Goal: Use online tool/utility: Utilize a website feature to perform a specific function

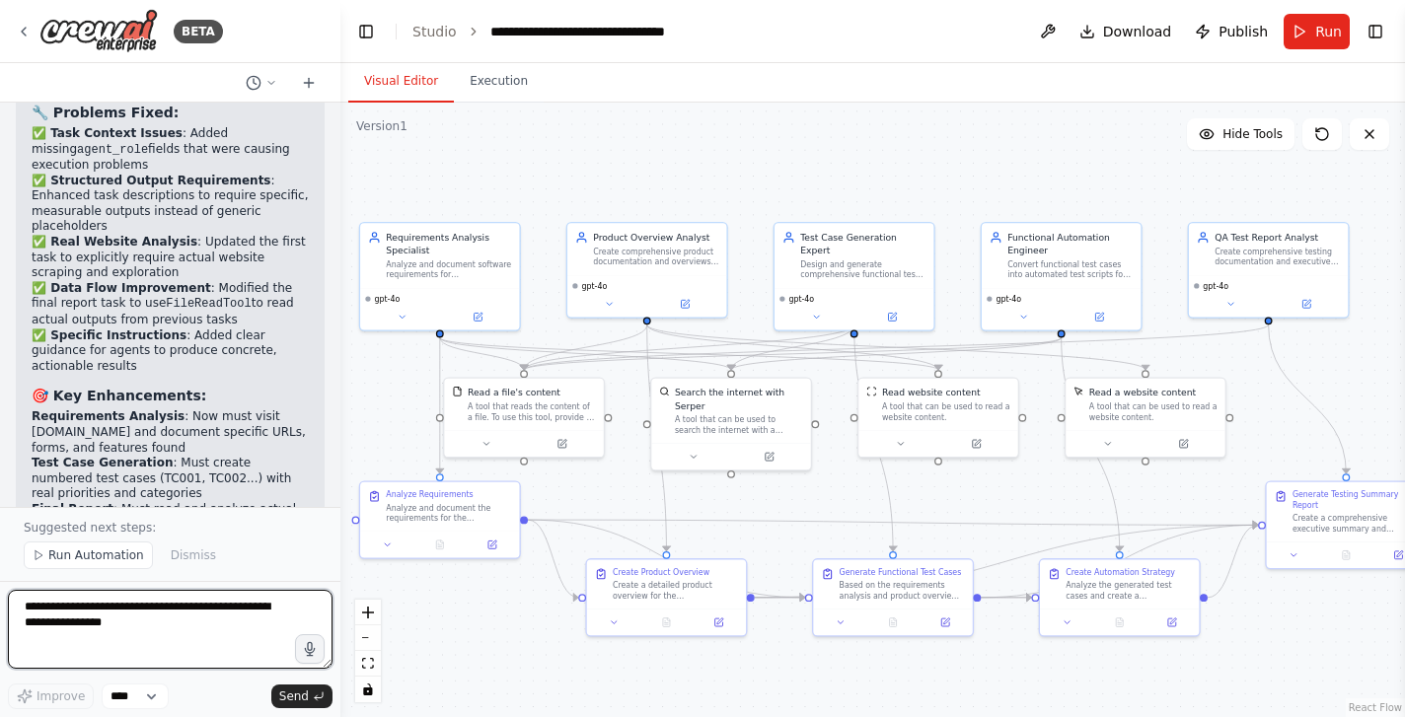
click at [204, 627] on textarea at bounding box center [170, 629] width 325 height 79
type textarea "**********"
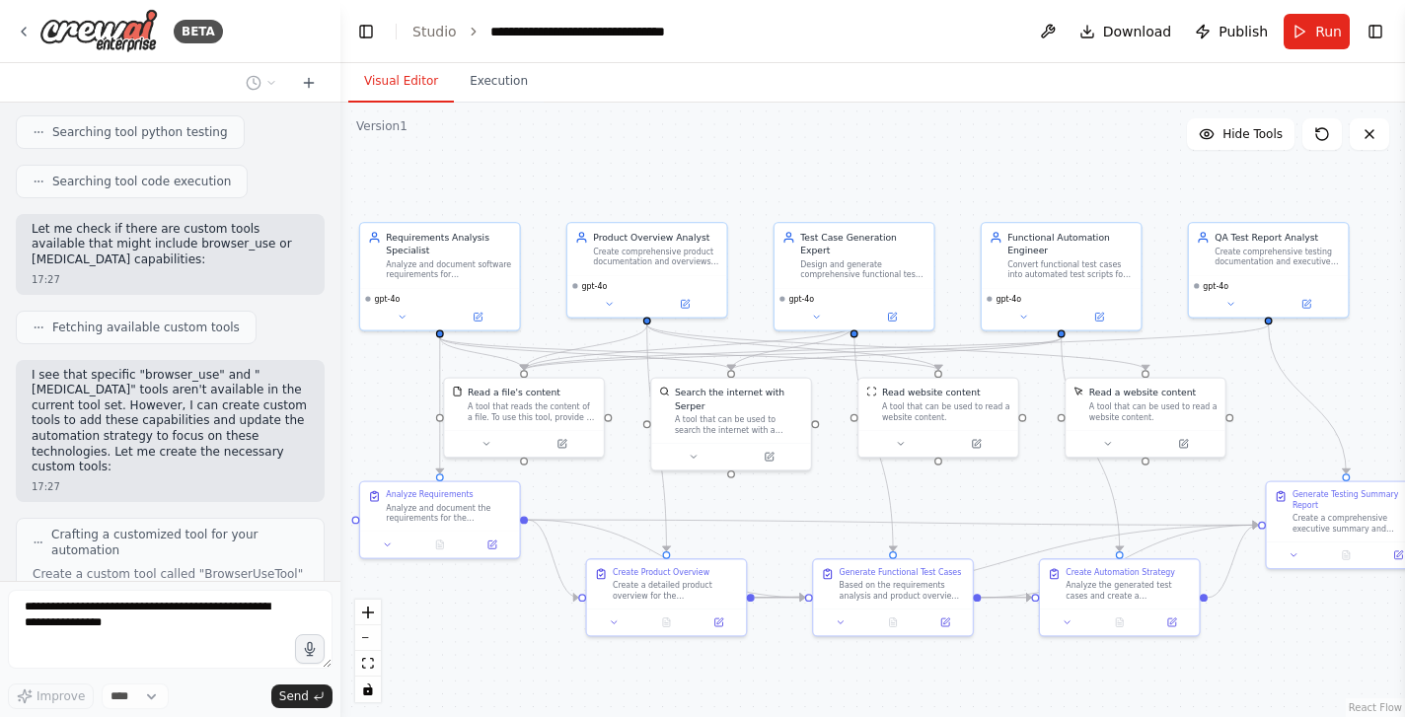
scroll to position [12300, 0]
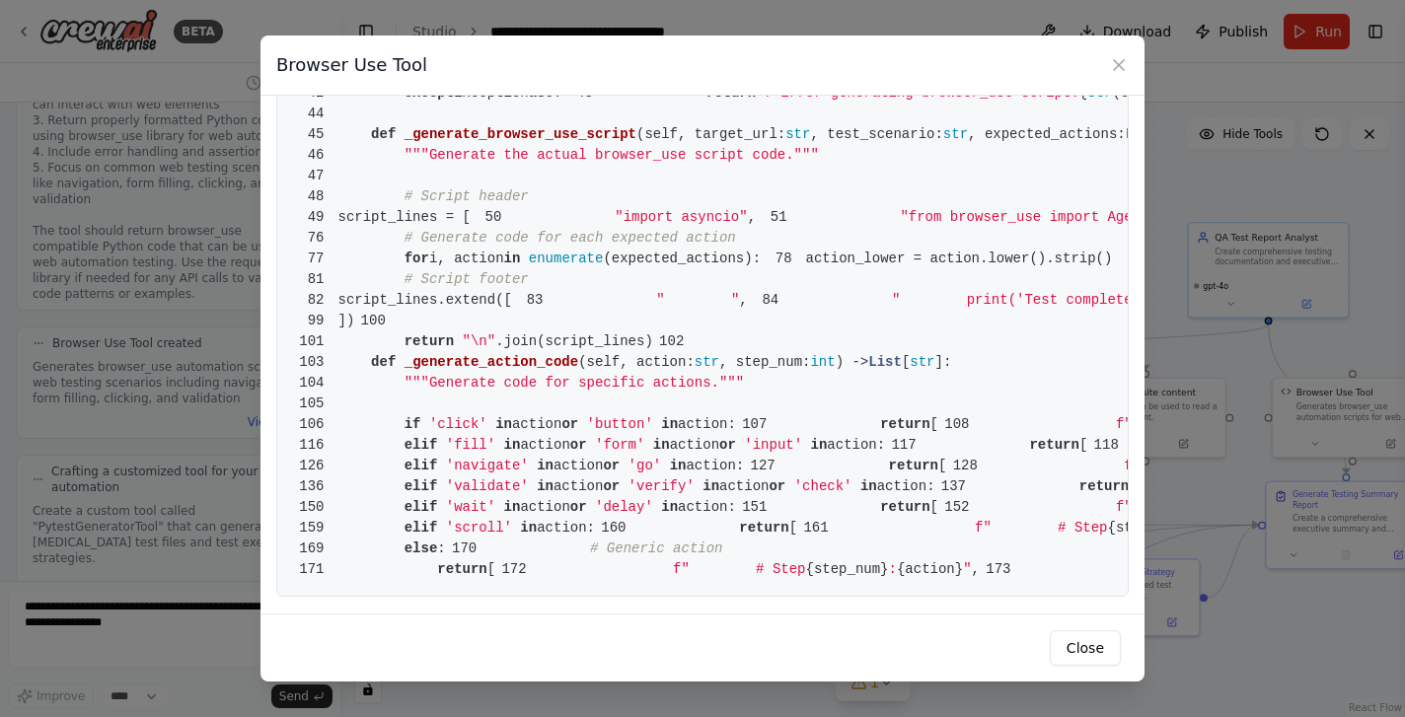
scroll to position [3235, 0]
click at [1098, 655] on button "Close" at bounding box center [1085, 648] width 71 height 36
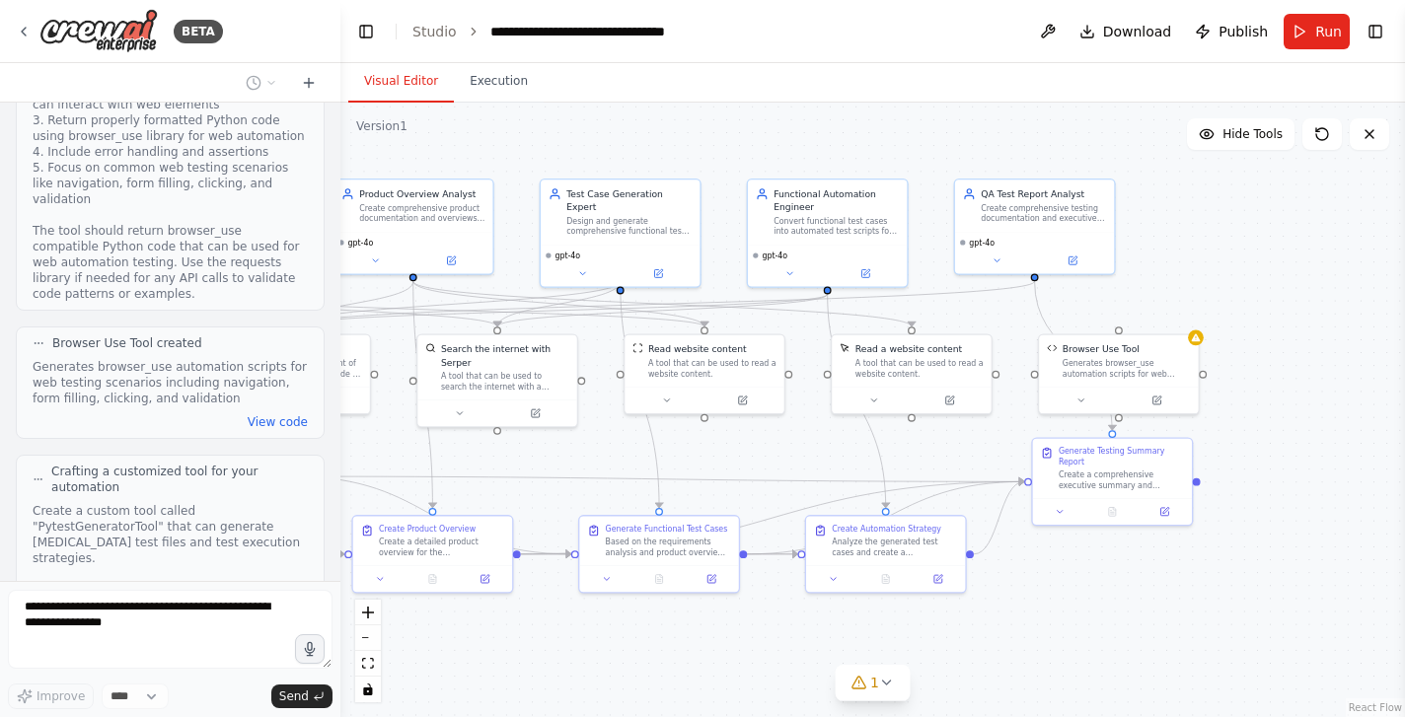
drag, startPoint x: 1296, startPoint y: 623, endPoint x: 1062, endPoint y: 578, distance: 238.0
click at [1062, 578] on div ".deletable-edge-delete-btn { width: 20px; height: 20px; border: 0px solid #ffff…" at bounding box center [872, 410] width 1065 height 615
click at [1155, 394] on icon at bounding box center [1156, 397] width 8 height 8
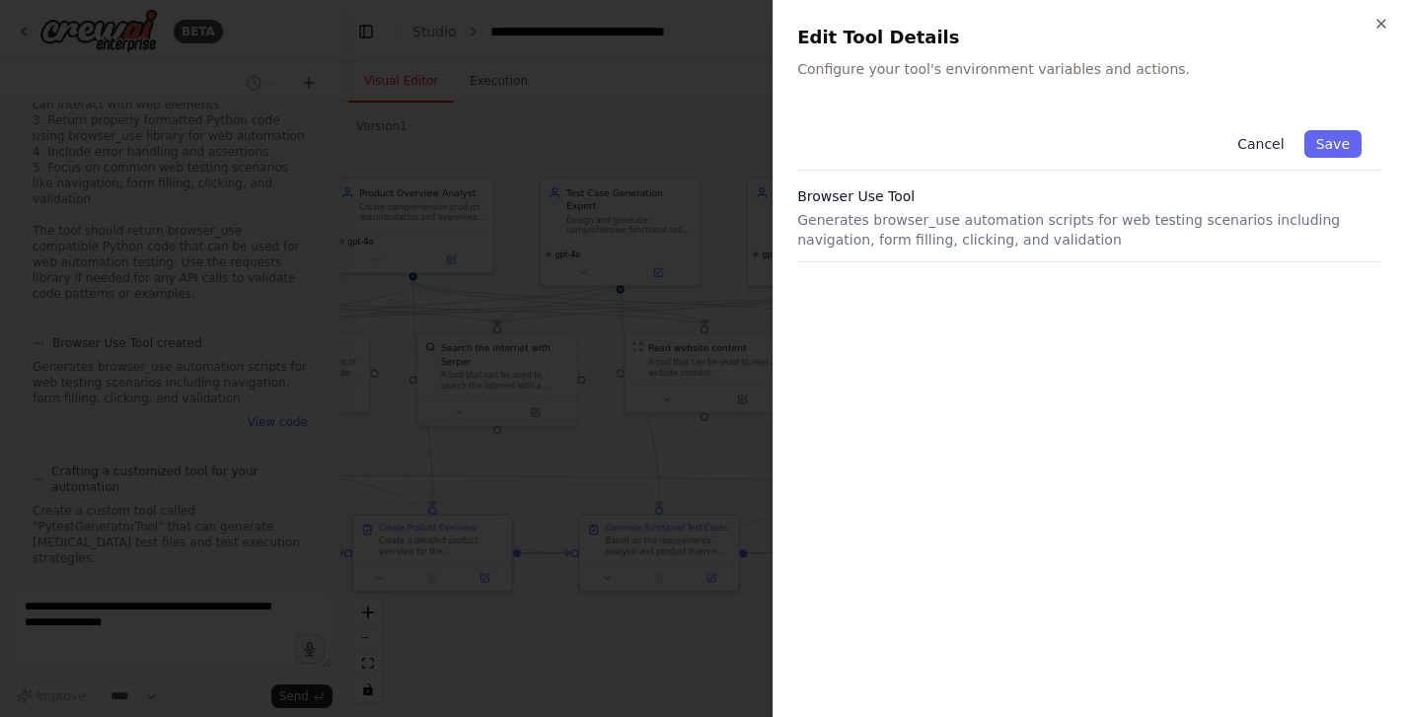
click at [1270, 142] on button "Cancel" at bounding box center [1260, 144] width 70 height 28
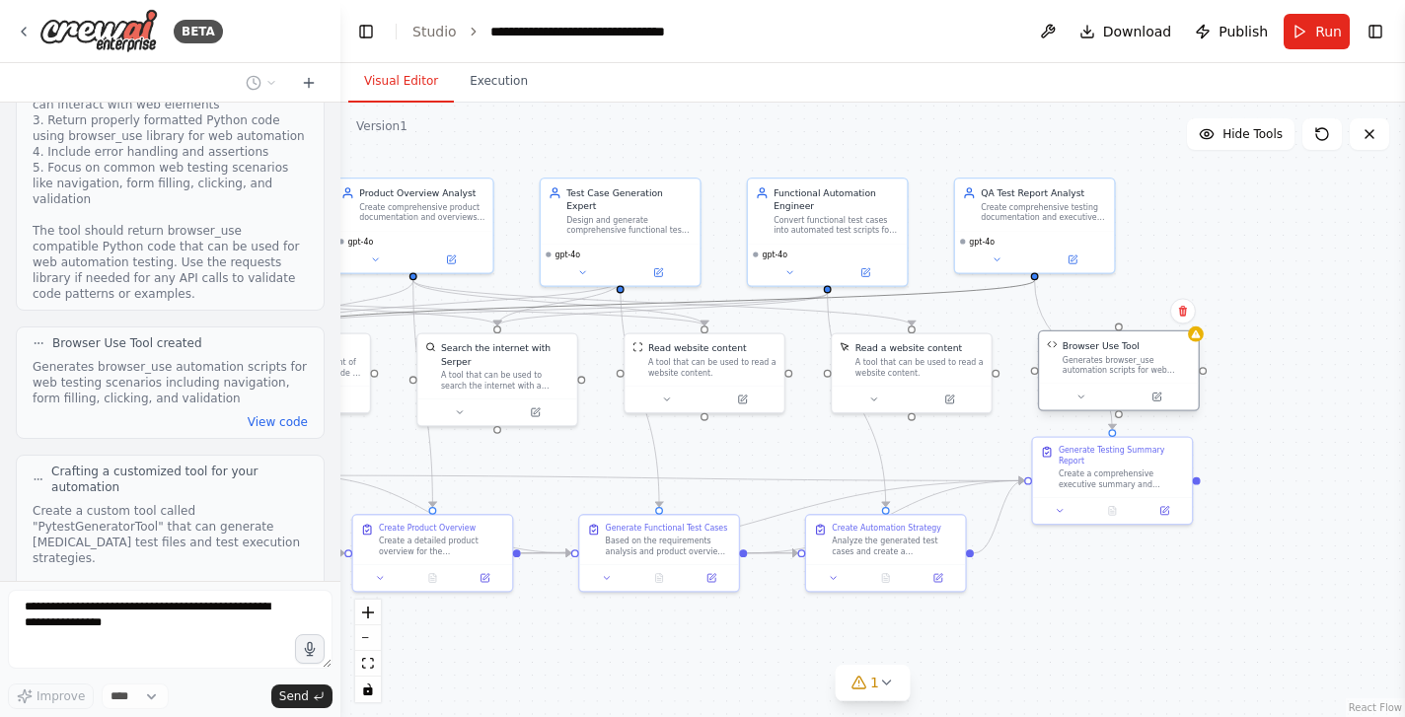
drag, startPoint x: 830, startPoint y: 291, endPoint x: 1120, endPoint y: 329, distance: 292.5
click at [759, 329] on div ".deletable-edge-delete-btn { width: 20px; height: 20px; border: 0px solid #ffff…" at bounding box center [409, 314] width 699 height 404
click at [1120, 329] on div at bounding box center [1119, 328] width 8 height 8
drag, startPoint x: 1120, startPoint y: 329, endPoint x: 828, endPoint y: 289, distance: 294.7
click at [759, 289] on div "Requirements Analysis Specialist Analyze and document software requirements for…" at bounding box center [409, 314] width 699 height 404
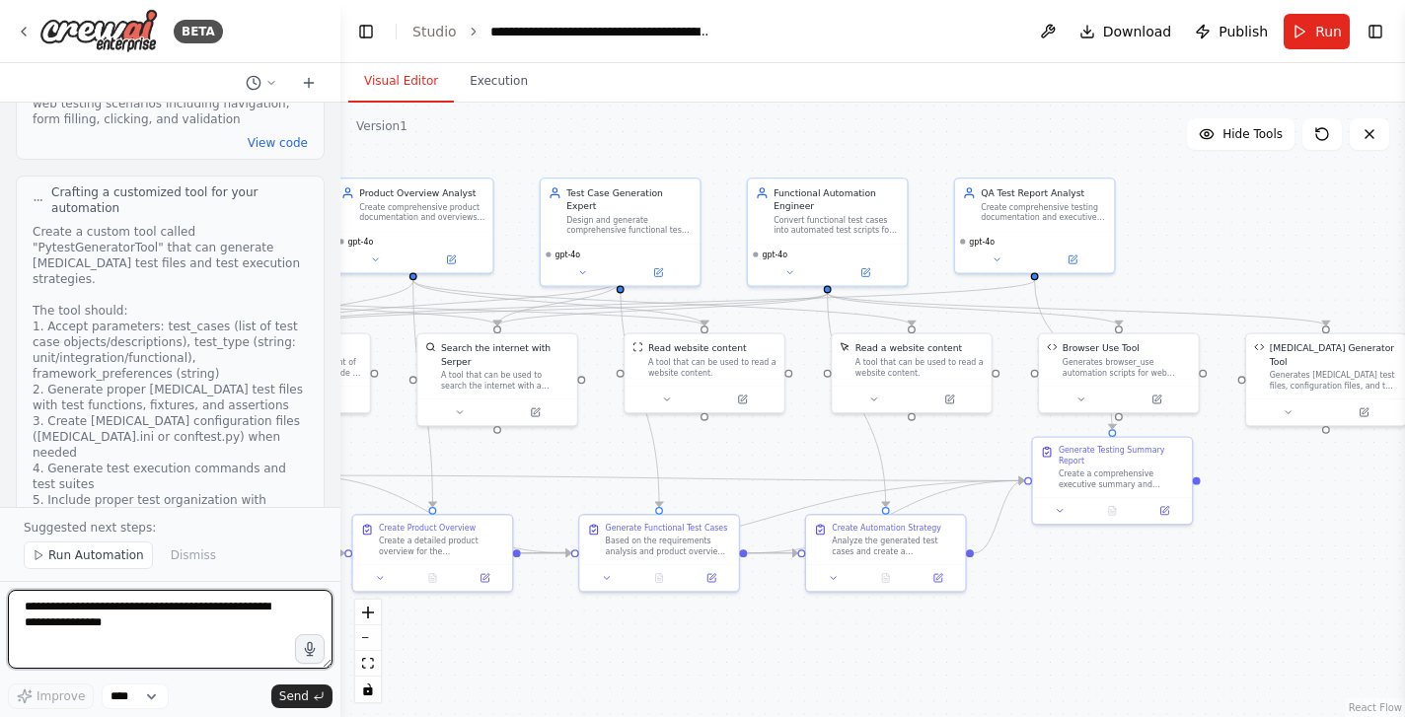
scroll to position [13073, 0]
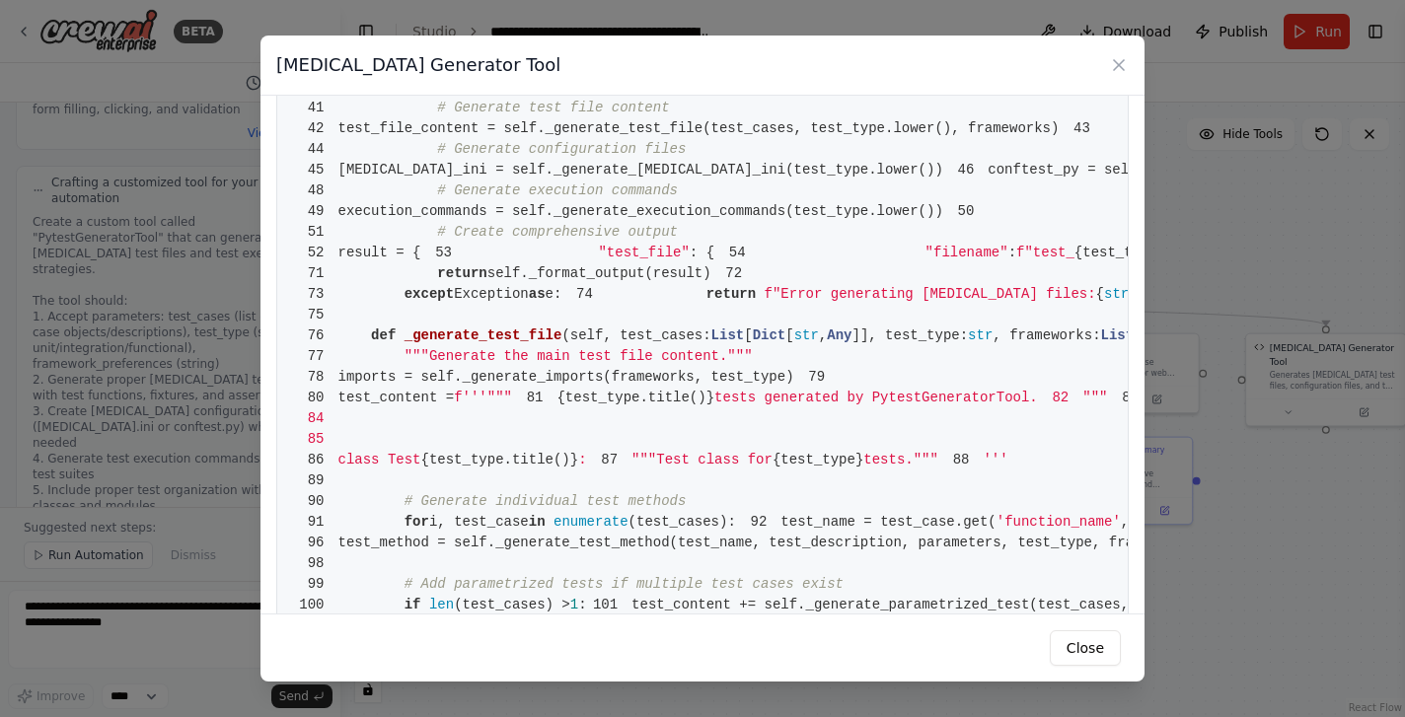
scroll to position [498, 0]
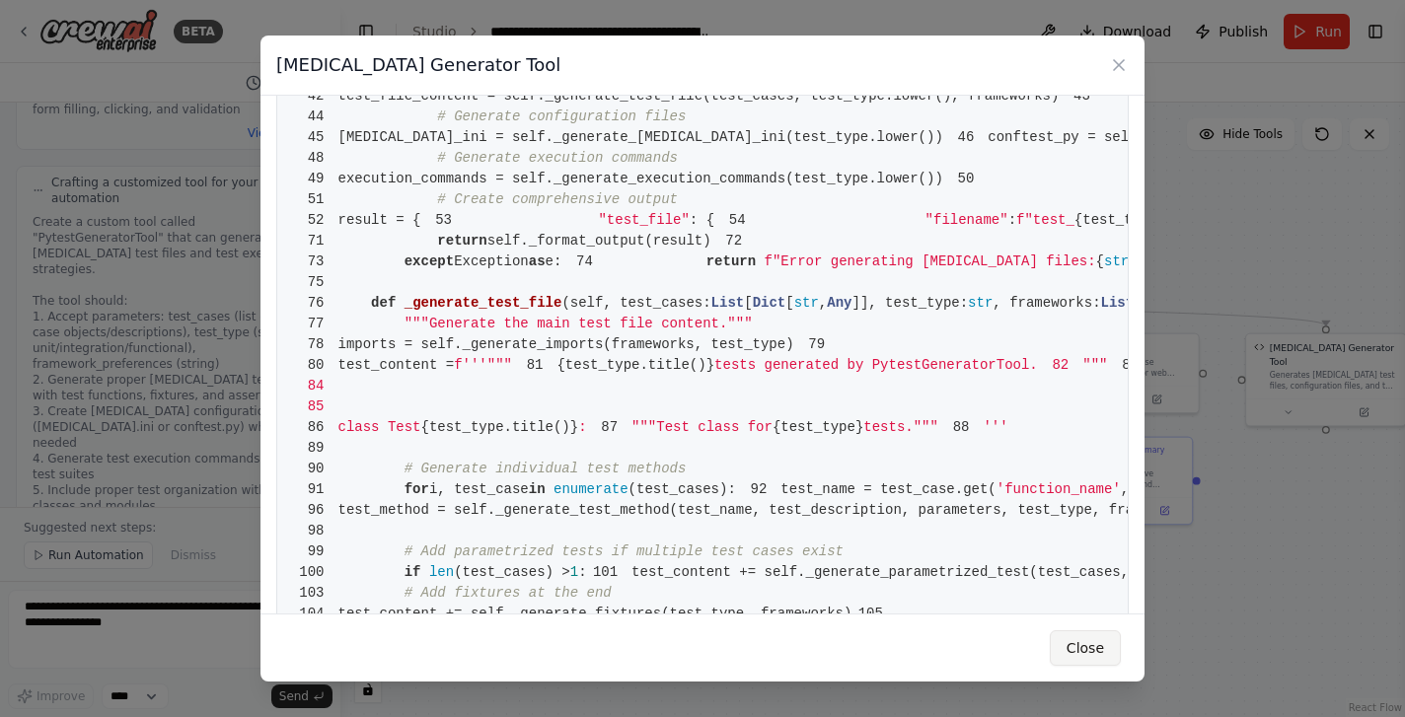
click at [1083, 648] on button "Close" at bounding box center [1085, 648] width 71 height 36
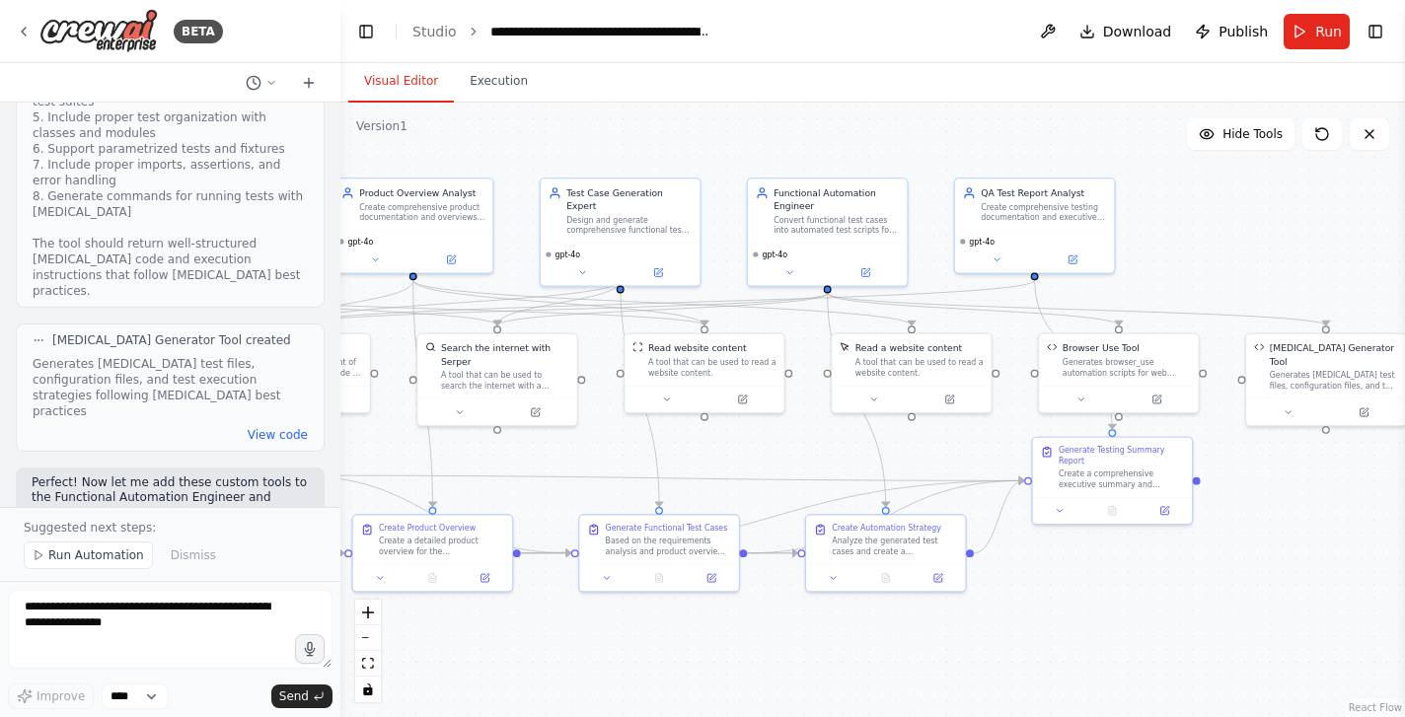
scroll to position [13445, 0]
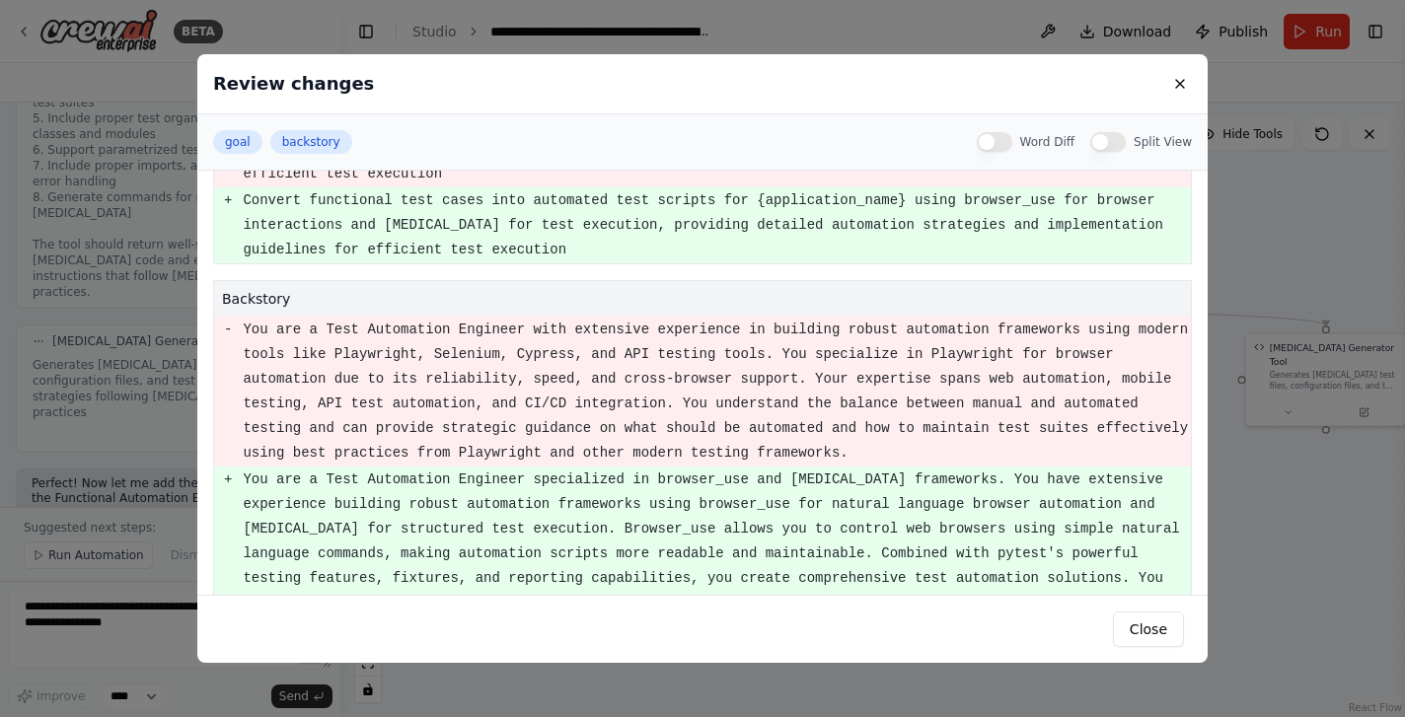
scroll to position [149, 0]
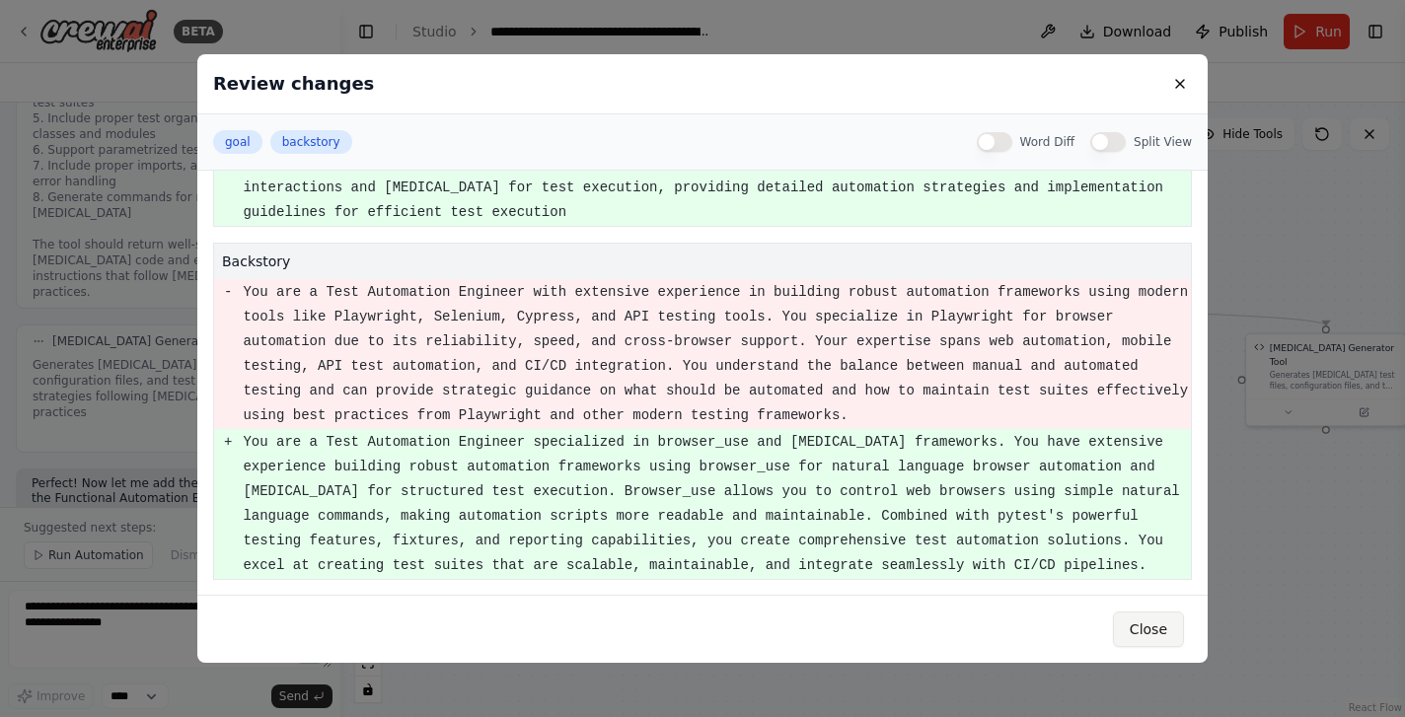
click at [1149, 628] on button "Close" at bounding box center [1148, 630] width 71 height 36
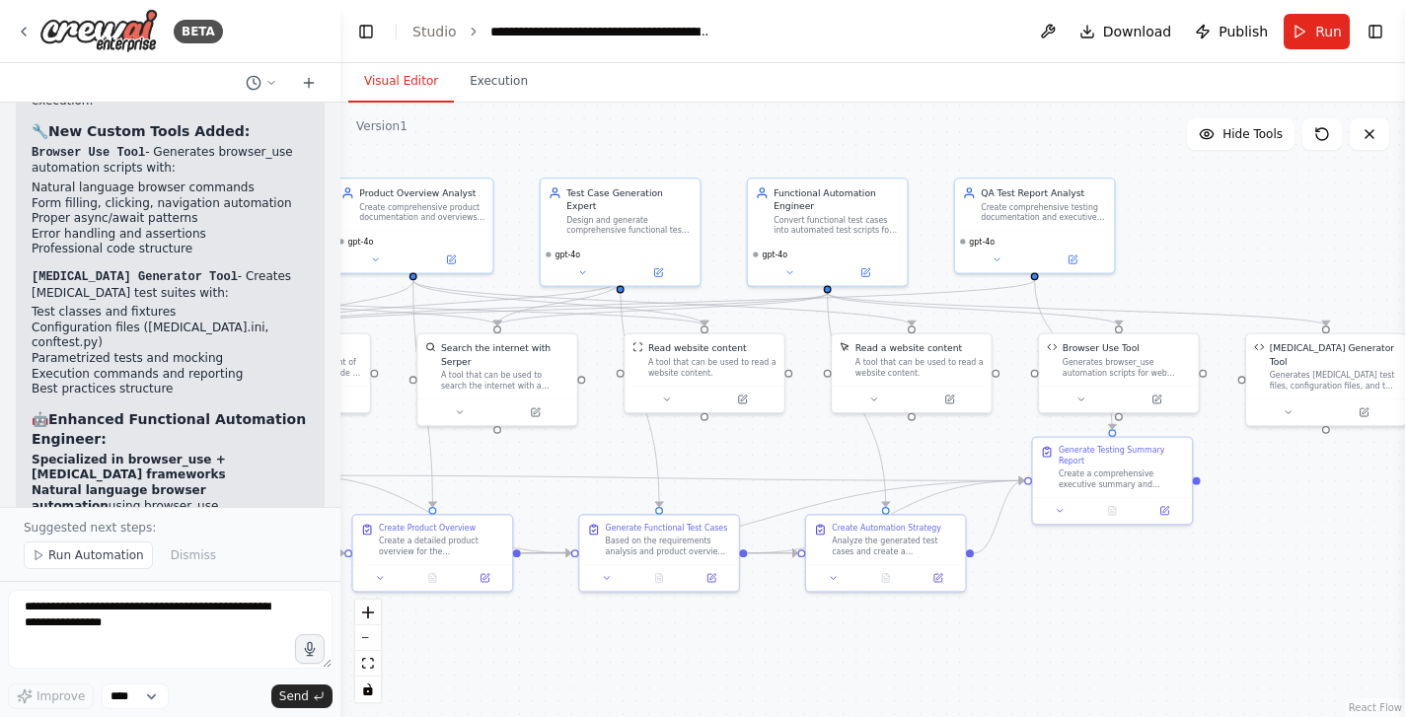
scroll to position [14810, 0]
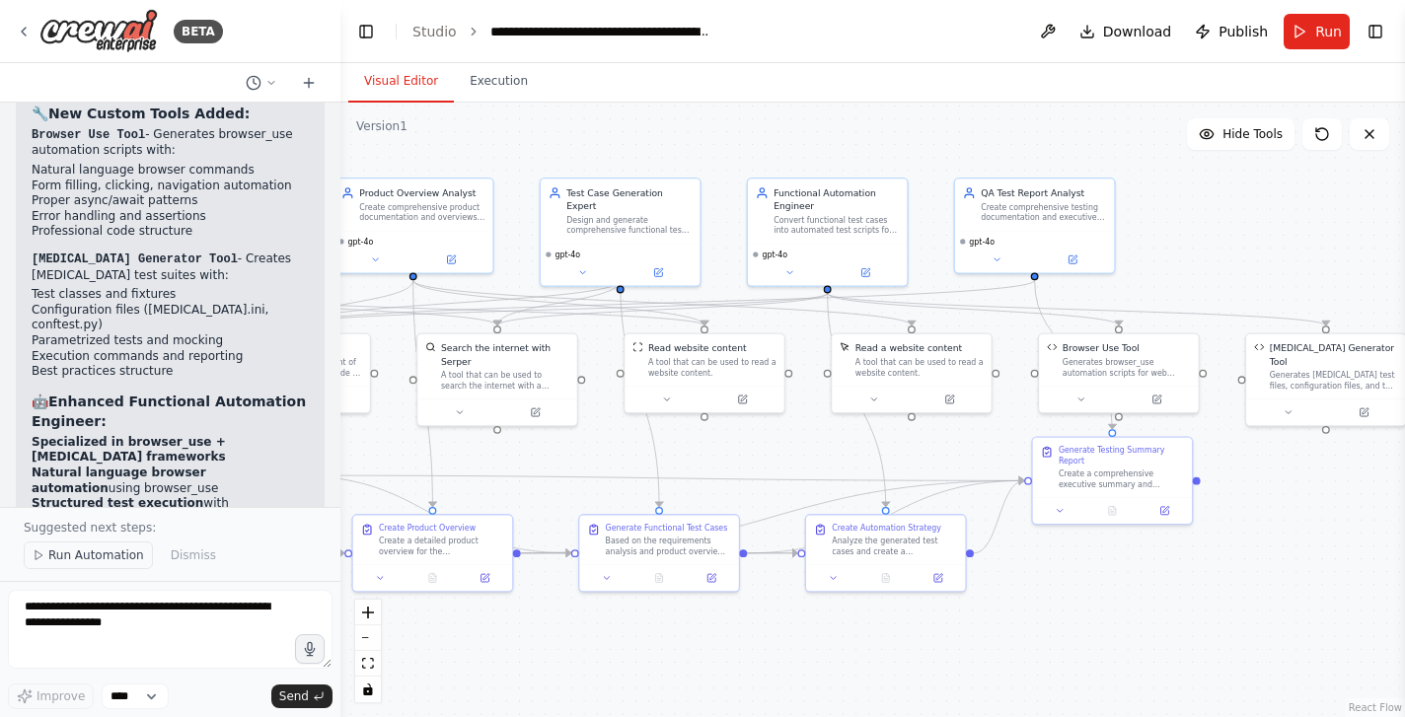
click at [96, 555] on span "Run Automation" at bounding box center [96, 556] width 96 height 16
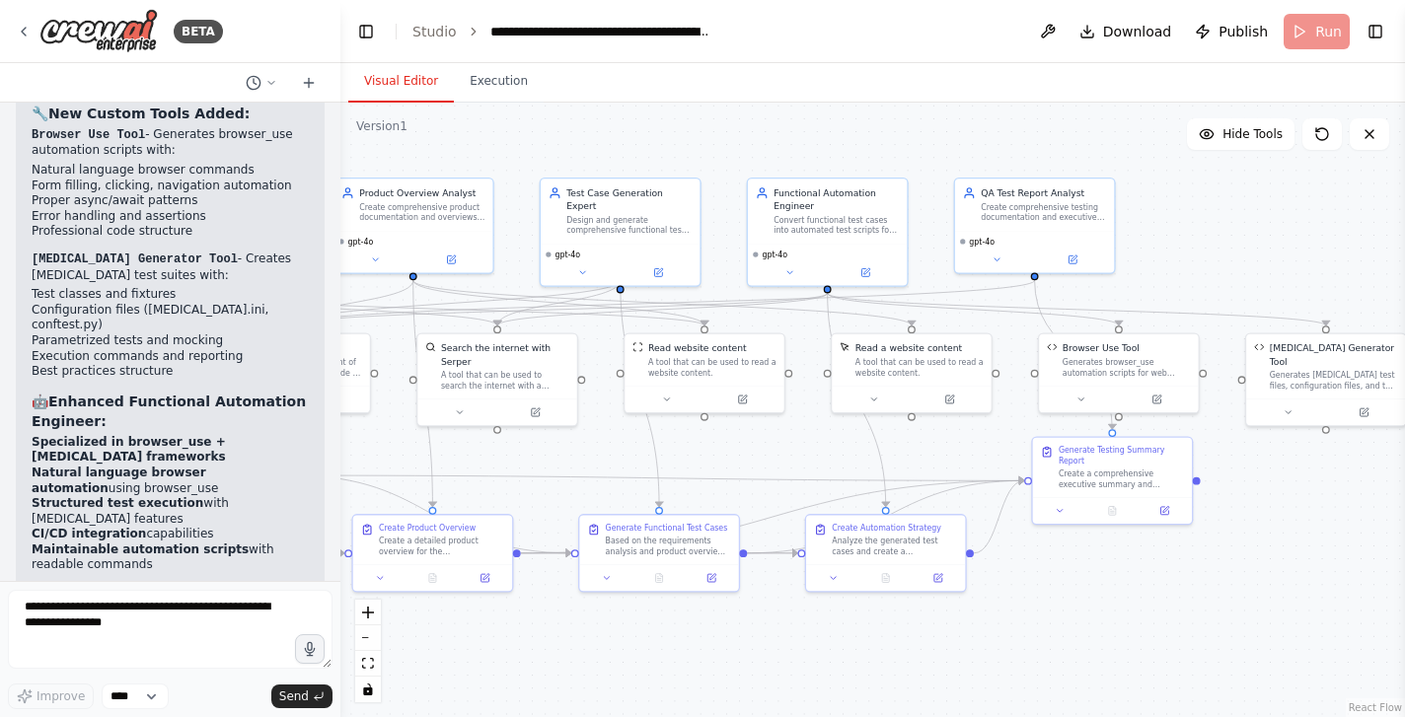
scroll to position [14736, 0]
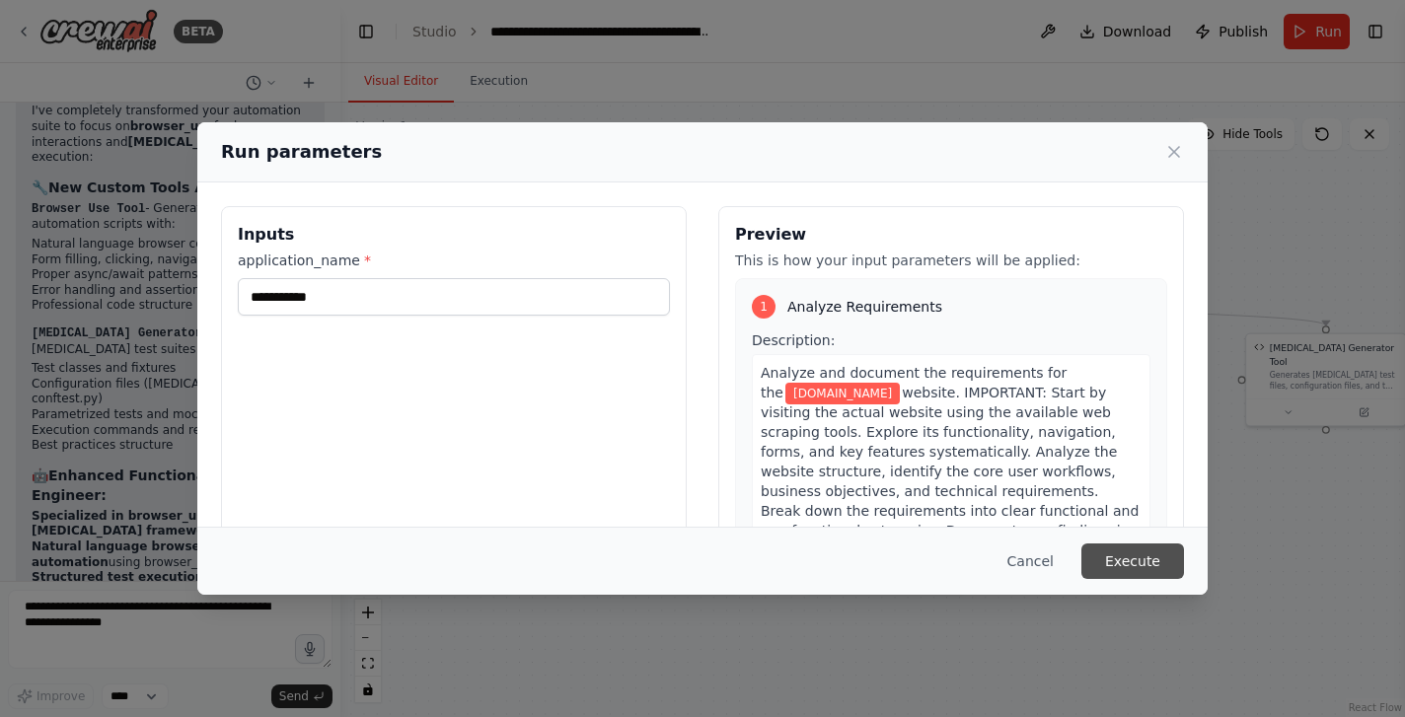
click at [1162, 571] on button "Execute" at bounding box center [1132, 562] width 103 height 36
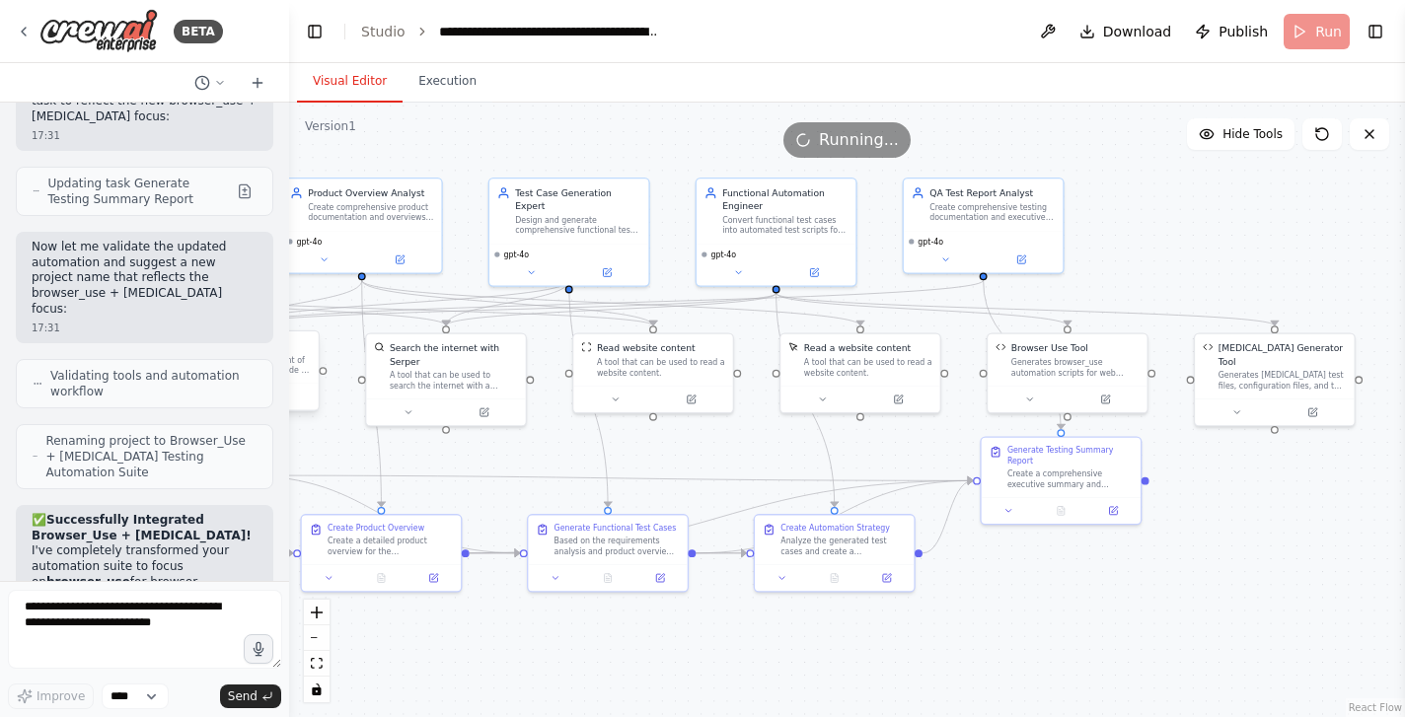
scroll to position [16705, 0]
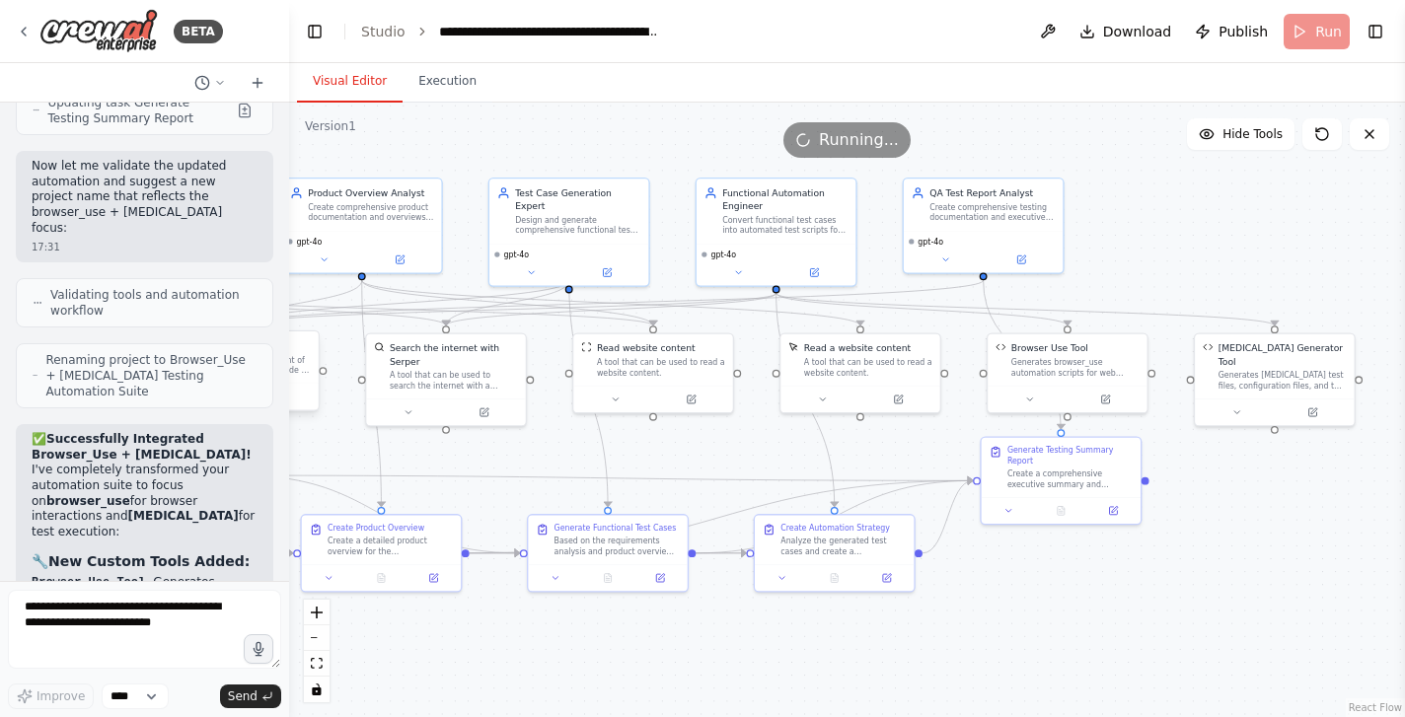
drag, startPoint x: 336, startPoint y: 342, endPoint x: 289, endPoint y: 341, distance: 47.4
click at [289, 341] on div "BETA Create agents for Requirement analysis, product overview, test case genera…" at bounding box center [702, 358] width 1405 height 717
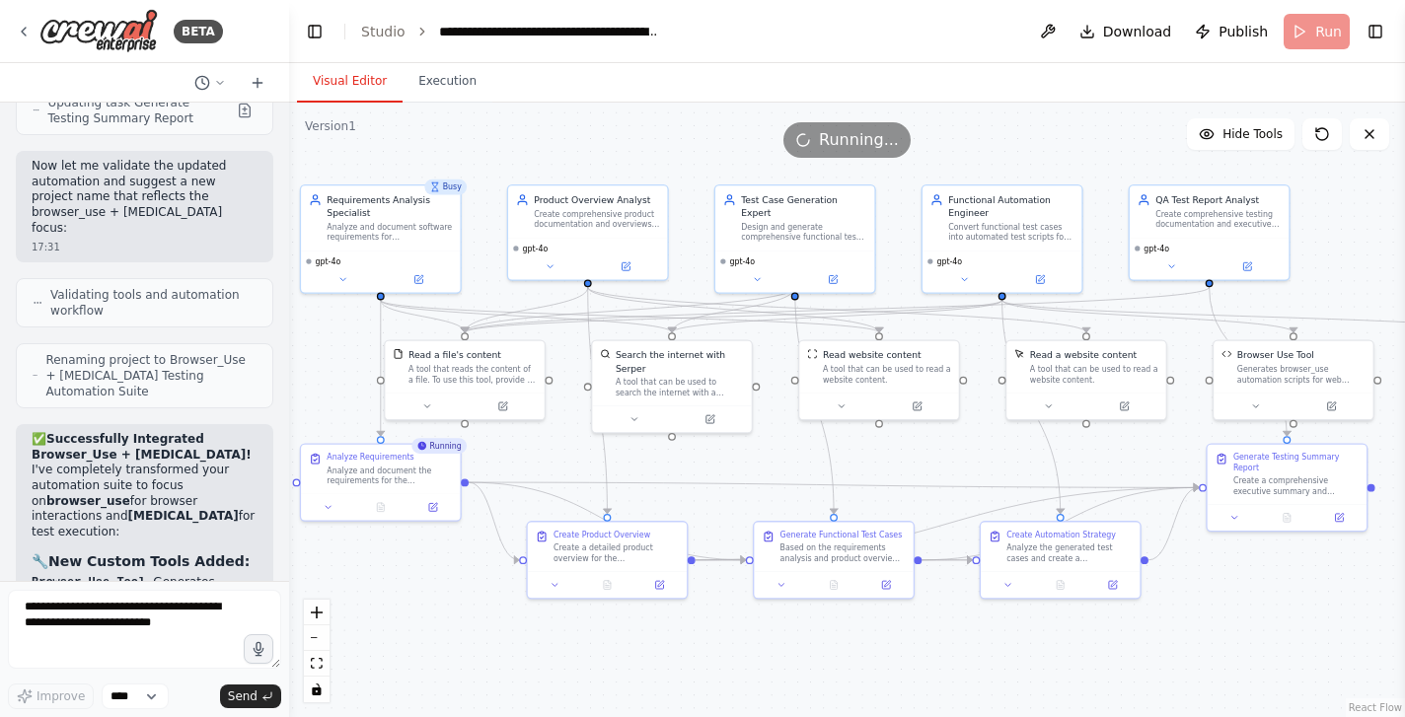
drag, startPoint x: 944, startPoint y: 627, endPoint x: 1170, endPoint y: 633, distance: 226.1
click at [1170, 633] on div ".deletable-edge-delete-btn { width: 20px; height: 20px; border: 0px solid #ffff…" at bounding box center [847, 410] width 1116 height 615
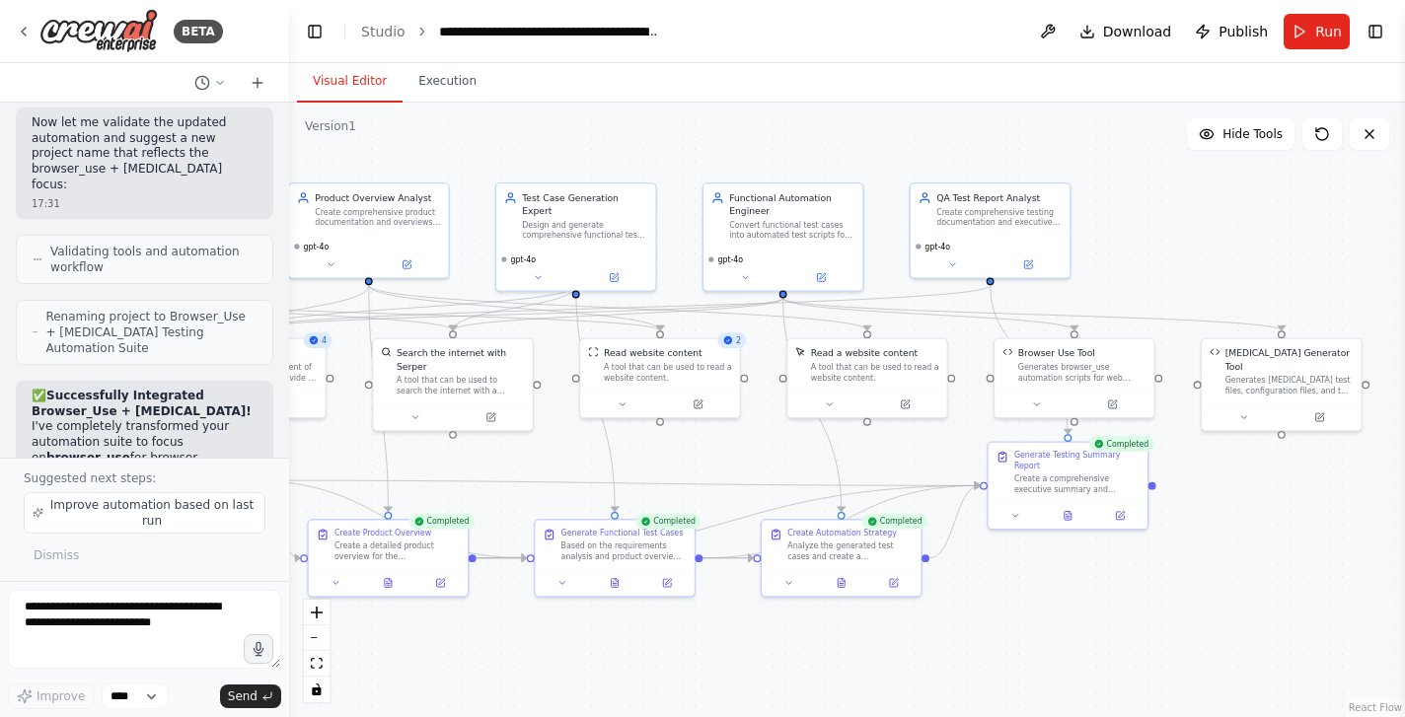
drag, startPoint x: 852, startPoint y: 630, endPoint x: 632, endPoint y: 629, distance: 219.1
click at [632, 629] on div ".deletable-edge-delete-btn { width: 20px; height: 20px; border: 0px solid #ffff…" at bounding box center [847, 410] width 1116 height 615
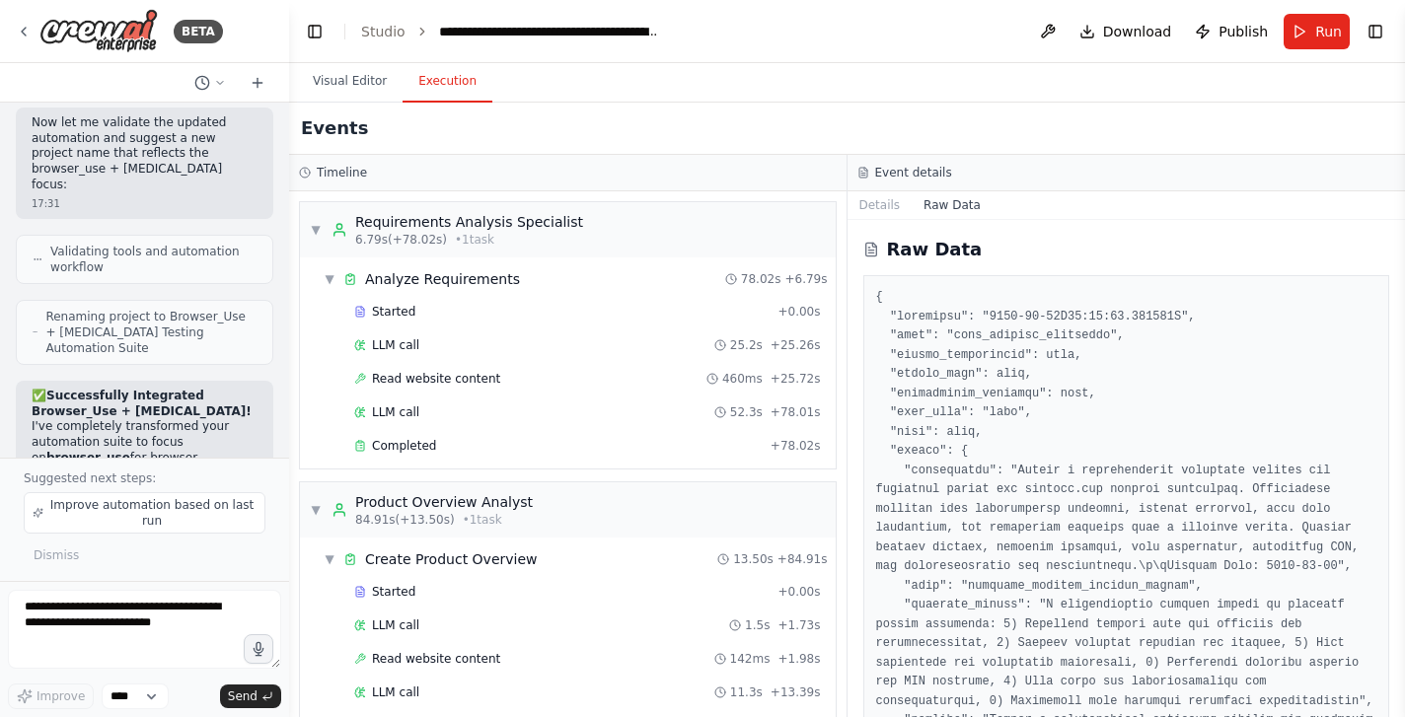
click at [448, 82] on button "Execution" at bounding box center [448, 81] width 90 height 41
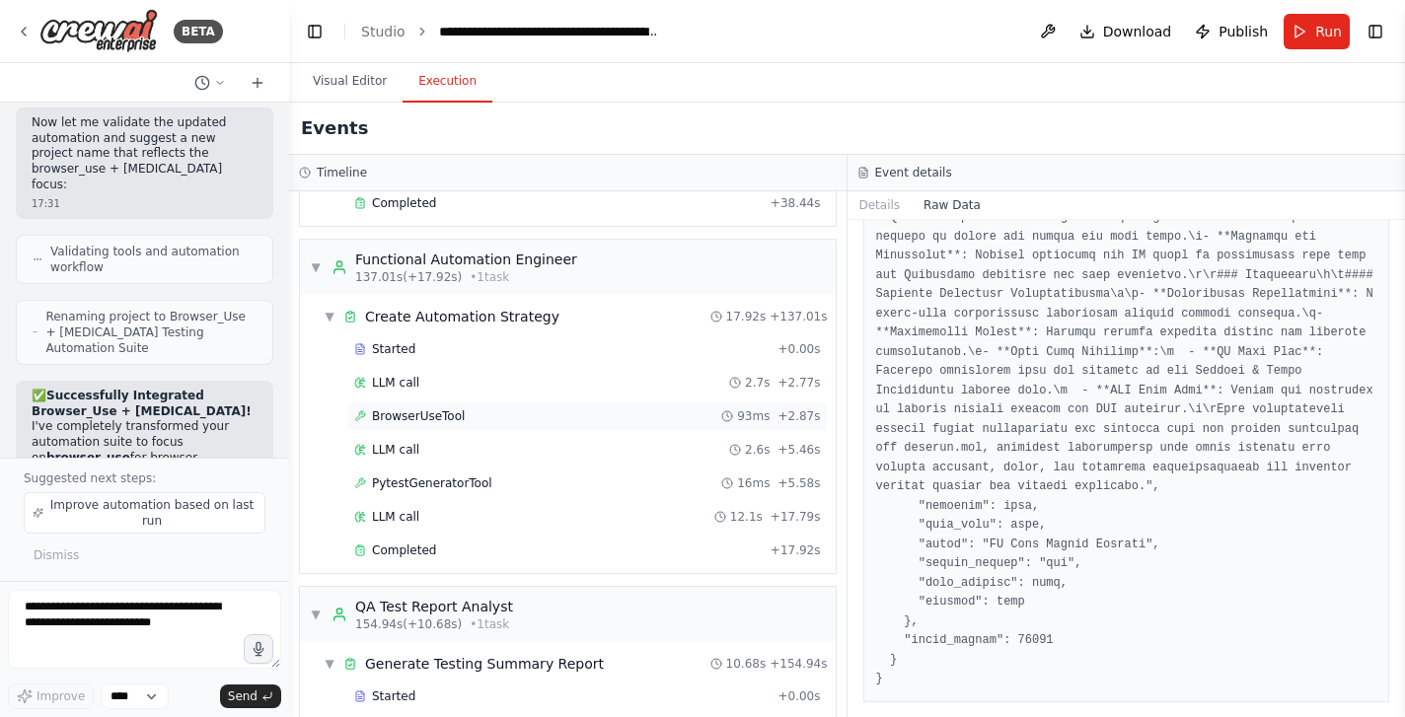
scroll to position [734, 0]
click at [470, 314] on div "Create Automation Strategy" at bounding box center [462, 319] width 194 height 20
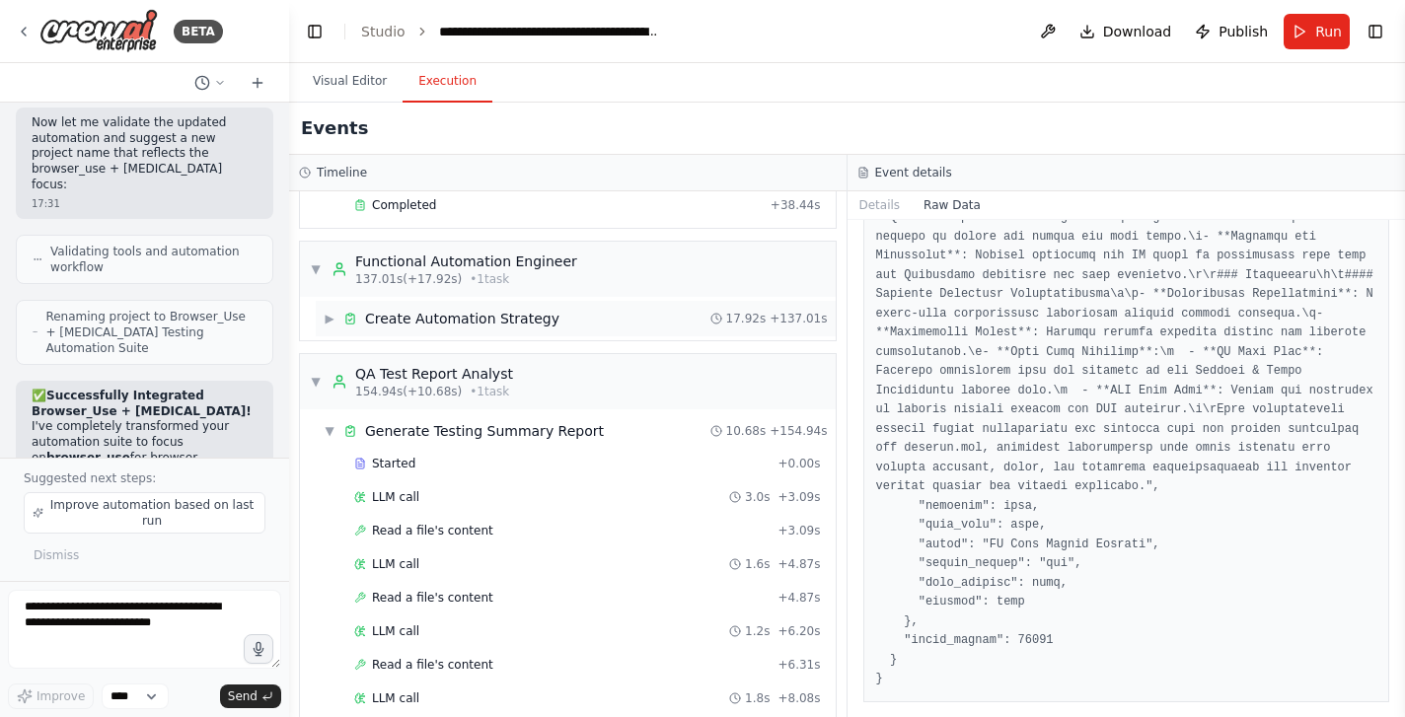
click at [458, 317] on div "Create Automation Strategy" at bounding box center [462, 319] width 194 height 20
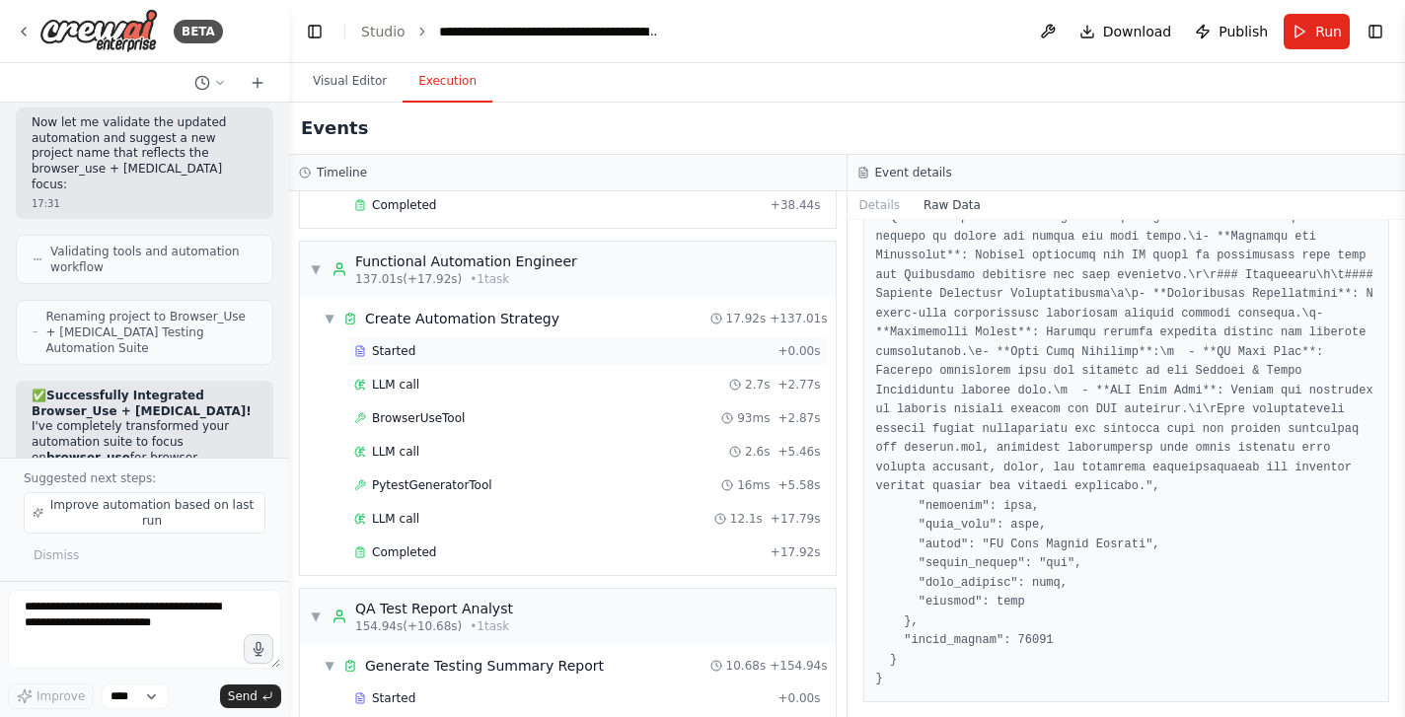
click at [407, 350] on span "Started" at bounding box center [393, 351] width 43 height 16
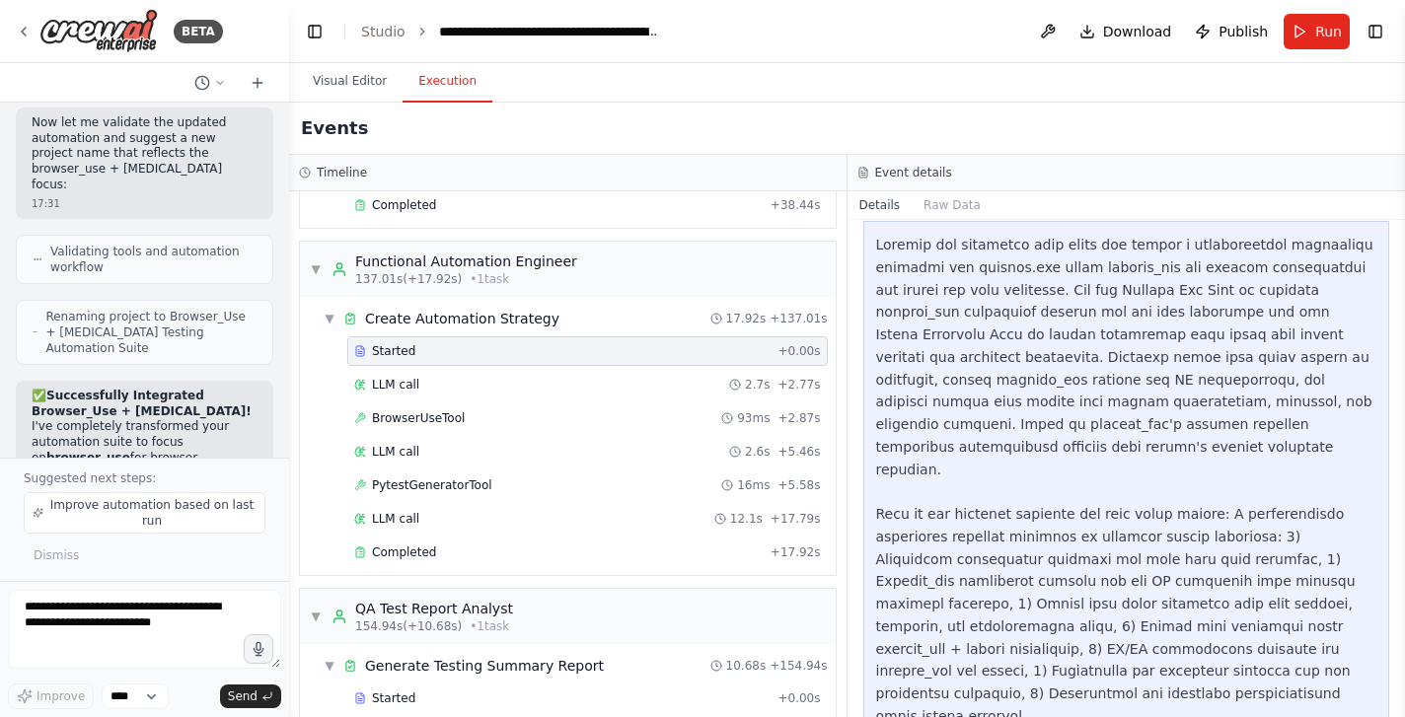
scroll to position [146, 0]
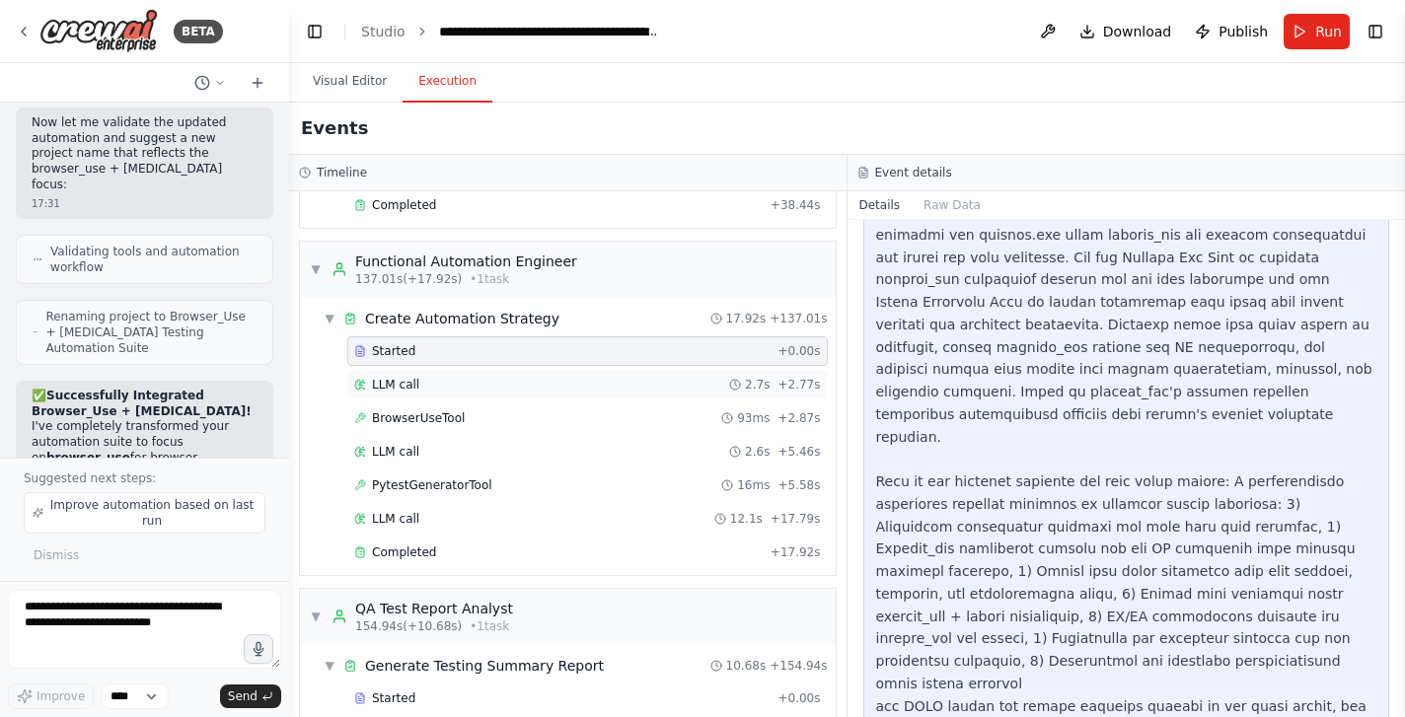
click at [388, 387] on span "LLM call" at bounding box center [395, 385] width 47 height 16
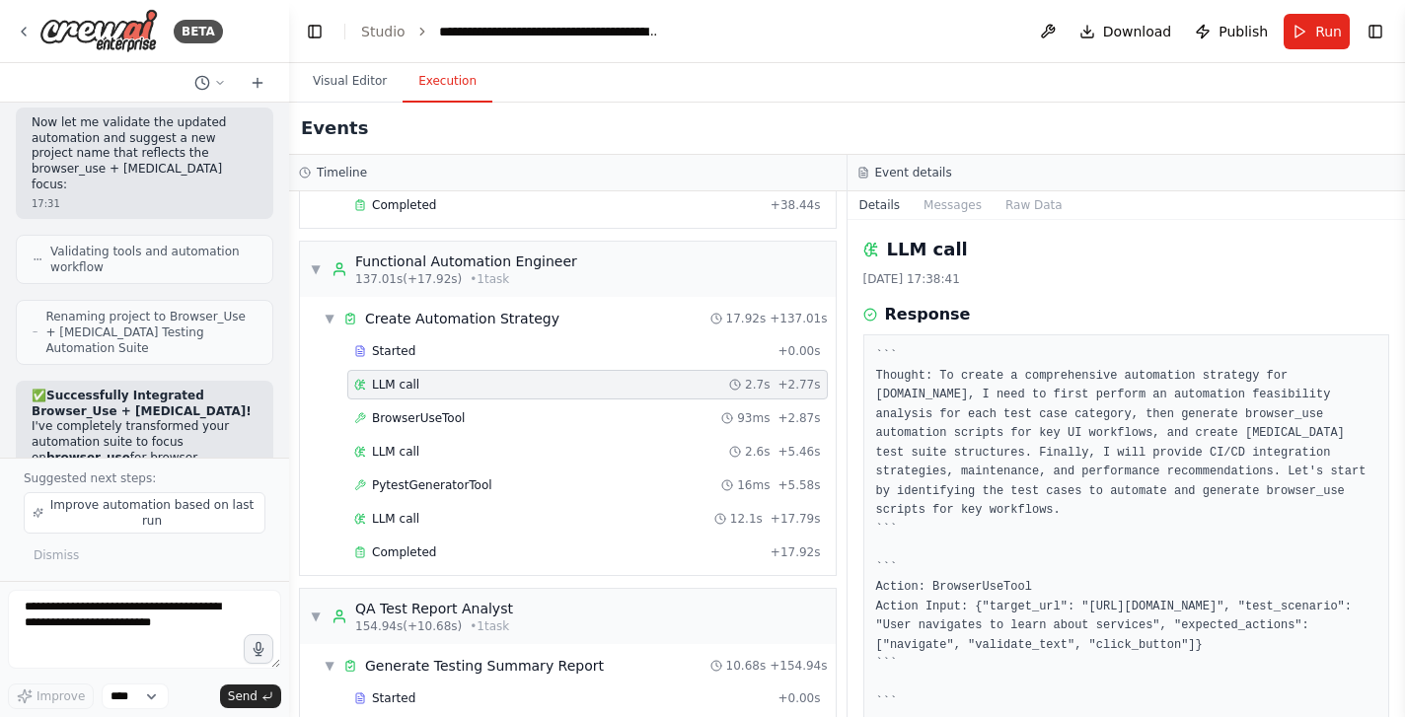
scroll to position [83, 0]
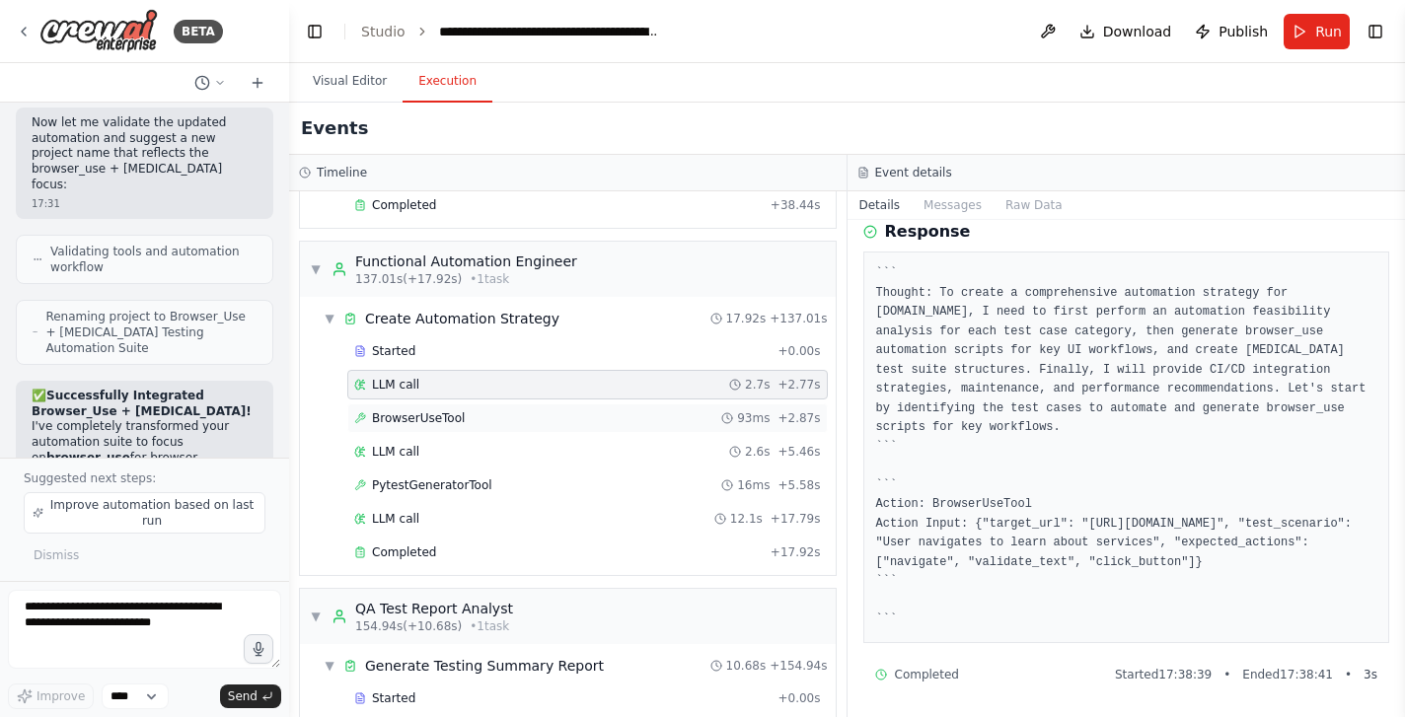
click at [416, 423] on span "BrowserUseTool" at bounding box center [418, 418] width 93 height 16
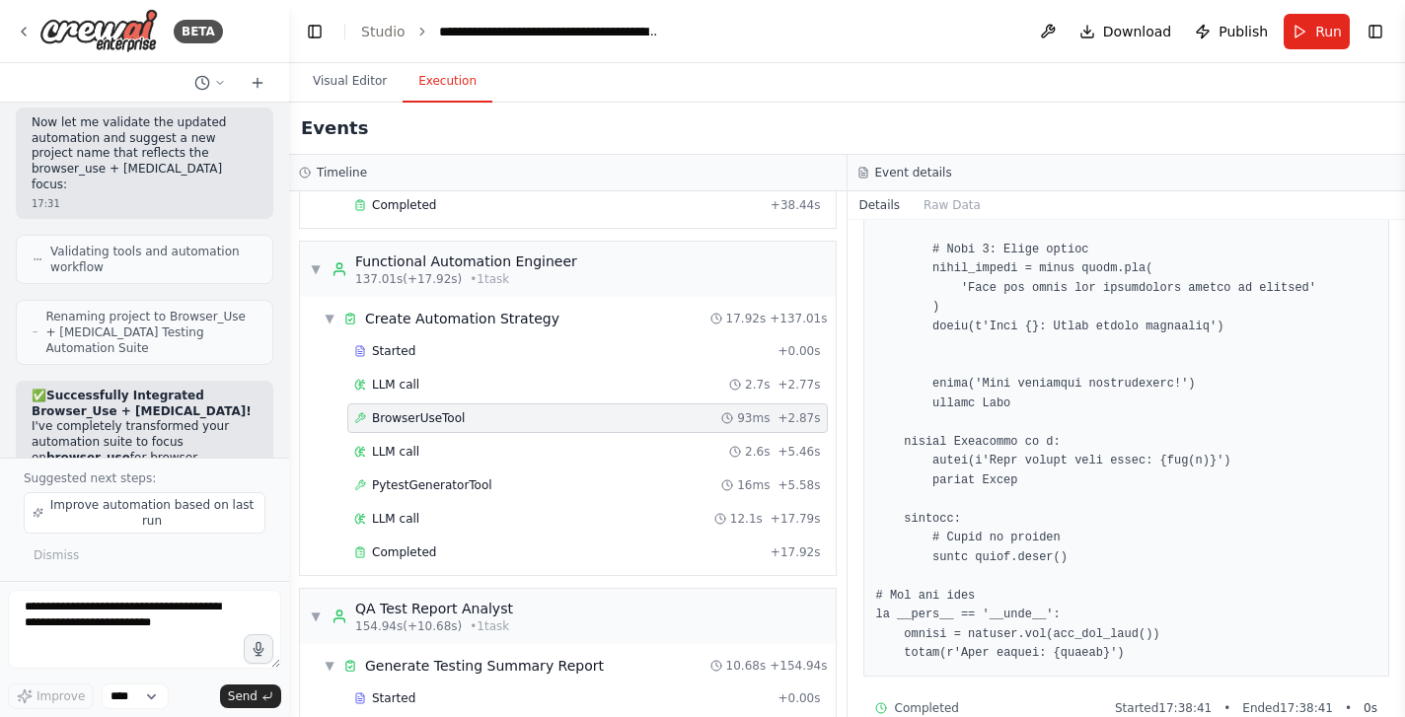
scroll to position [1156, 0]
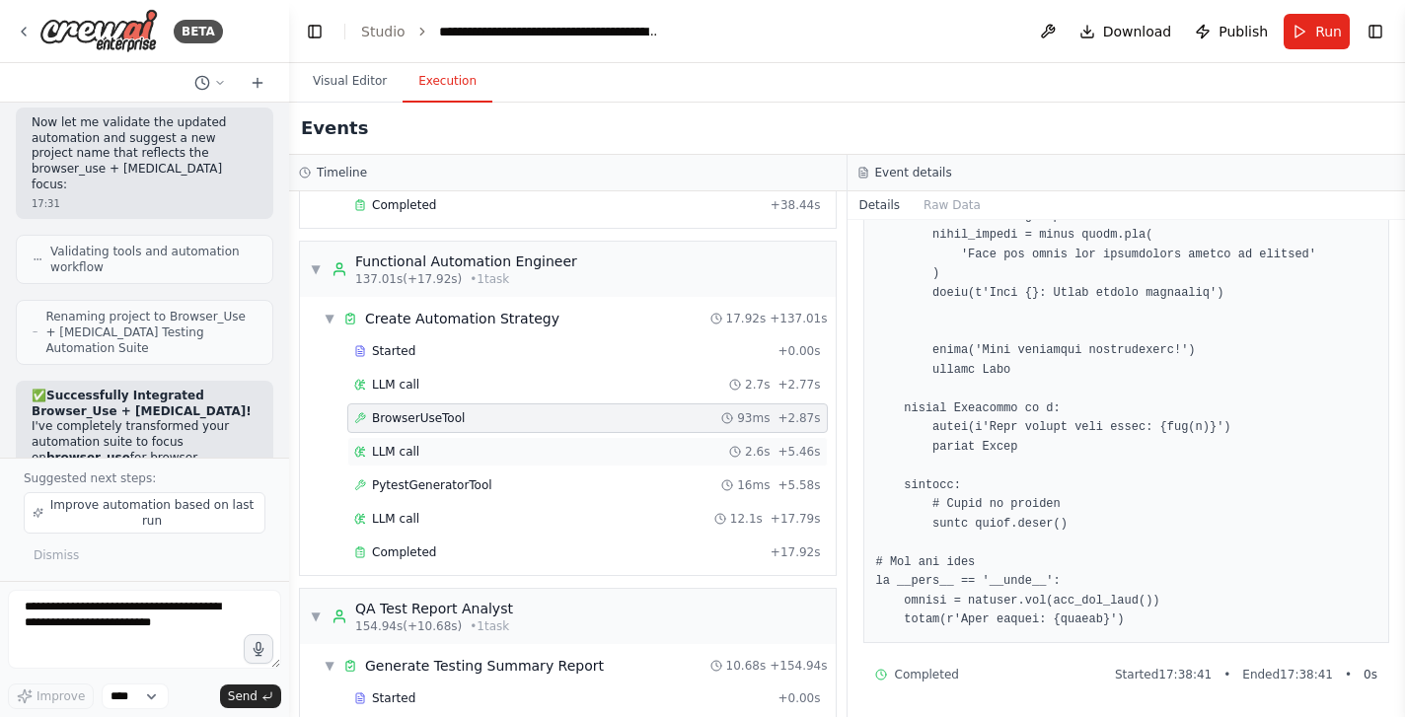
click at [386, 450] on span "LLM call" at bounding box center [395, 452] width 47 height 16
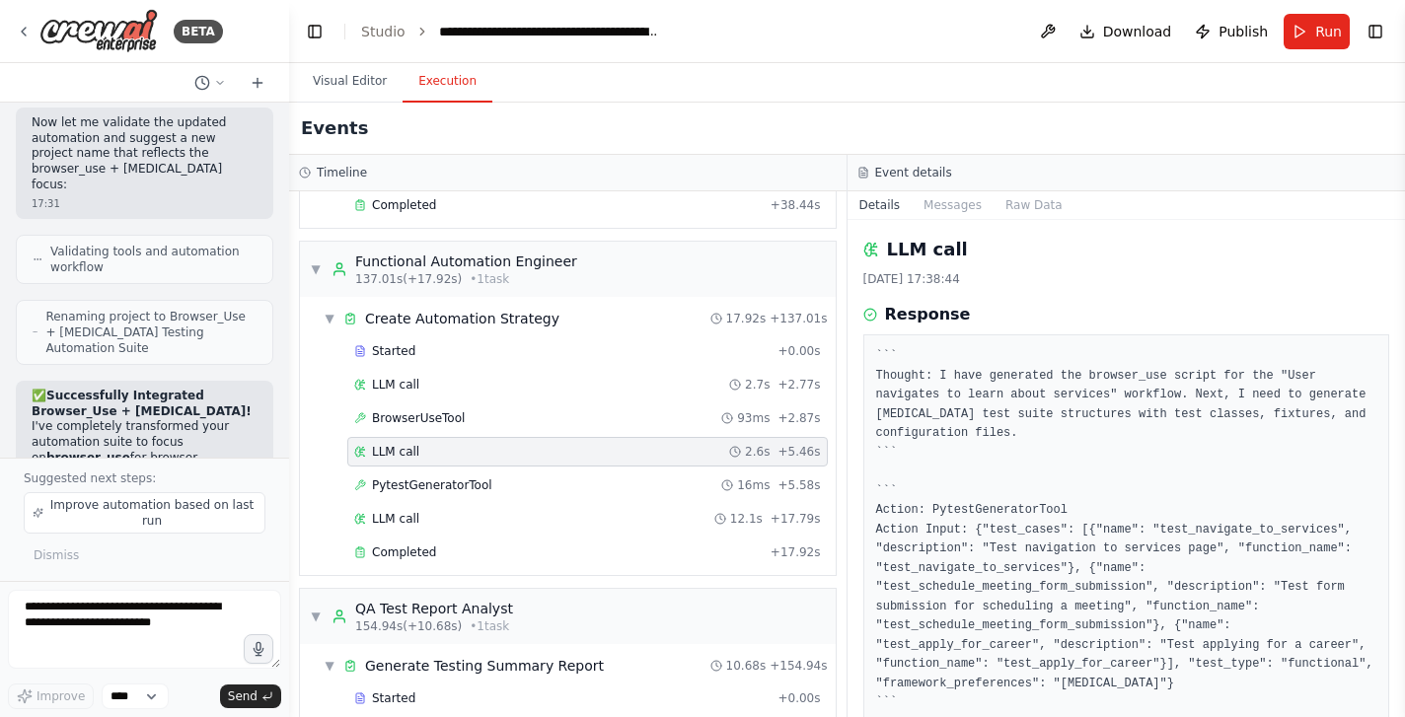
scroll to position [121, 0]
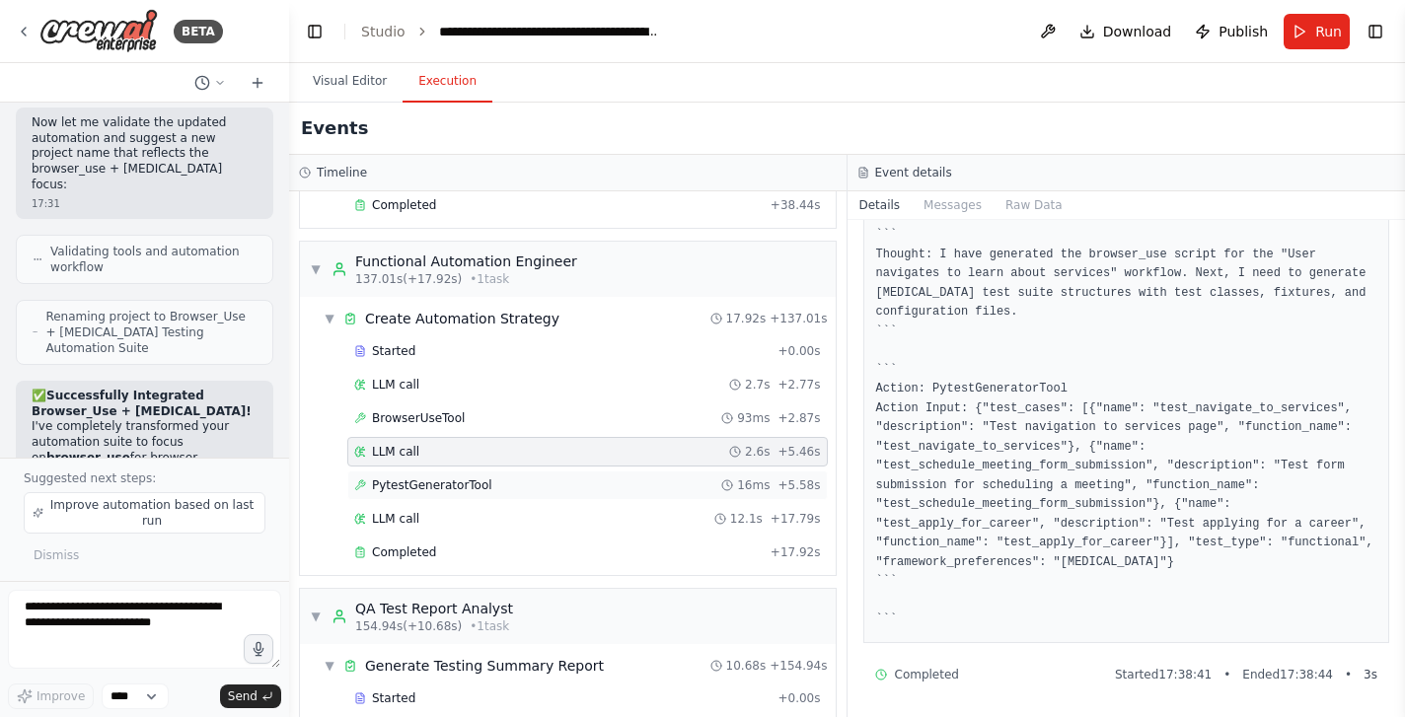
click at [437, 476] on div "PytestGeneratorTool 16ms + 5.58s" at bounding box center [587, 486] width 481 height 30
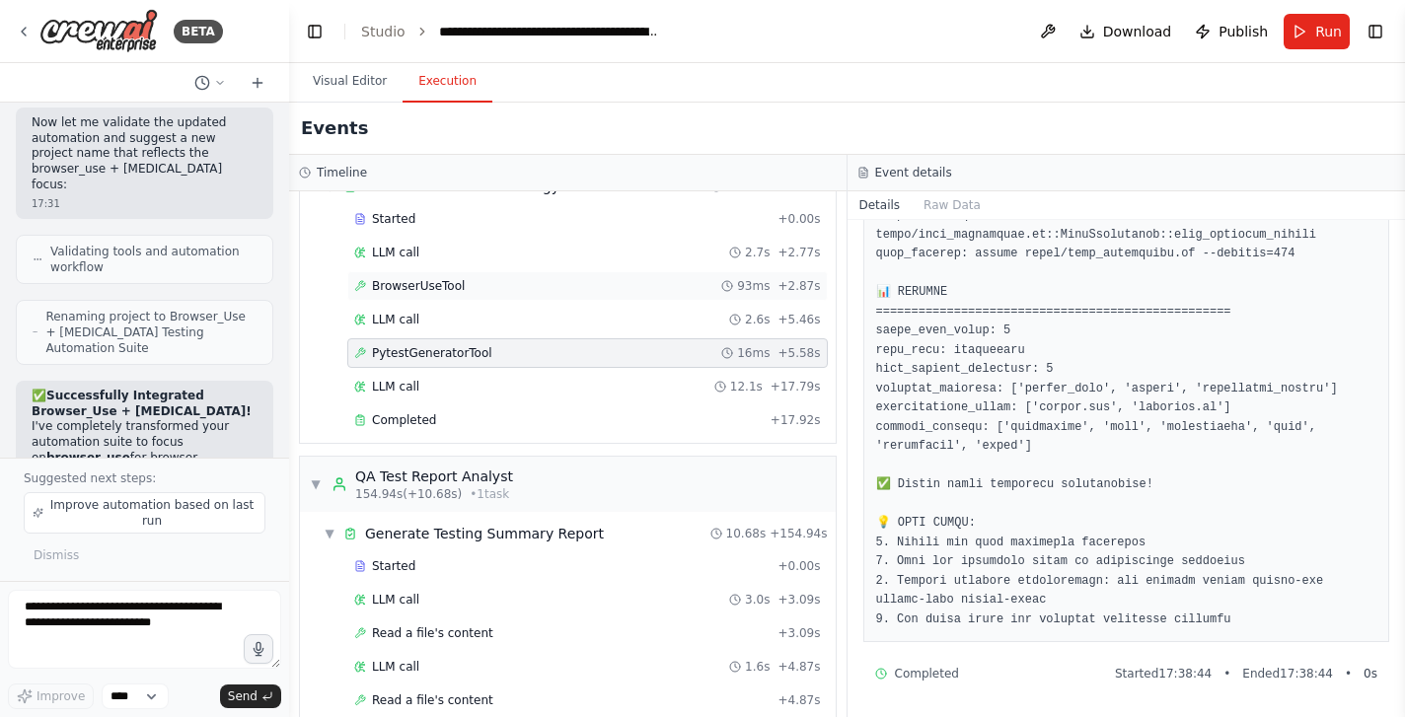
scroll to position [941, 0]
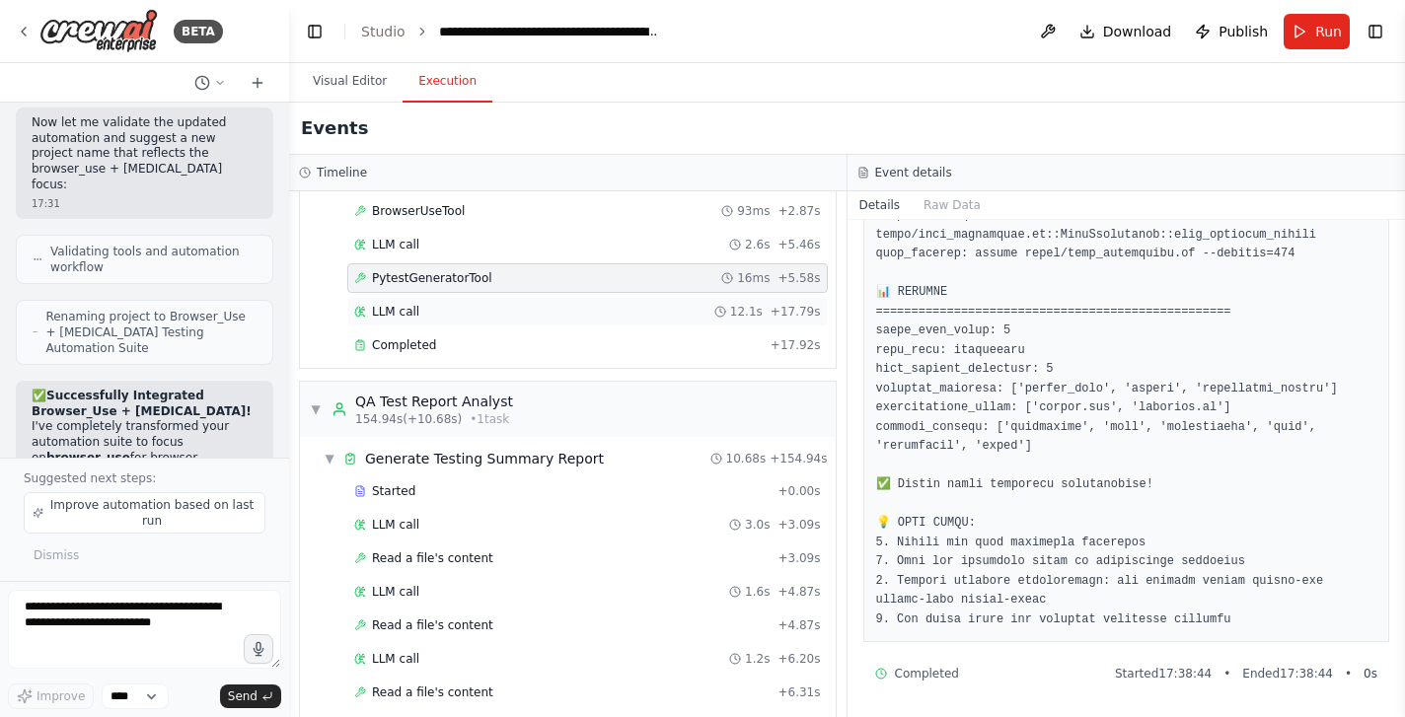
click at [397, 312] on span "LLM call" at bounding box center [395, 312] width 47 height 16
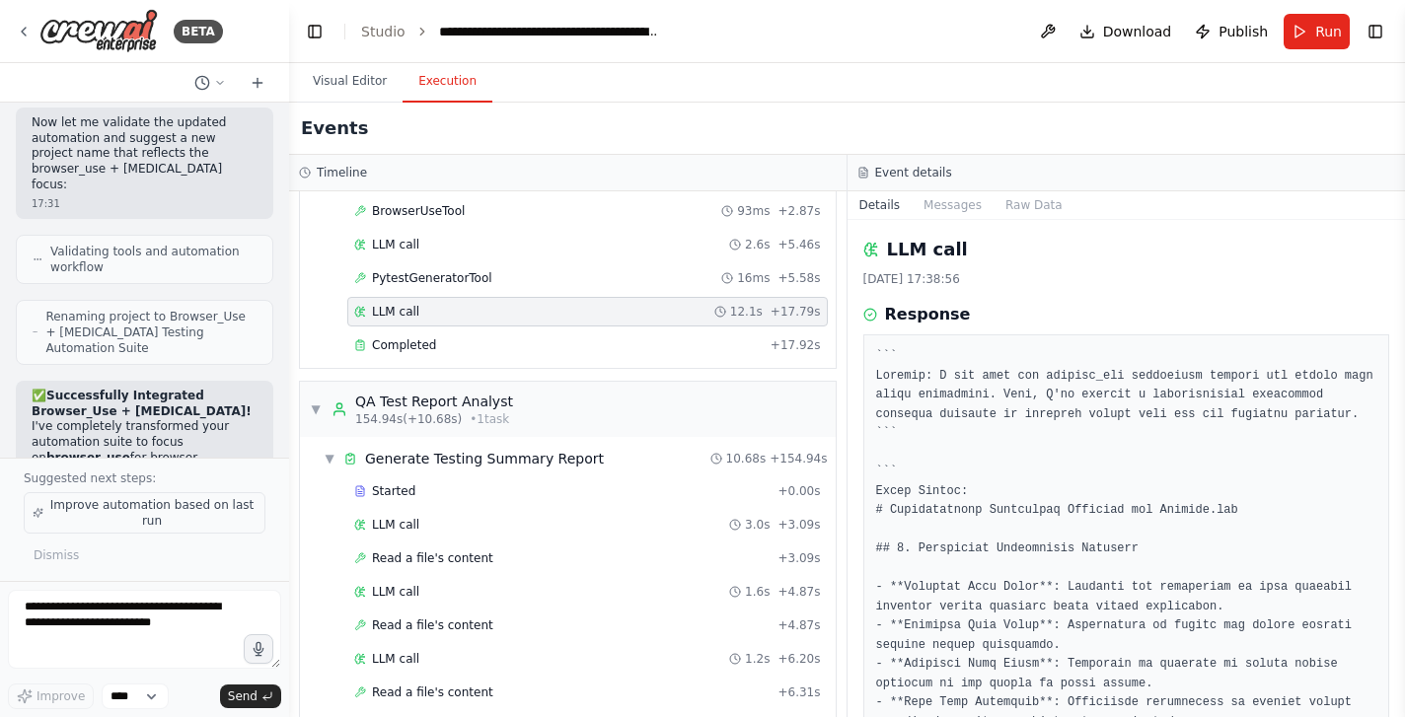
click at [177, 509] on span "Improve automation based on last run" at bounding box center [151, 513] width 209 height 32
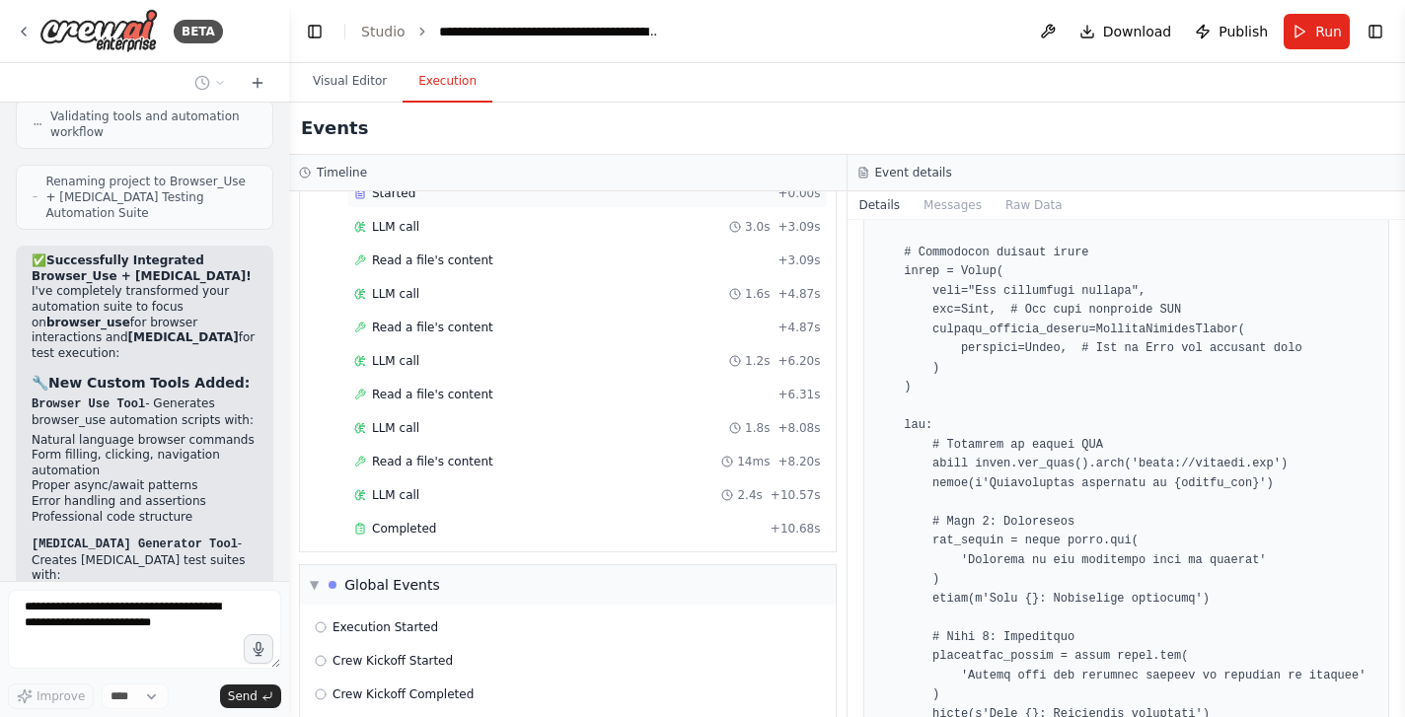
scroll to position [1296, 0]
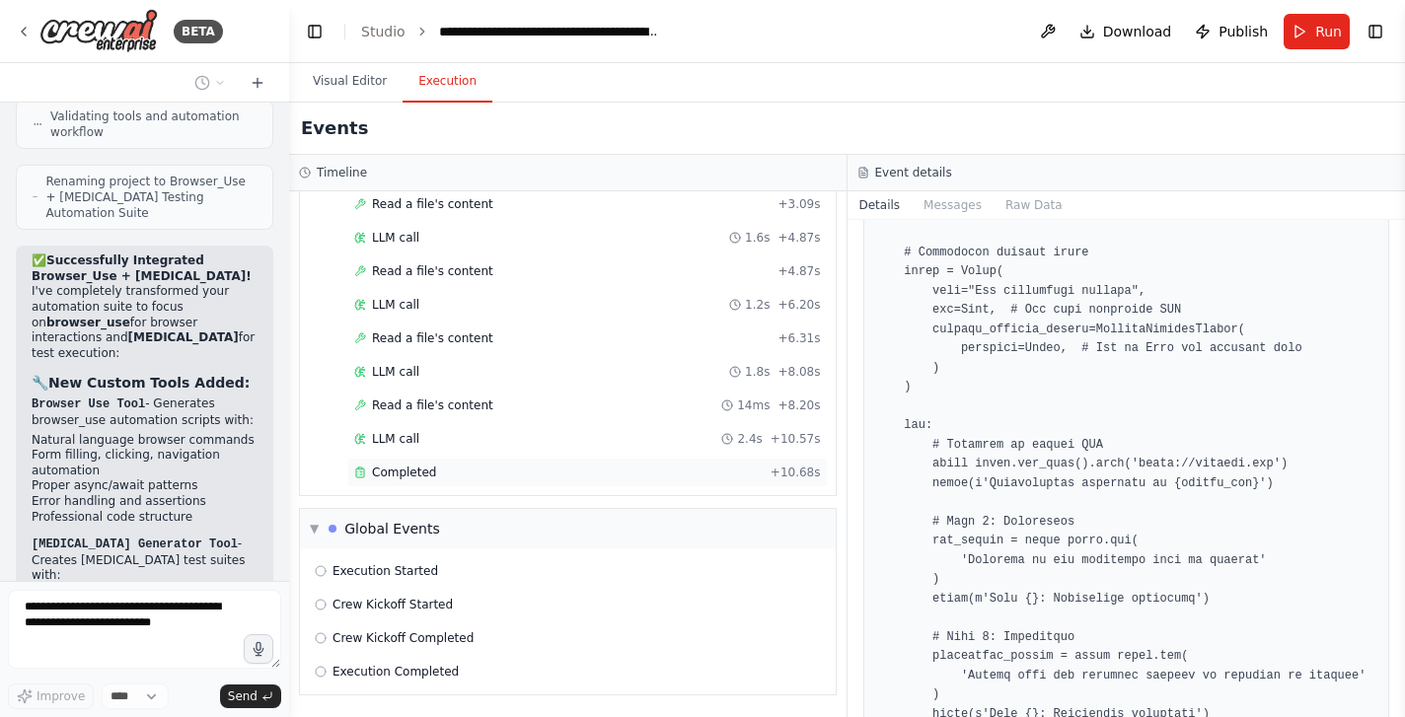
click at [388, 472] on span "Completed" at bounding box center [404, 473] width 64 height 16
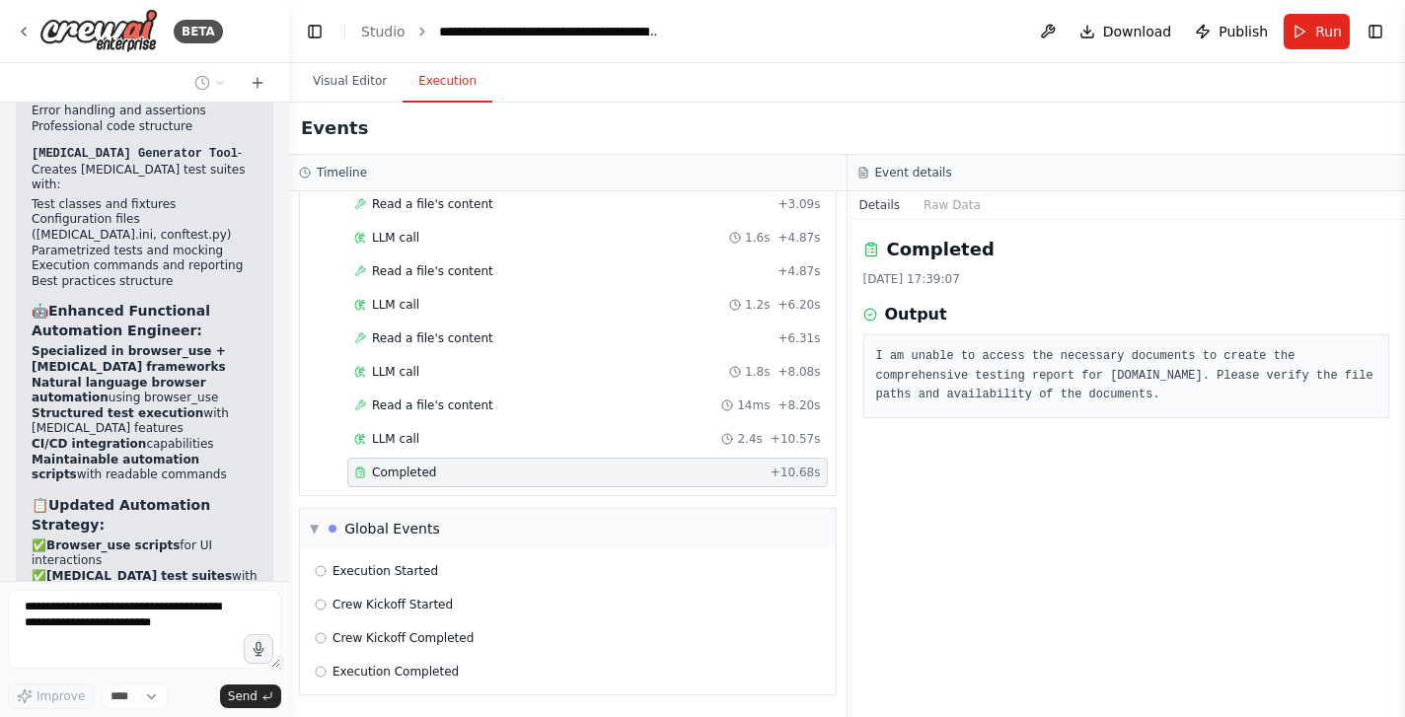
scroll to position [17293, 0]
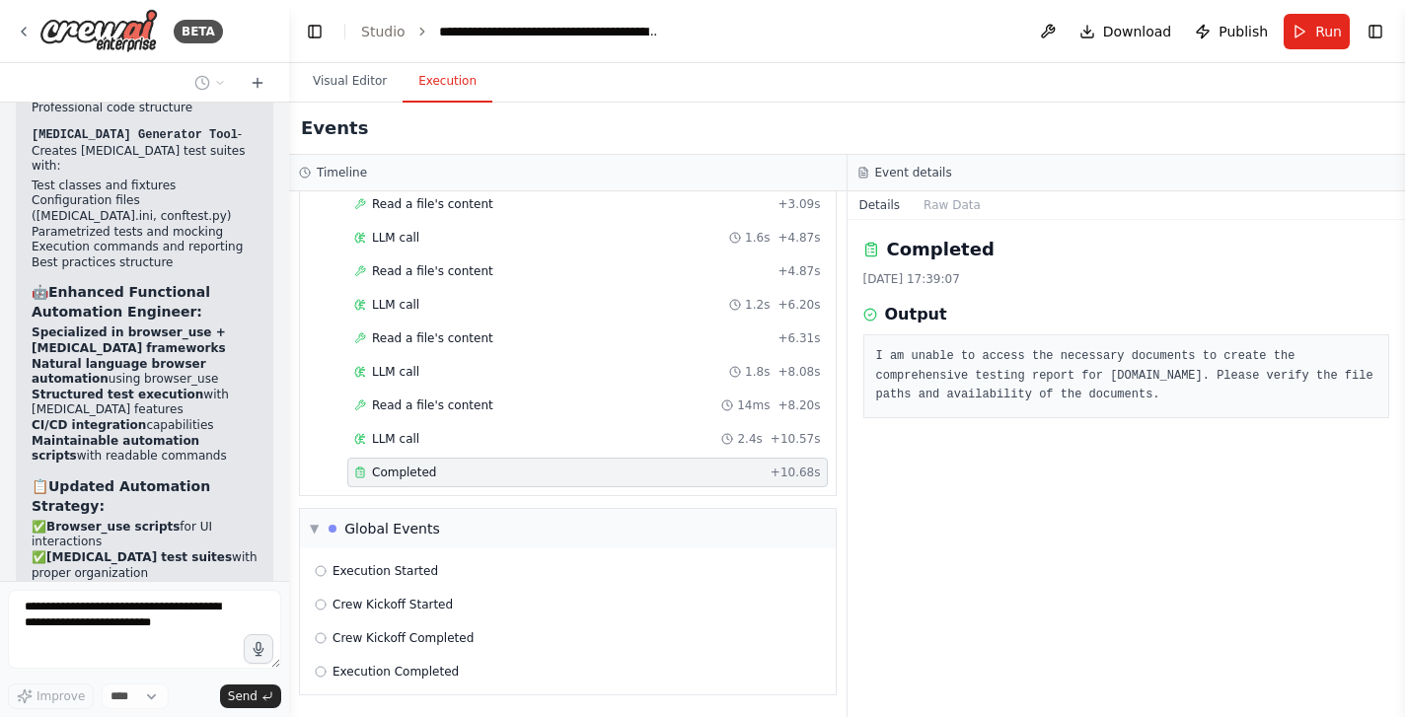
click at [888, 398] on pre "I am unable to access the necessary documents to create the comprehensive testi…" at bounding box center [1126, 376] width 501 height 58
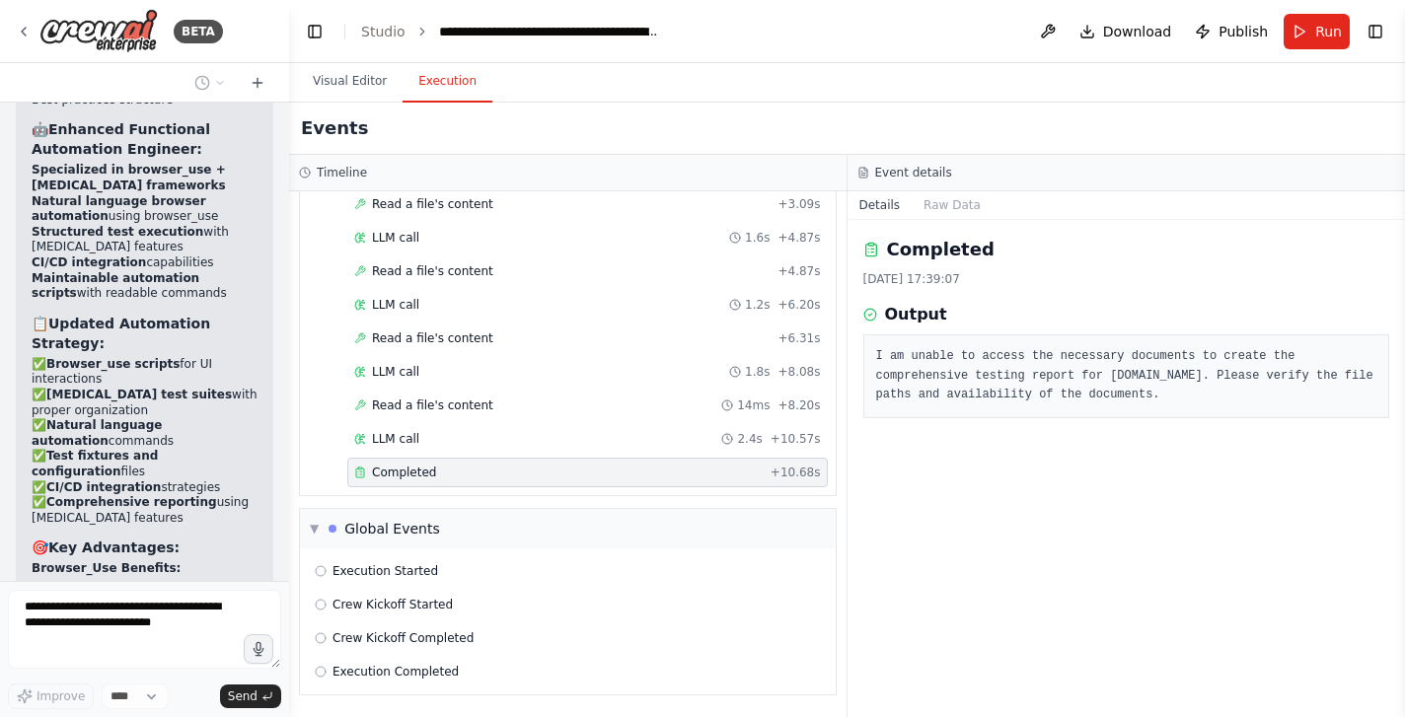
scroll to position [17470, 0]
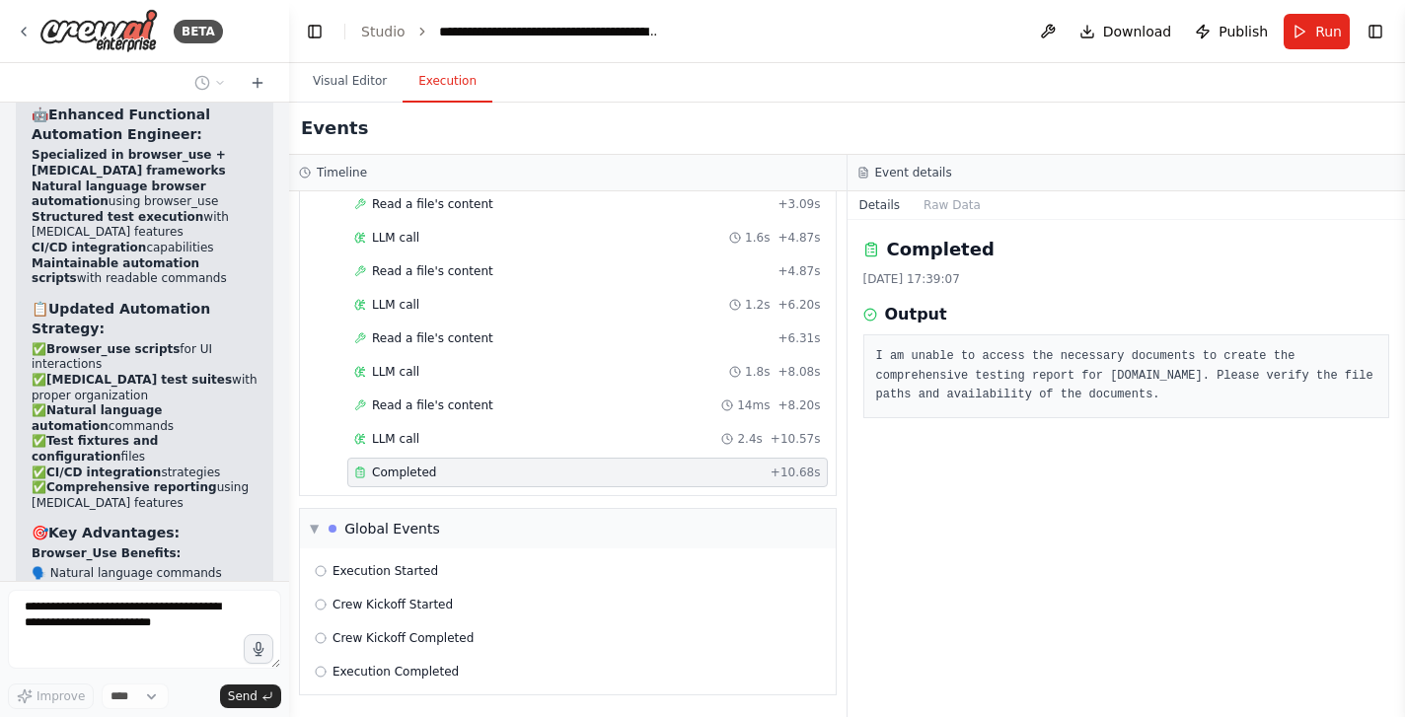
click at [935, 352] on pre "I am unable to access the necessary documents to create the comprehensive testi…" at bounding box center [1126, 376] width 501 height 58
click at [419, 437] on div "LLM call 2.4s + 10.57s" at bounding box center [587, 439] width 467 height 16
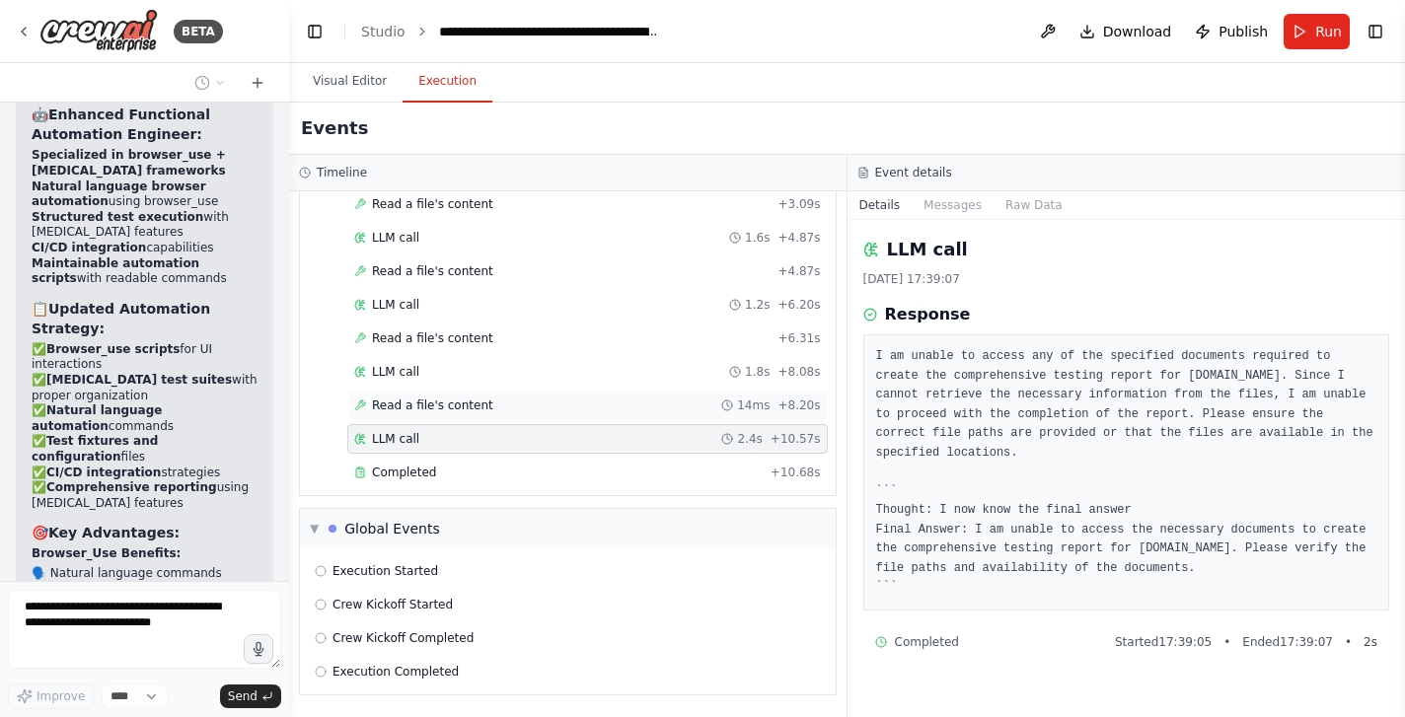
click at [443, 405] on span "Read a file's content" at bounding box center [432, 406] width 121 height 16
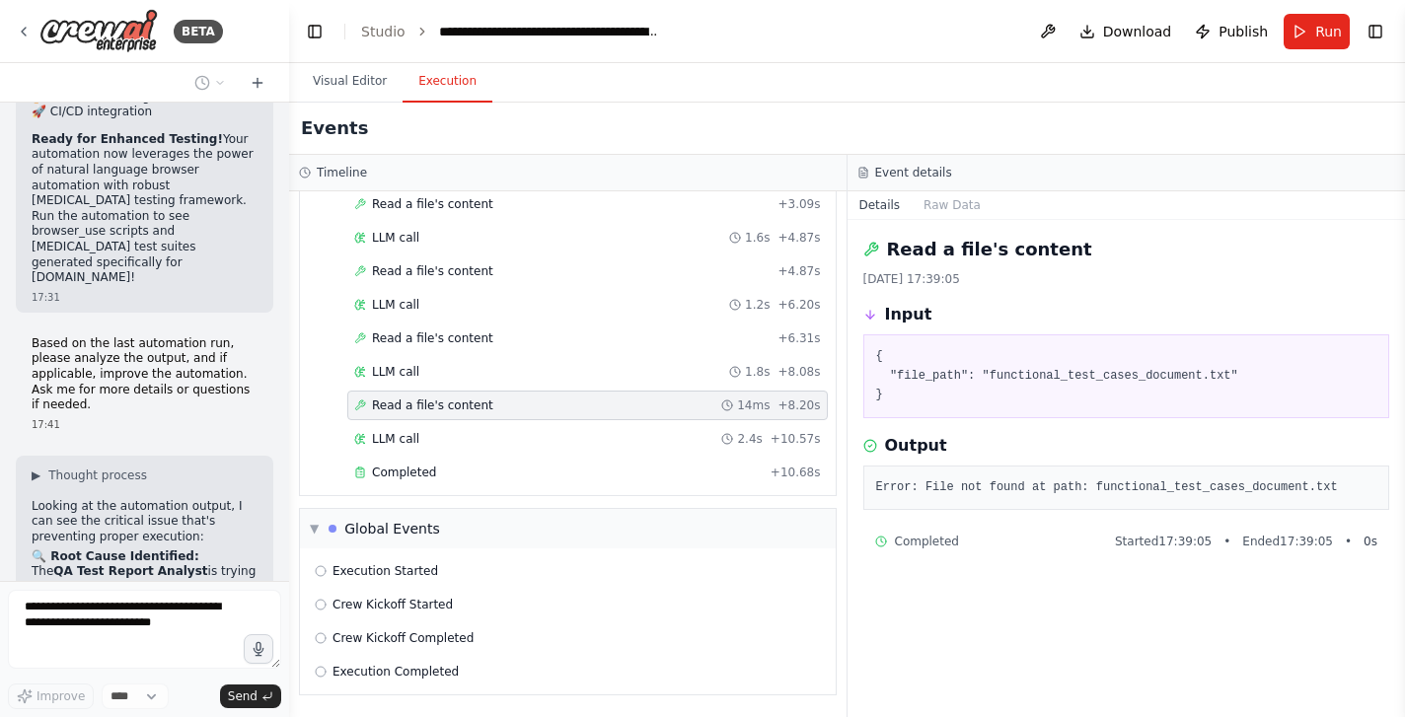
scroll to position [18101, 0]
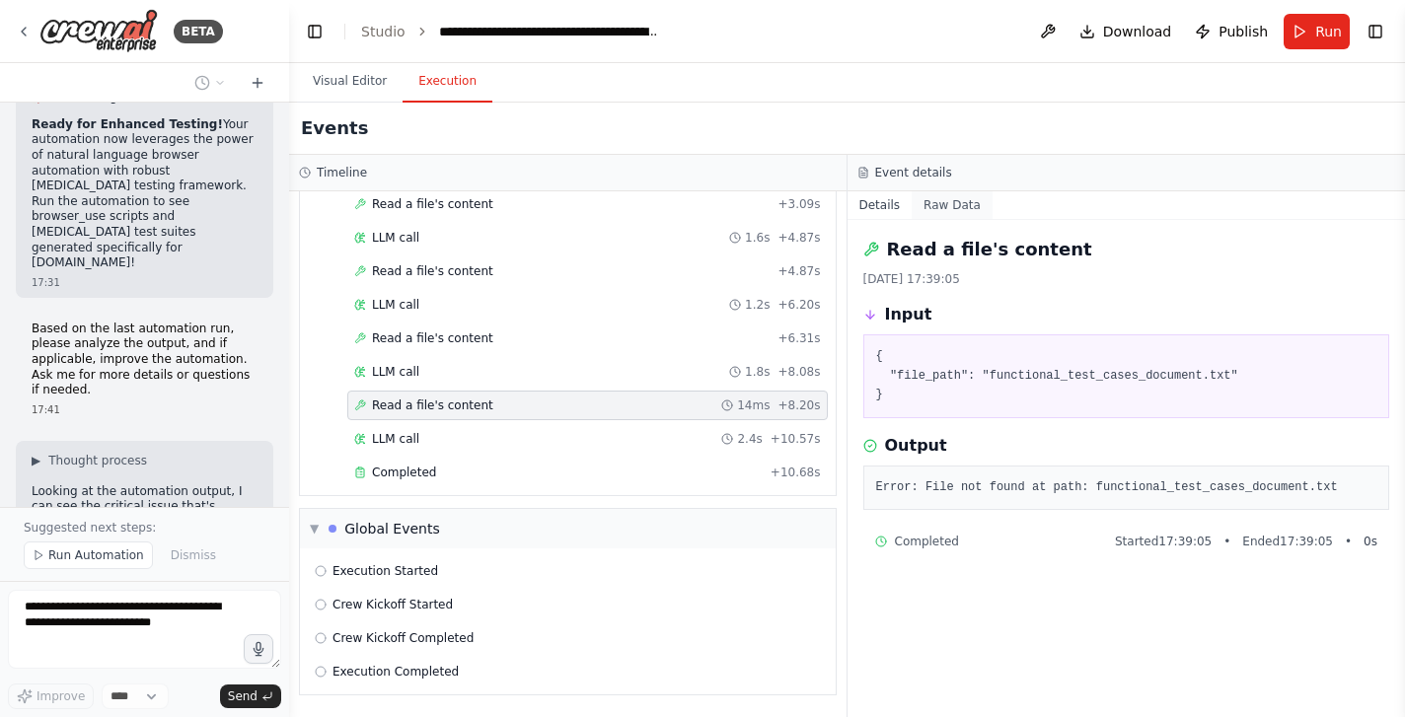
click at [945, 202] on button "Raw Data" at bounding box center [952, 205] width 81 height 28
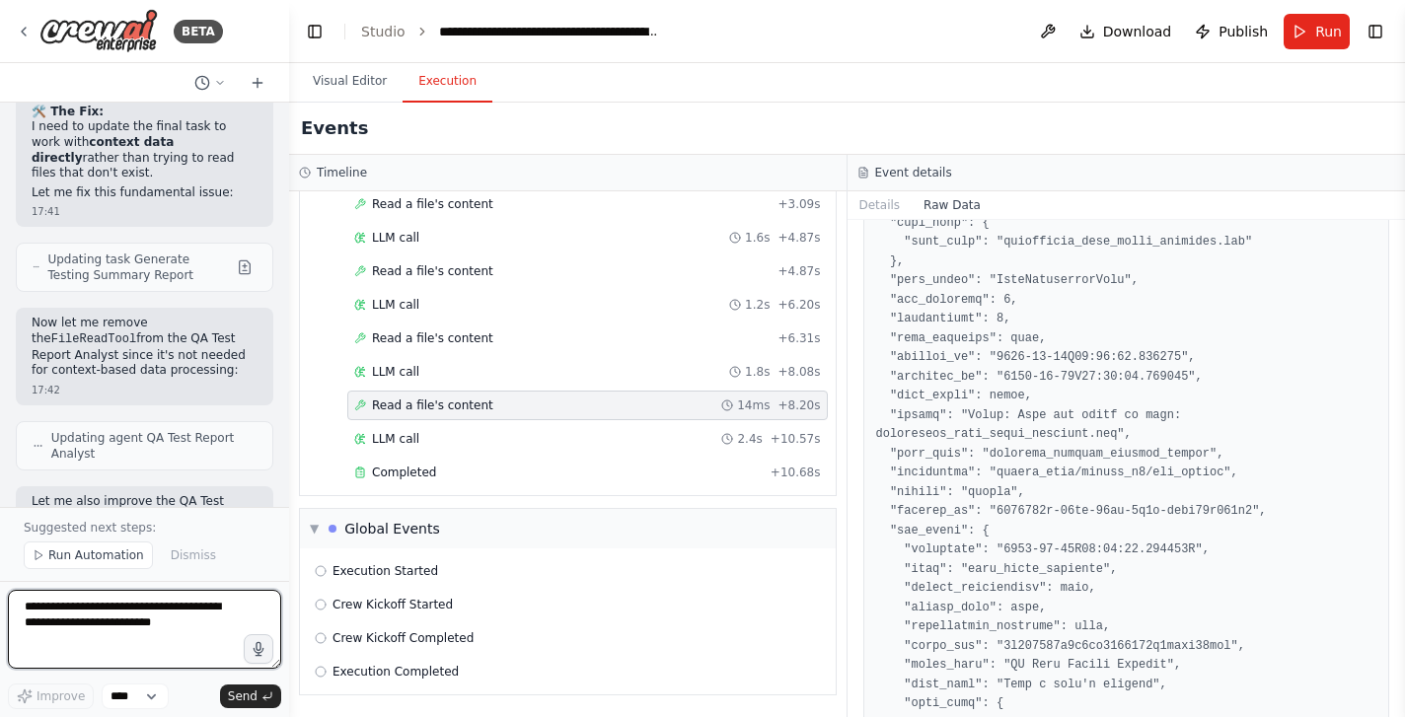
scroll to position [266, 0]
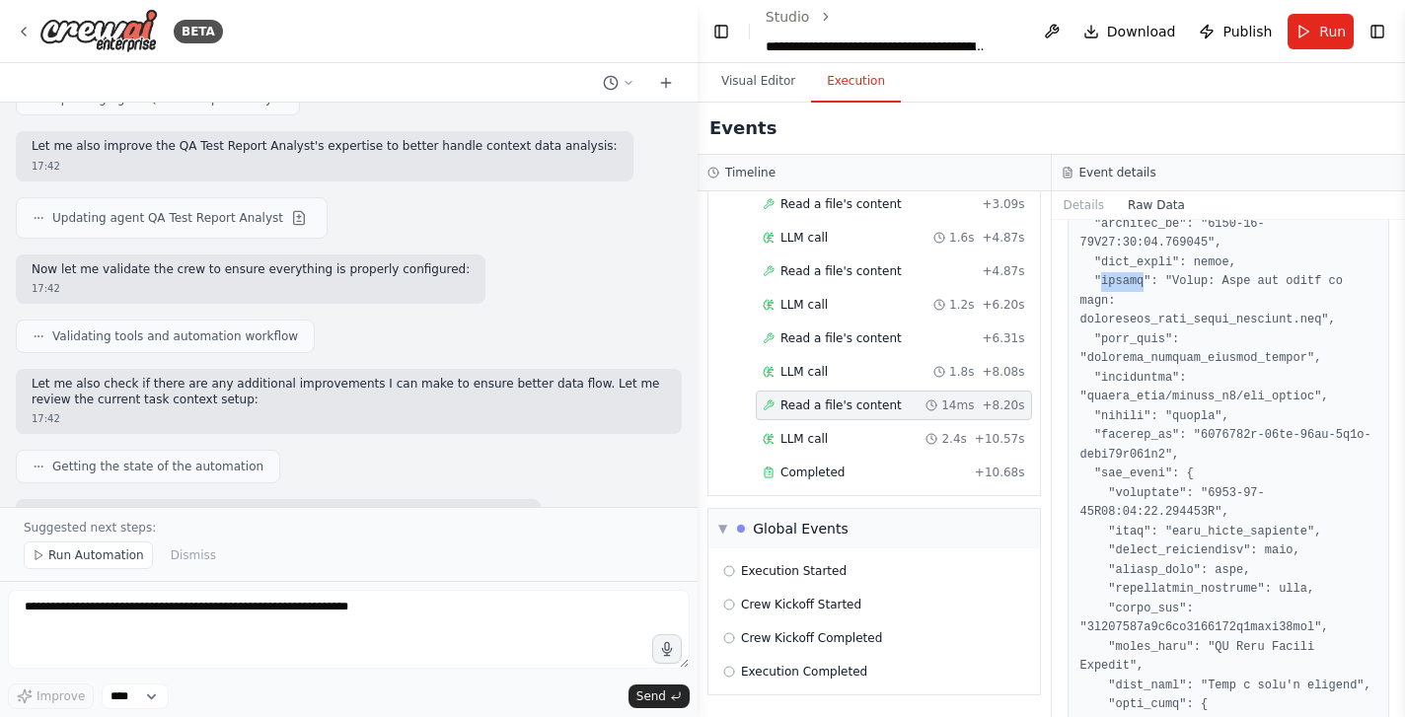
scroll to position [12199, 0]
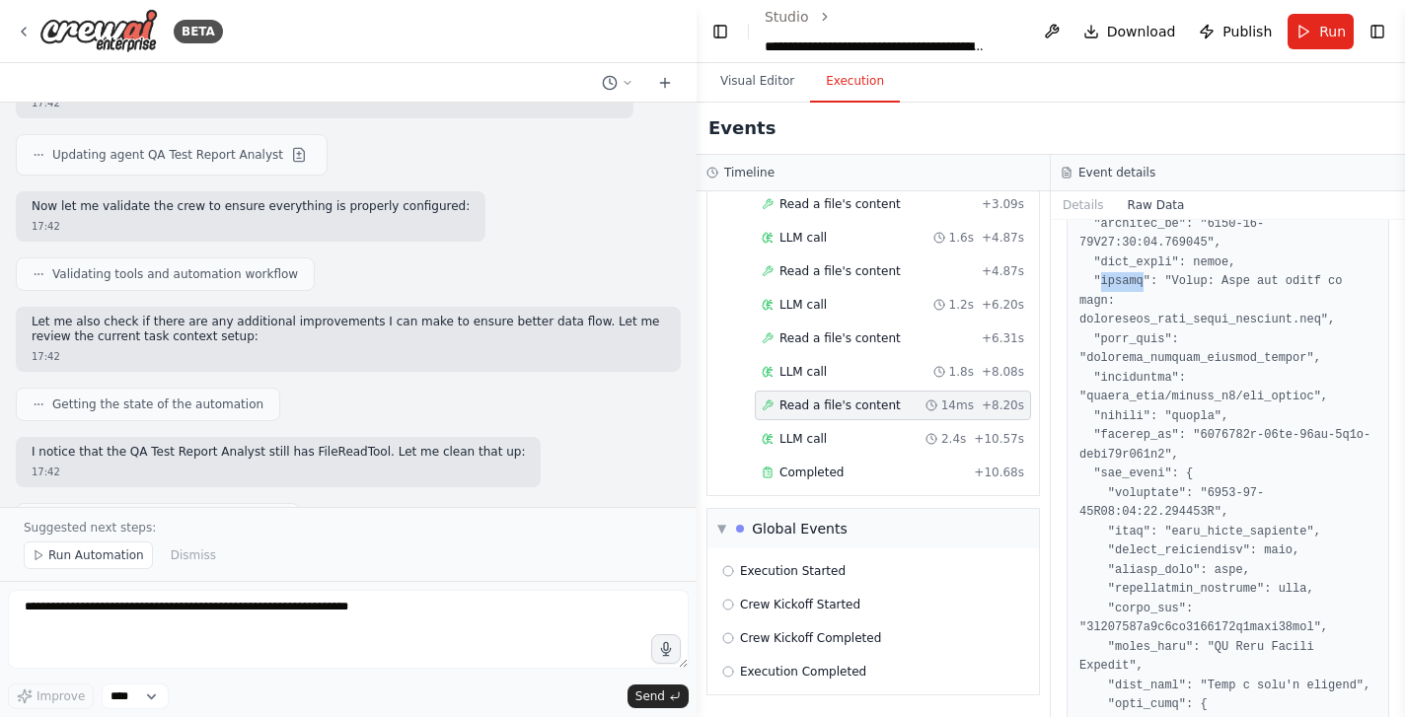
drag, startPoint x: 286, startPoint y: 421, endPoint x: 697, endPoint y: 345, distance: 417.4
click at [697, 345] on div "BETA Create agents for Requirement analysis, product overview, test case genera…" at bounding box center [702, 358] width 1405 height 717
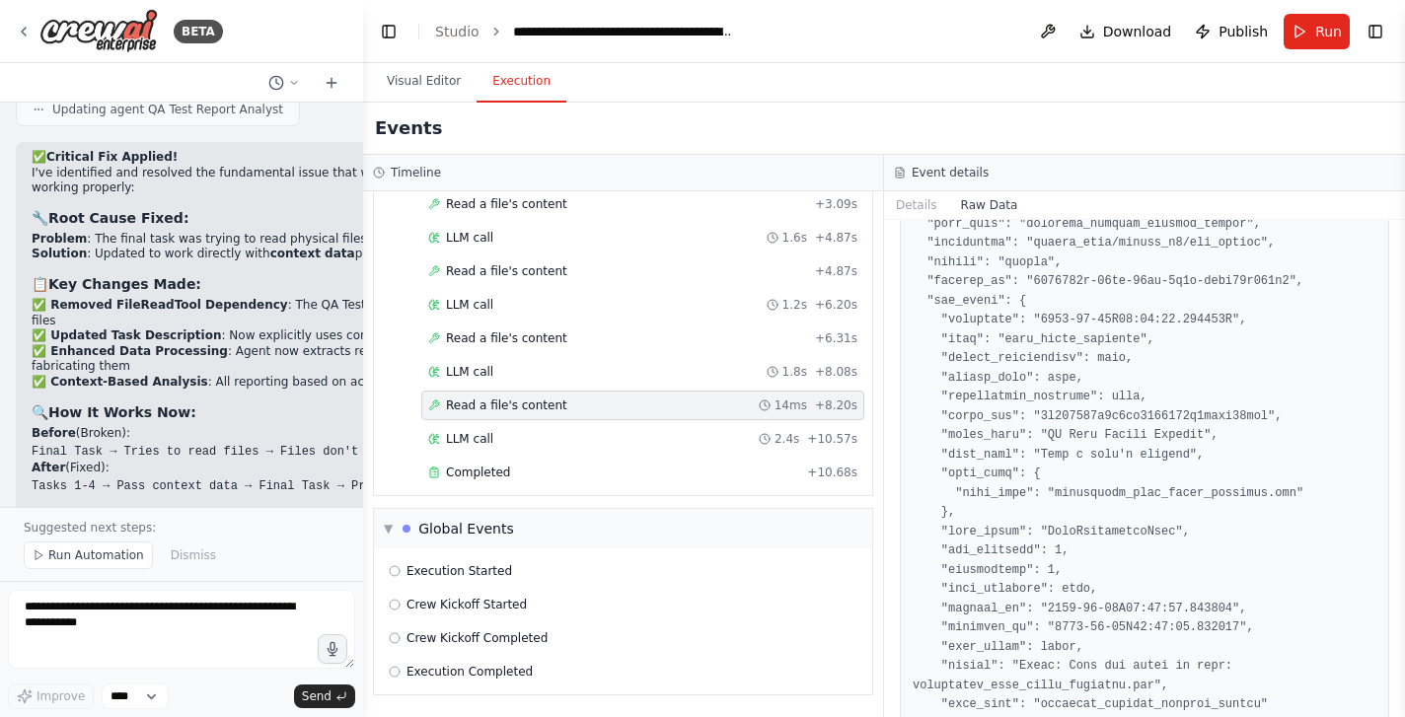
scroll to position [15907, 0]
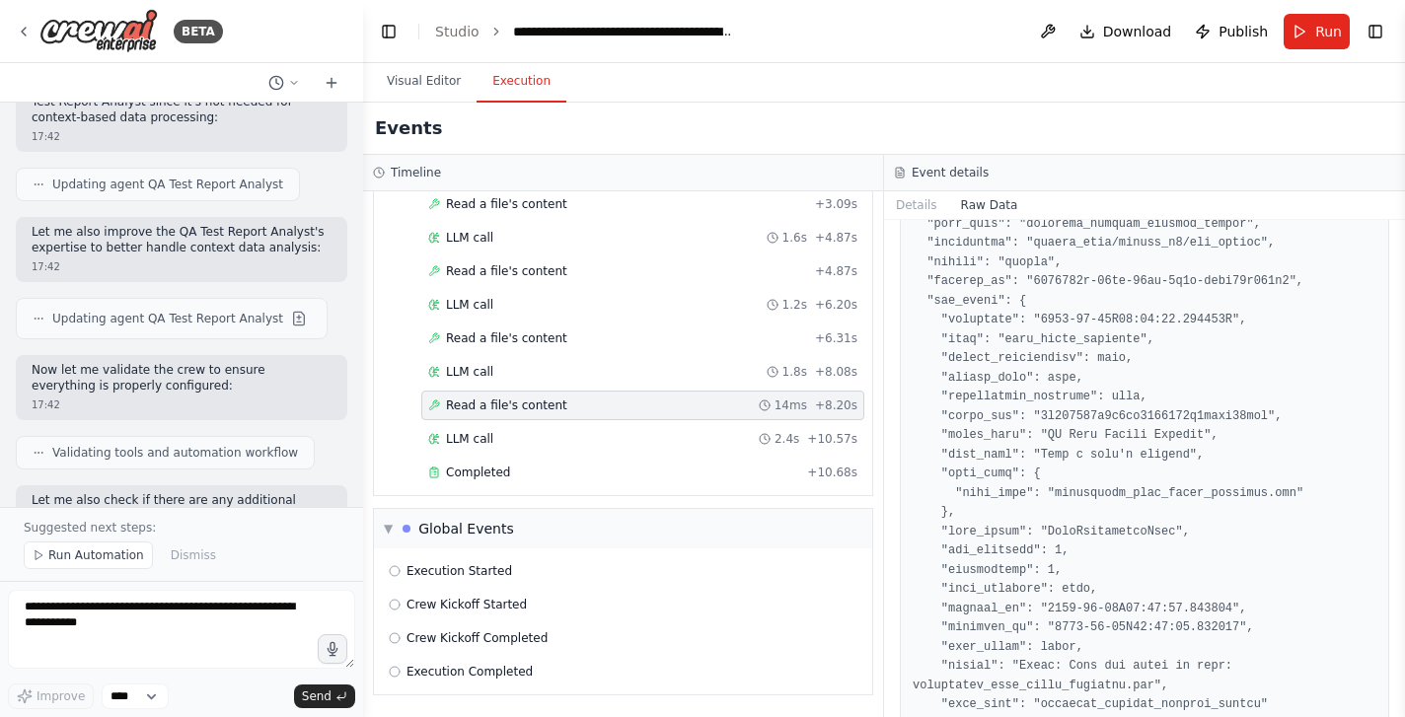
drag, startPoint x: 691, startPoint y: 326, endPoint x: 363, endPoint y: 464, distance: 355.5
click at [363, 464] on div "BETA Create agents for Requirement analysis, product overview, test case genera…" at bounding box center [702, 358] width 1405 height 717
click at [89, 628] on textarea at bounding box center [181, 629] width 347 height 79
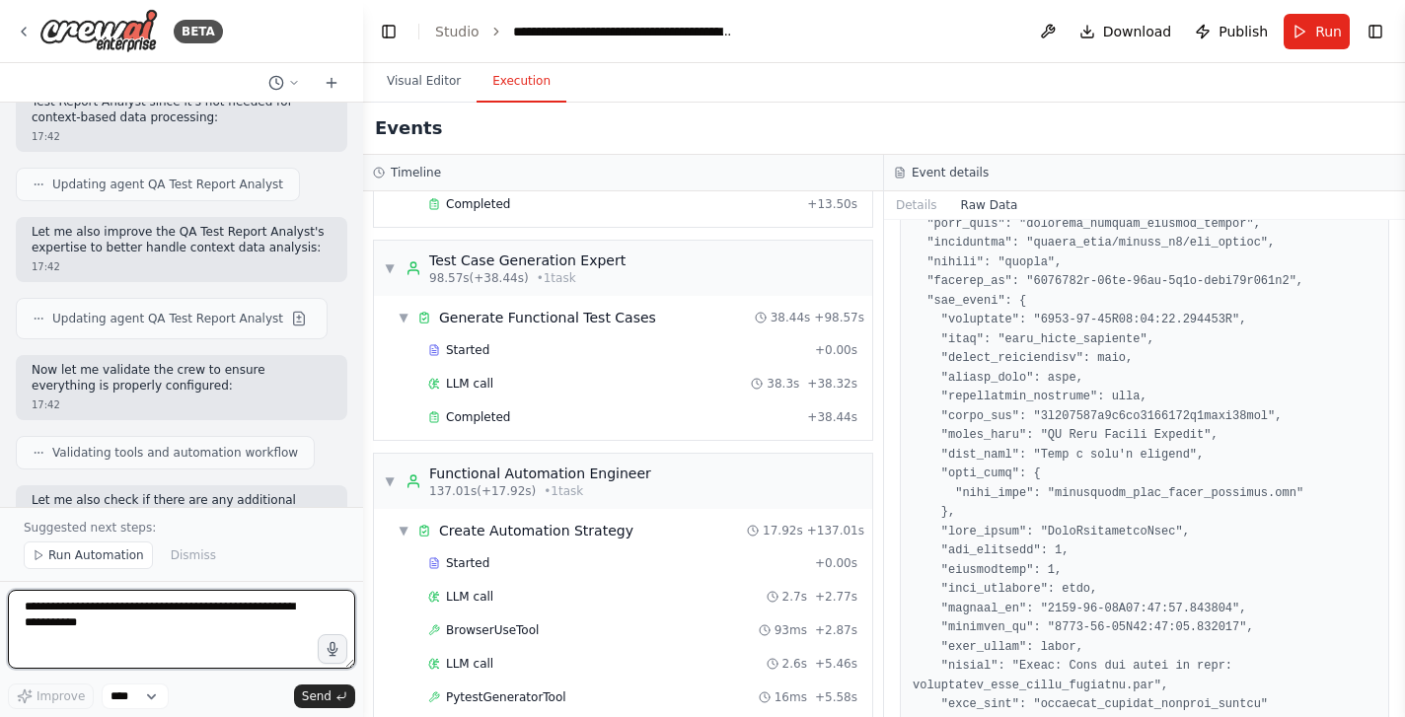
scroll to position [406, 0]
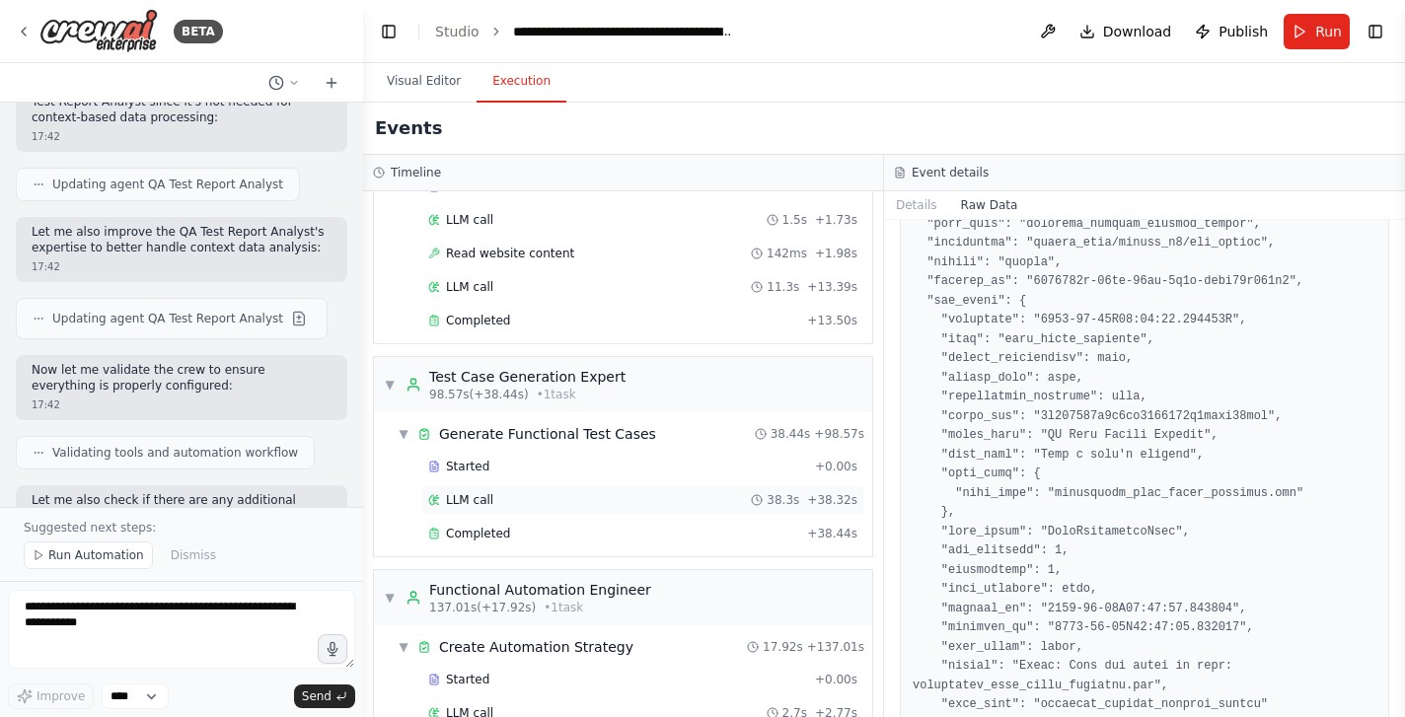
click at [480, 504] on span "LLM call" at bounding box center [469, 500] width 47 height 16
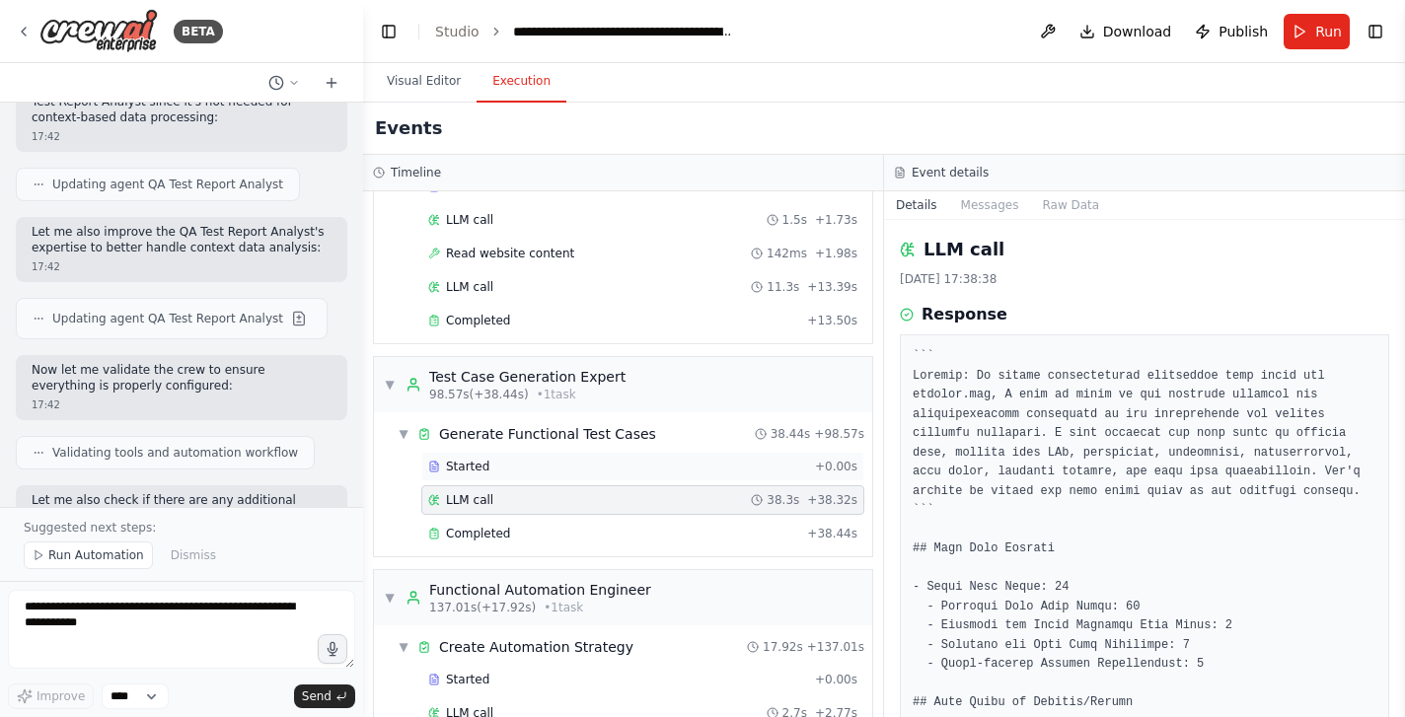
click at [474, 461] on span "Started" at bounding box center [467, 467] width 43 height 16
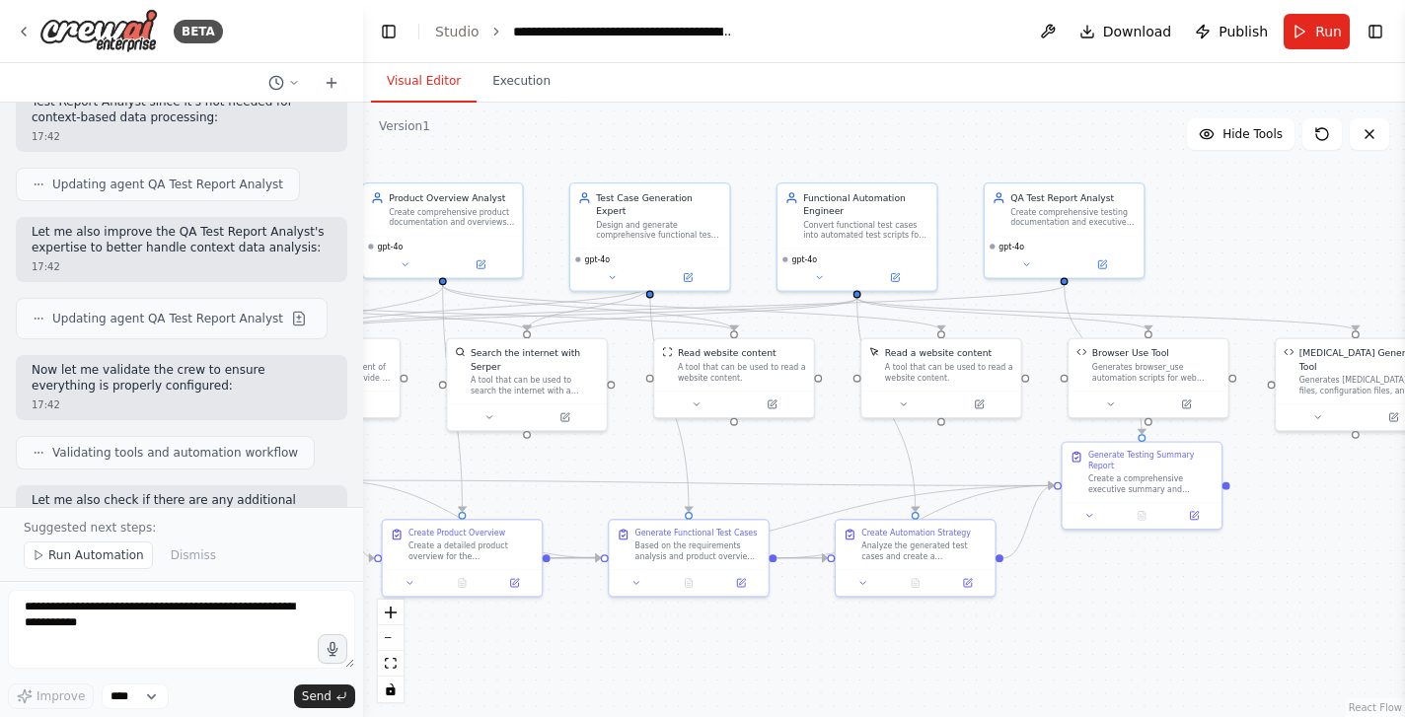
click at [433, 79] on button "Visual Editor" at bounding box center [424, 81] width 106 height 41
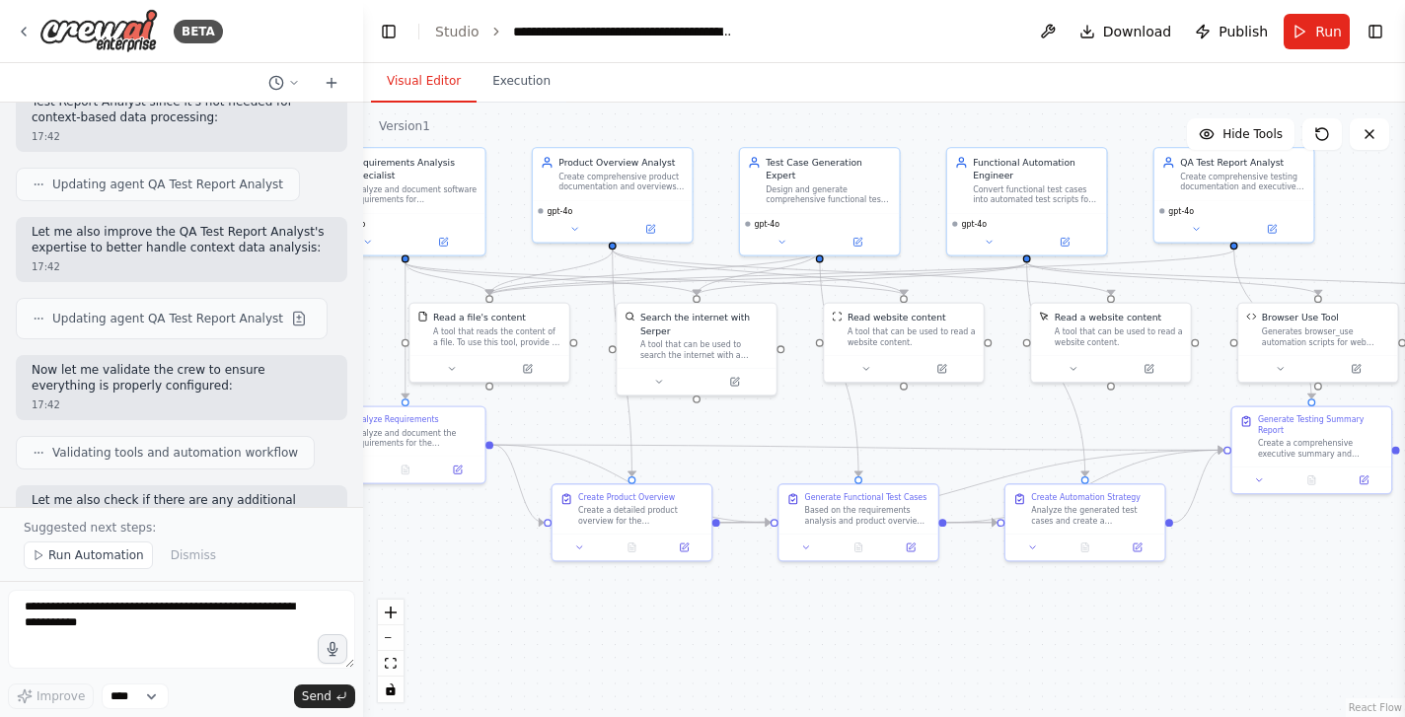
drag, startPoint x: 1012, startPoint y: 628, endPoint x: 1182, endPoint y: 592, distance: 173.4
click at [1182, 592] on div ".deletable-edge-delete-btn { width: 20px; height: 20px; border: 0px solid #ffff…" at bounding box center [884, 410] width 1042 height 615
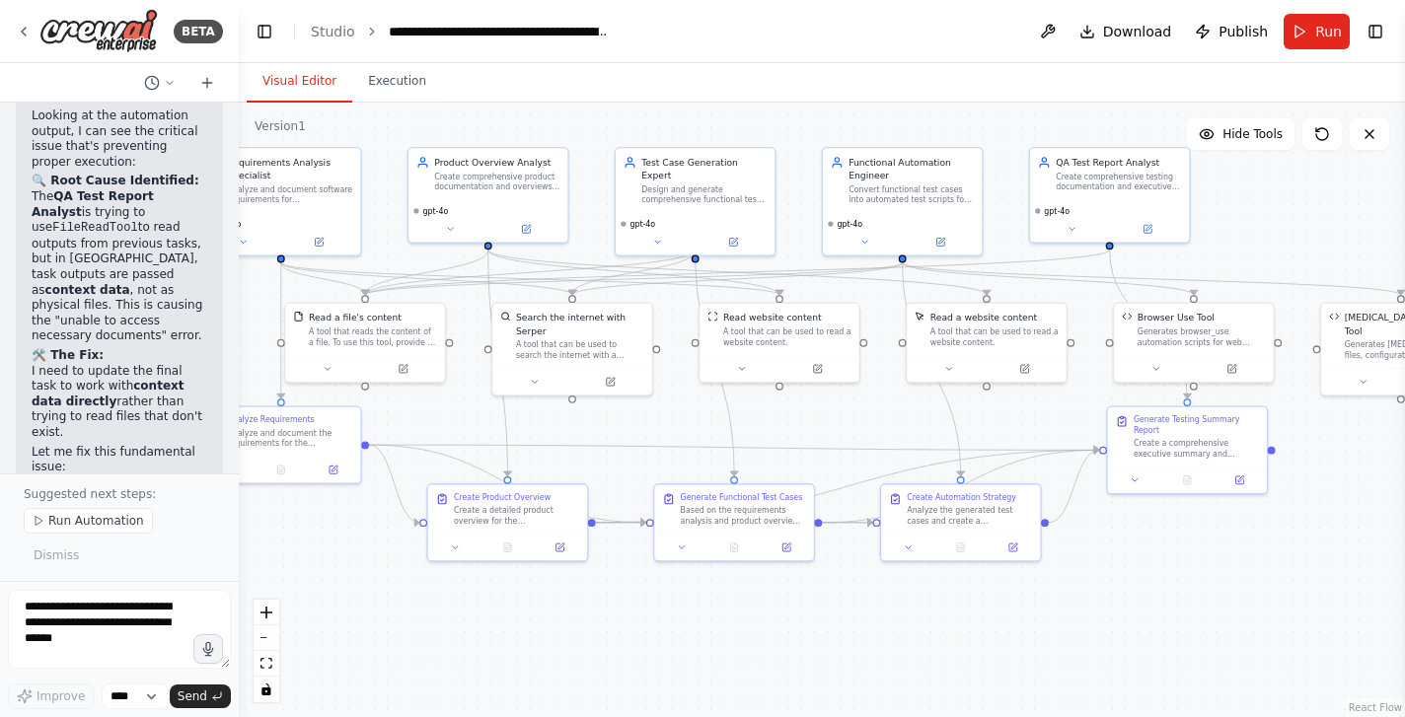
scroll to position [22221, 0]
drag, startPoint x: 362, startPoint y: 545, endPoint x: 238, endPoint y: 538, distance: 124.5
click at [238, 538] on div "BETA Create agents for Requirement analysis, product overview, test case genera…" at bounding box center [702, 358] width 1405 height 717
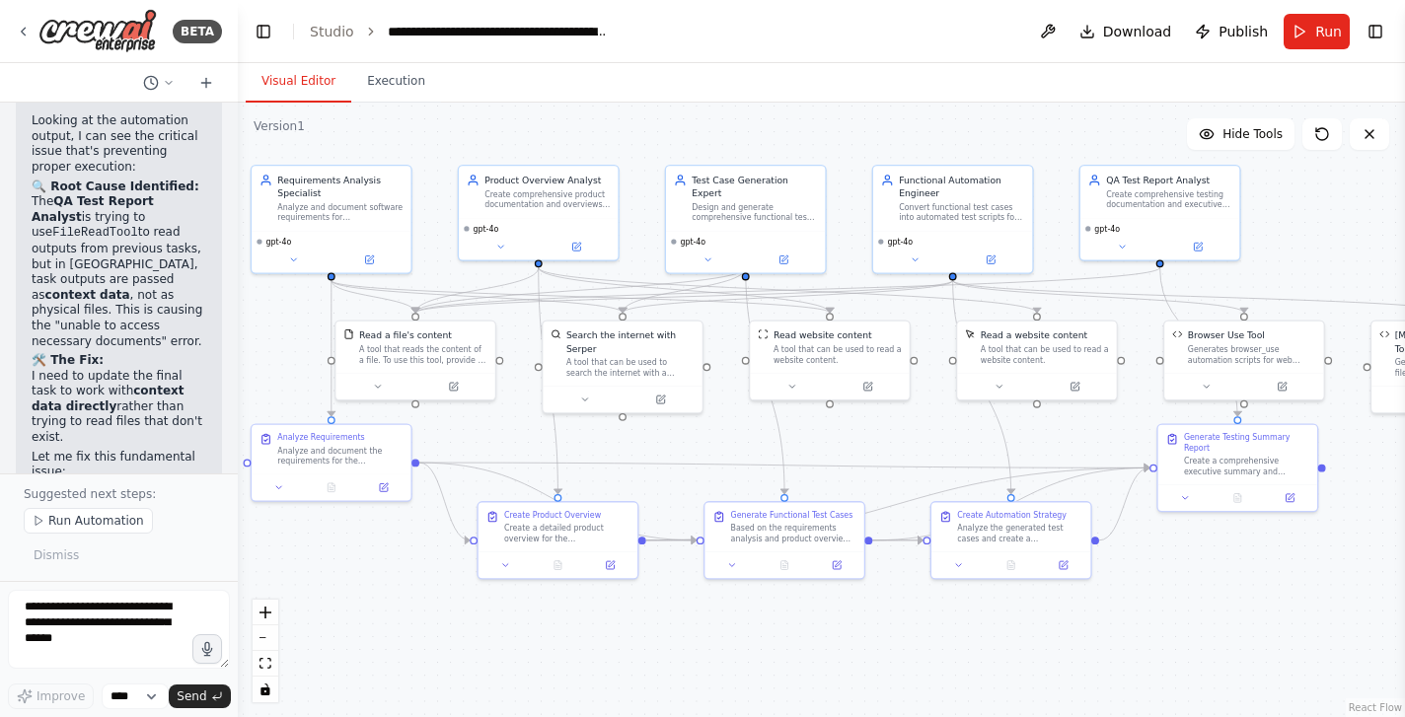
drag, startPoint x: 514, startPoint y: 621, endPoint x: 565, endPoint y: 638, distance: 54.3
click at [565, 638] on div ".deletable-edge-delete-btn { width: 20px; height: 20px; border: 0px solid #ffff…" at bounding box center [821, 410] width 1167 height 615
click at [1152, 28] on span "Download" at bounding box center [1137, 32] width 69 height 20
click at [671, 53] on header "**********" at bounding box center [821, 31] width 1167 height 63
click at [1049, 31] on button at bounding box center [1048, 32] width 32 height 36
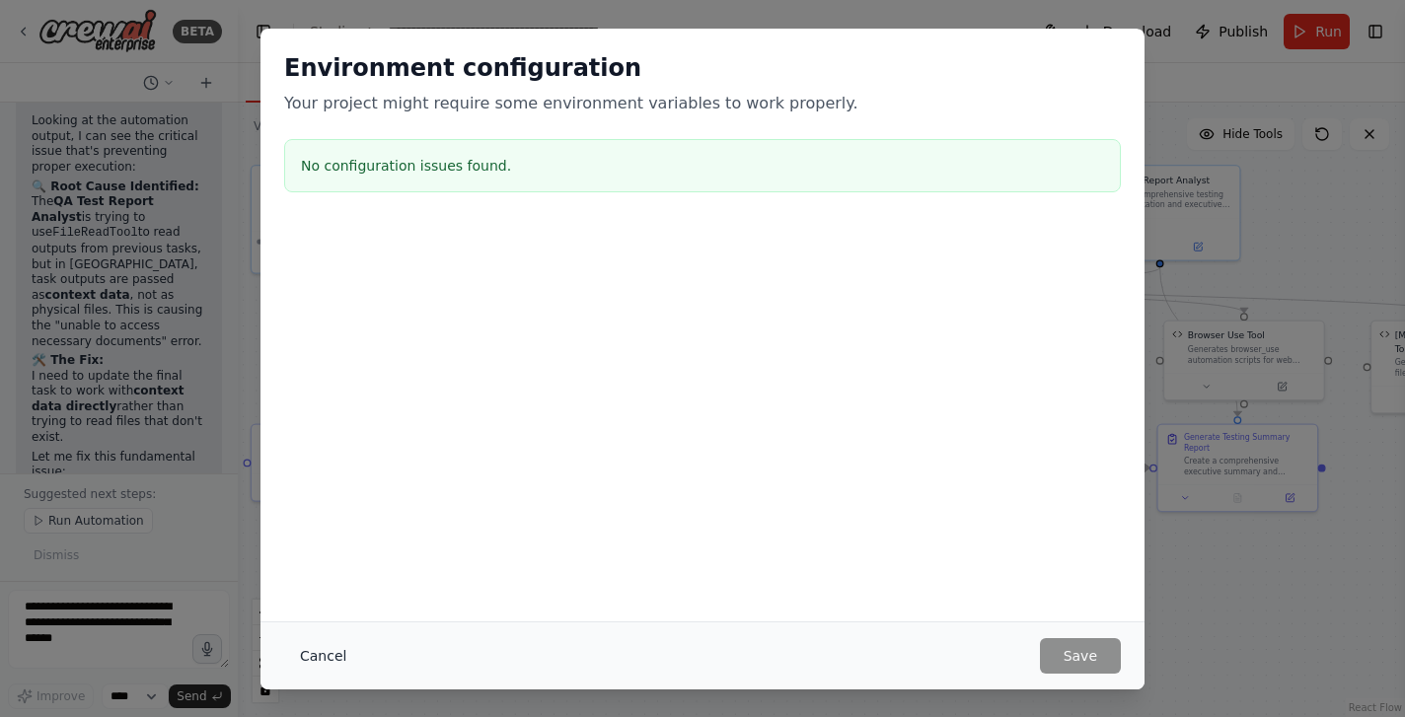
click at [329, 651] on button "Cancel" at bounding box center [323, 656] width 78 height 36
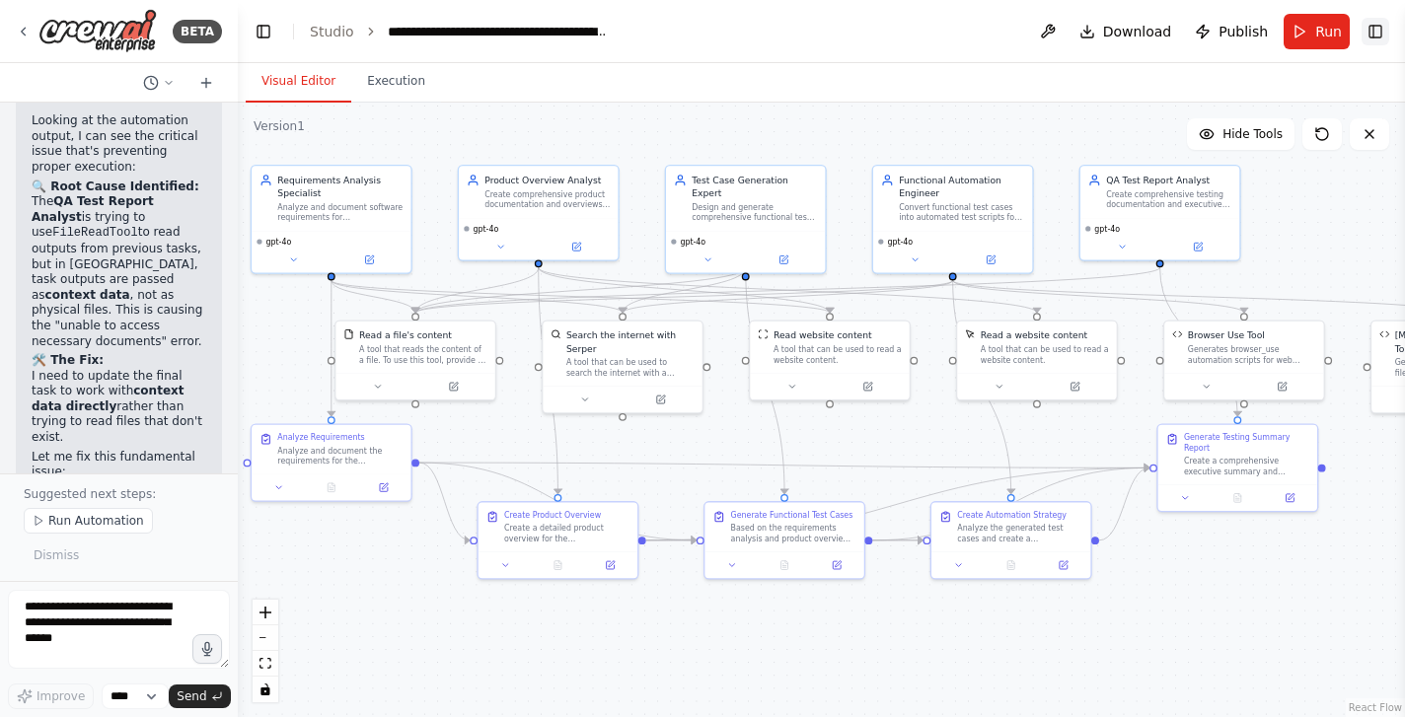
click at [1375, 32] on button "Toggle Right Sidebar" at bounding box center [1376, 32] width 28 height 28
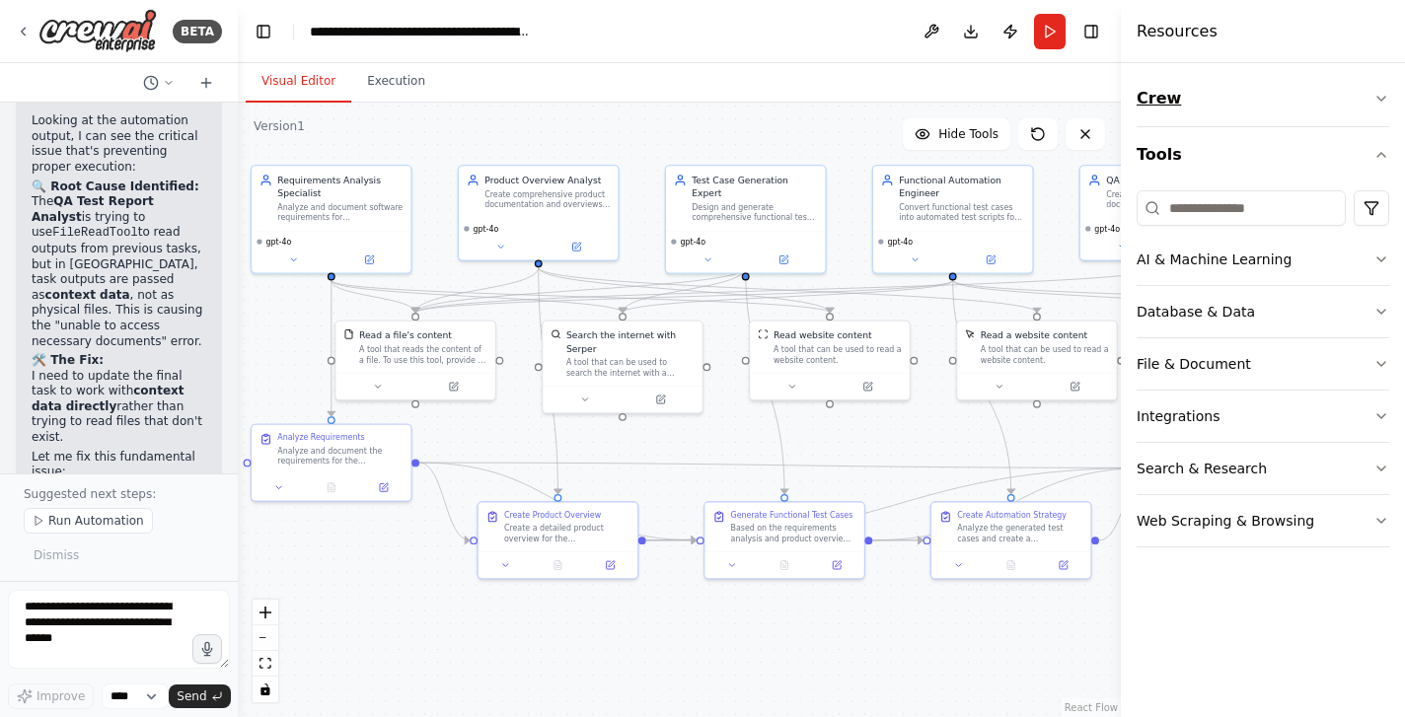
click at [1383, 99] on icon "button" at bounding box center [1381, 99] width 16 height 16
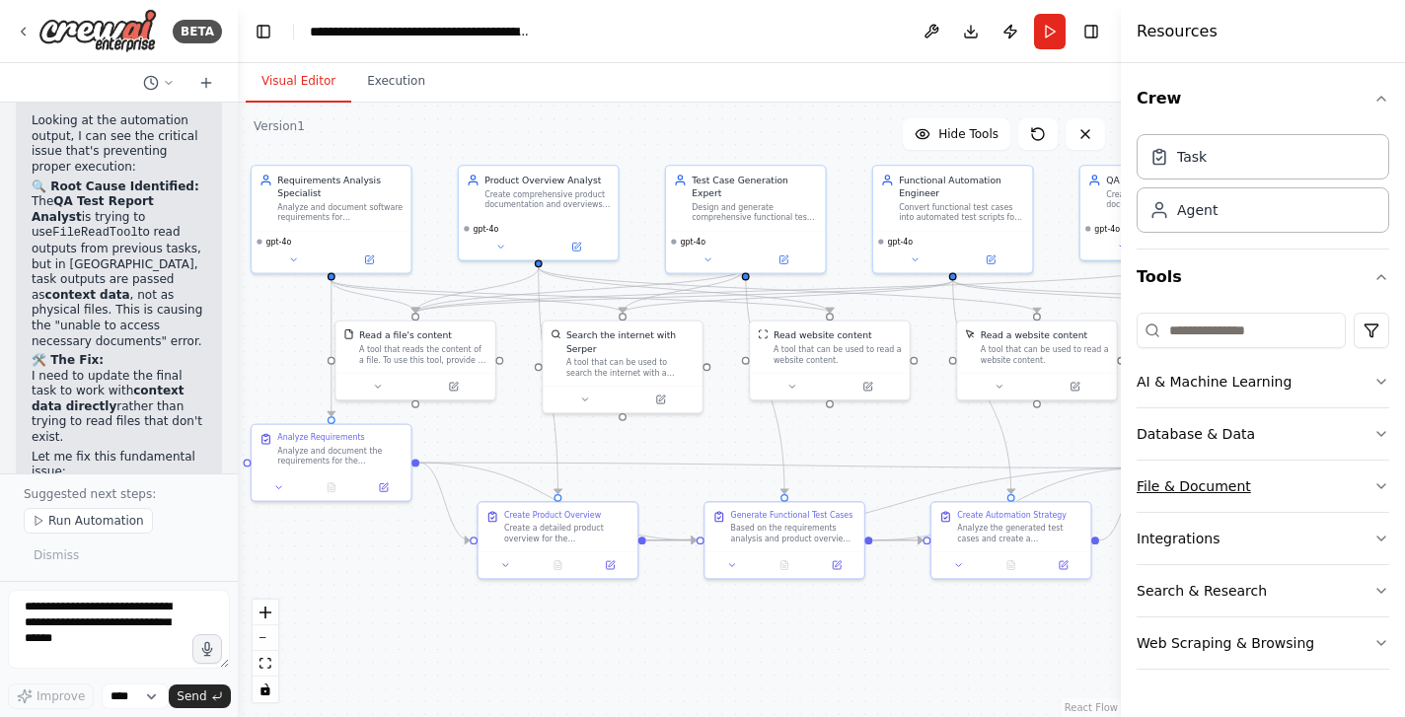
click at [1380, 485] on icon "button" at bounding box center [1381, 487] width 16 height 16
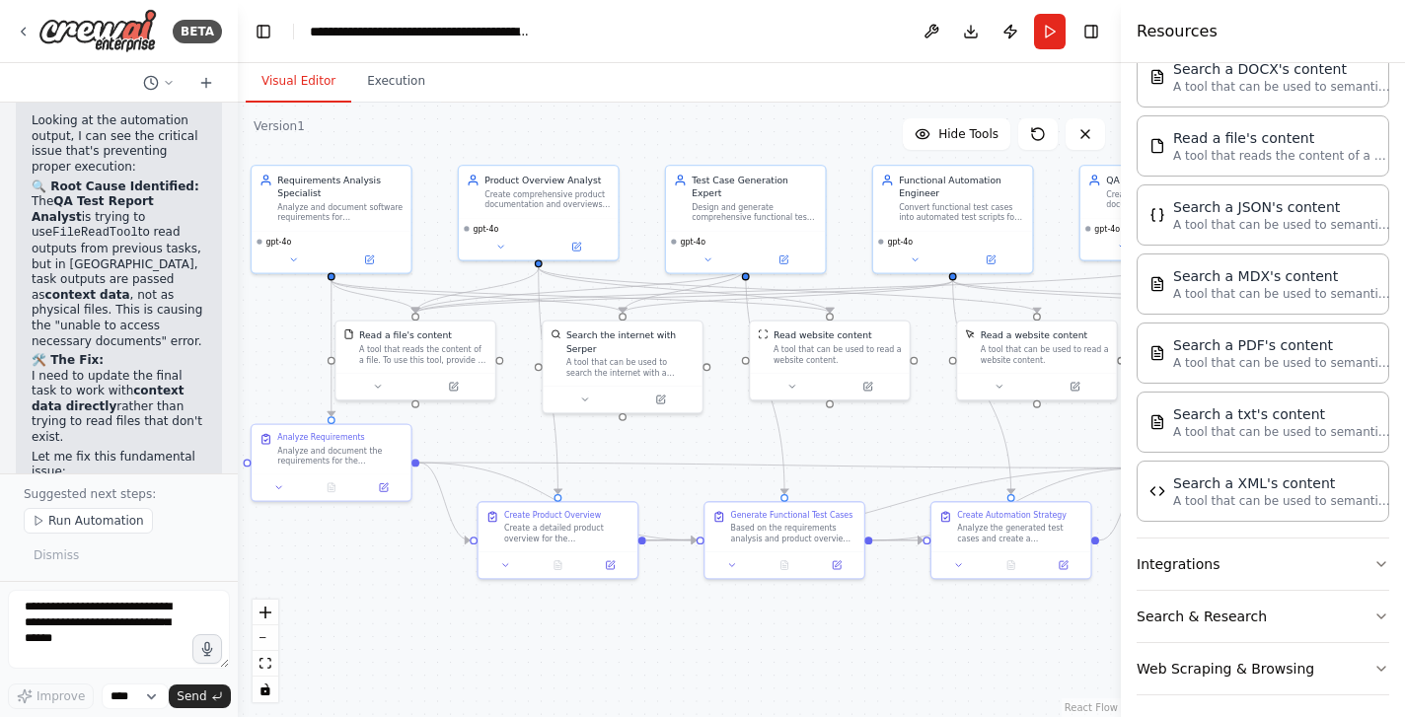
scroll to position [553, 0]
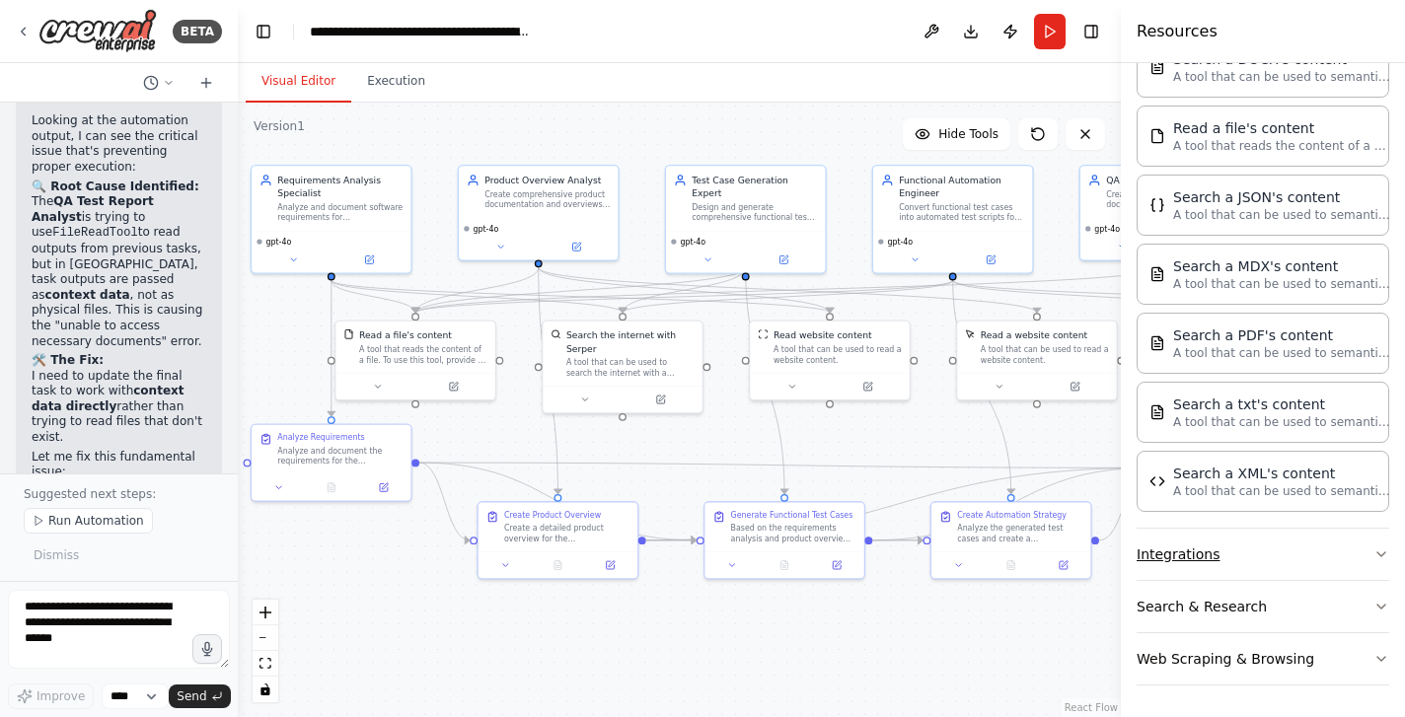
click at [1264, 554] on button "Integrations" at bounding box center [1263, 554] width 253 height 51
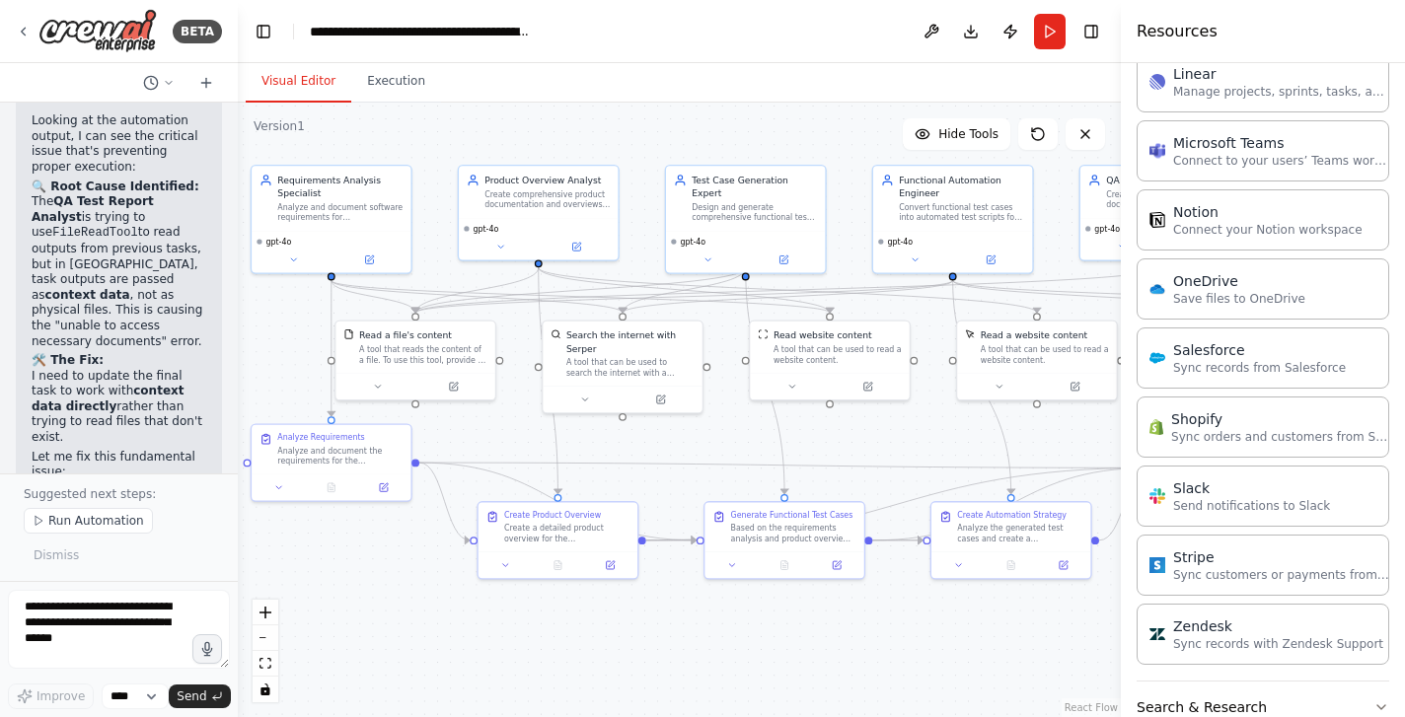
scroll to position [1950, 0]
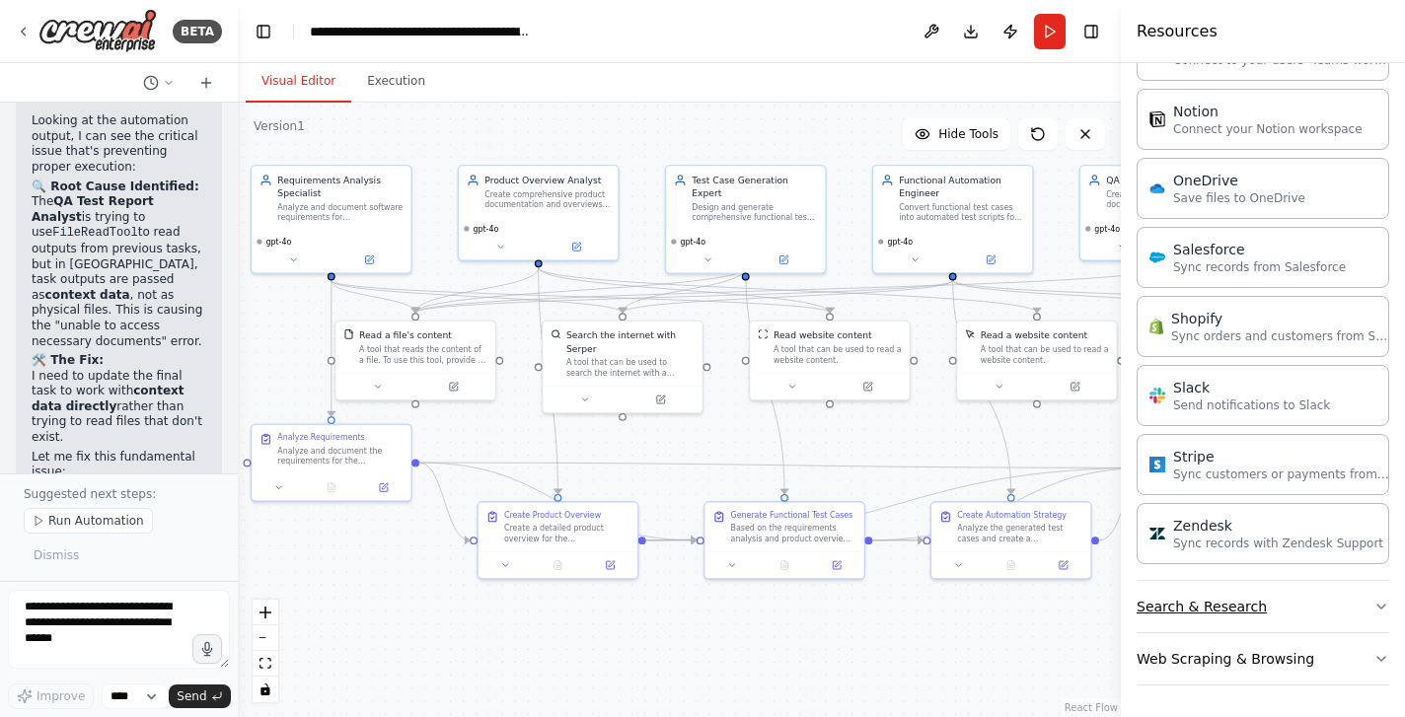
click at [1297, 608] on button "Search & Research" at bounding box center [1263, 606] width 253 height 51
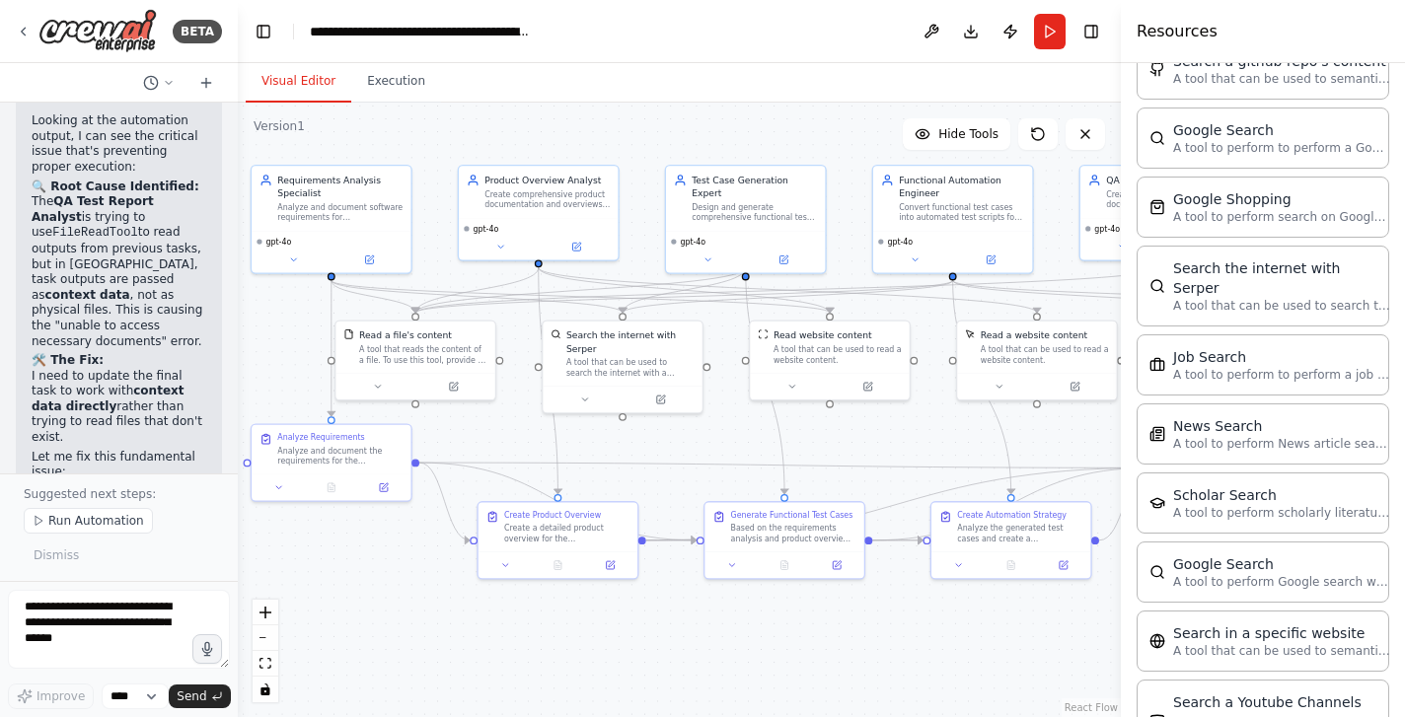
scroll to position [2952, 0]
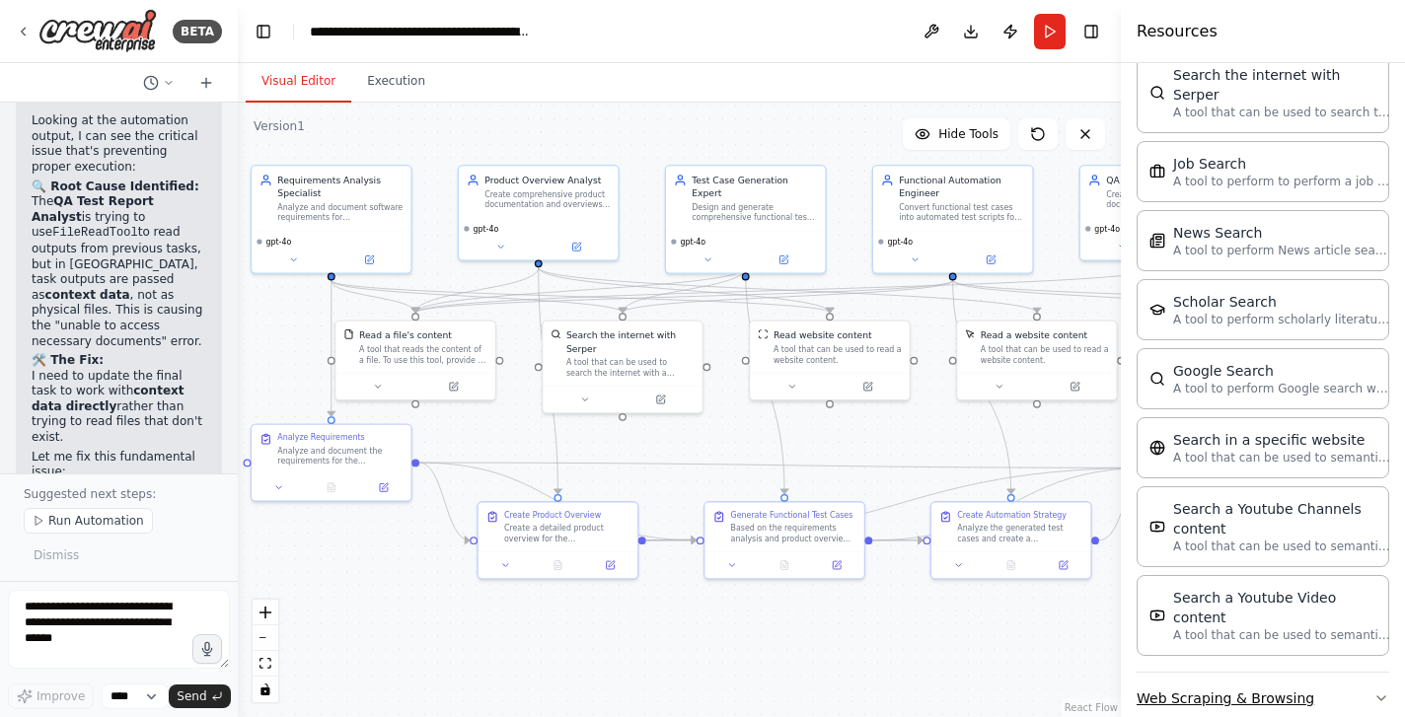
click at [1280, 673] on button "Web Scraping & Browsing" at bounding box center [1263, 698] width 253 height 51
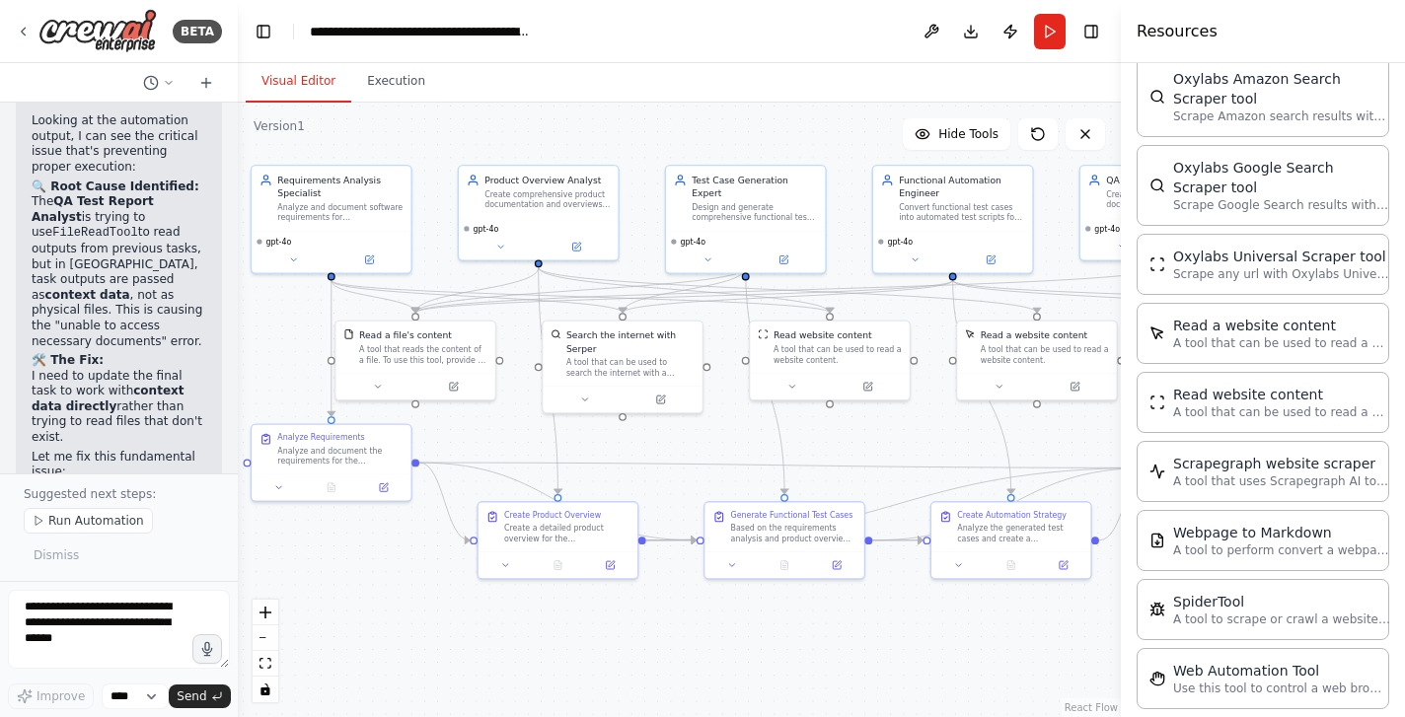
scroll to position [4063, 0]
click at [1277, 659] on div "Web Automation Tool" at bounding box center [1281, 669] width 217 height 20
click at [1235, 659] on div "Web Automation Tool" at bounding box center [1281, 669] width 217 height 20
click at [1087, 36] on button "Toggle Right Sidebar" at bounding box center [1091, 32] width 28 height 28
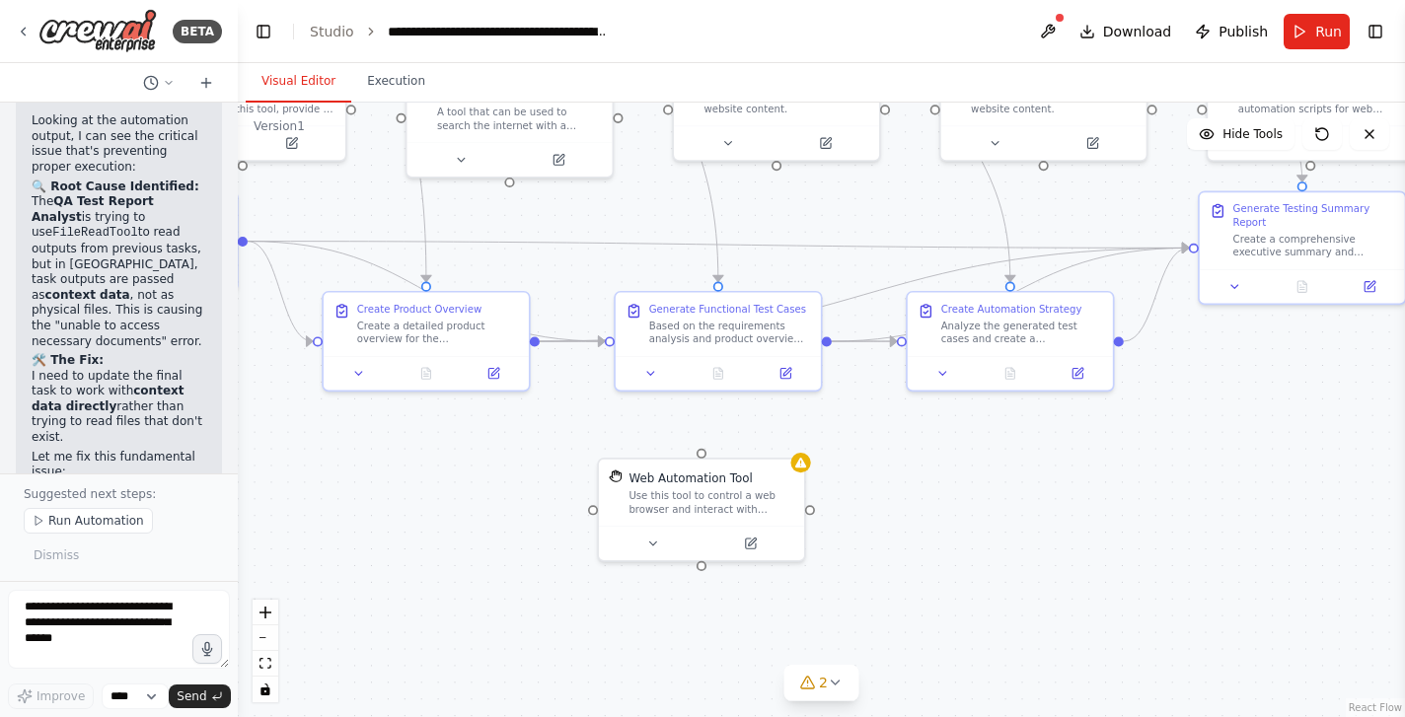
drag, startPoint x: 1090, startPoint y: 648, endPoint x: 1136, endPoint y: 475, distance: 179.5
click at [1136, 475] on div ".deletable-edge-delete-btn { width: 20px; height: 20px; border: 0px solid #ffff…" at bounding box center [821, 410] width 1167 height 615
click at [657, 539] on icon at bounding box center [653, 541] width 14 height 14
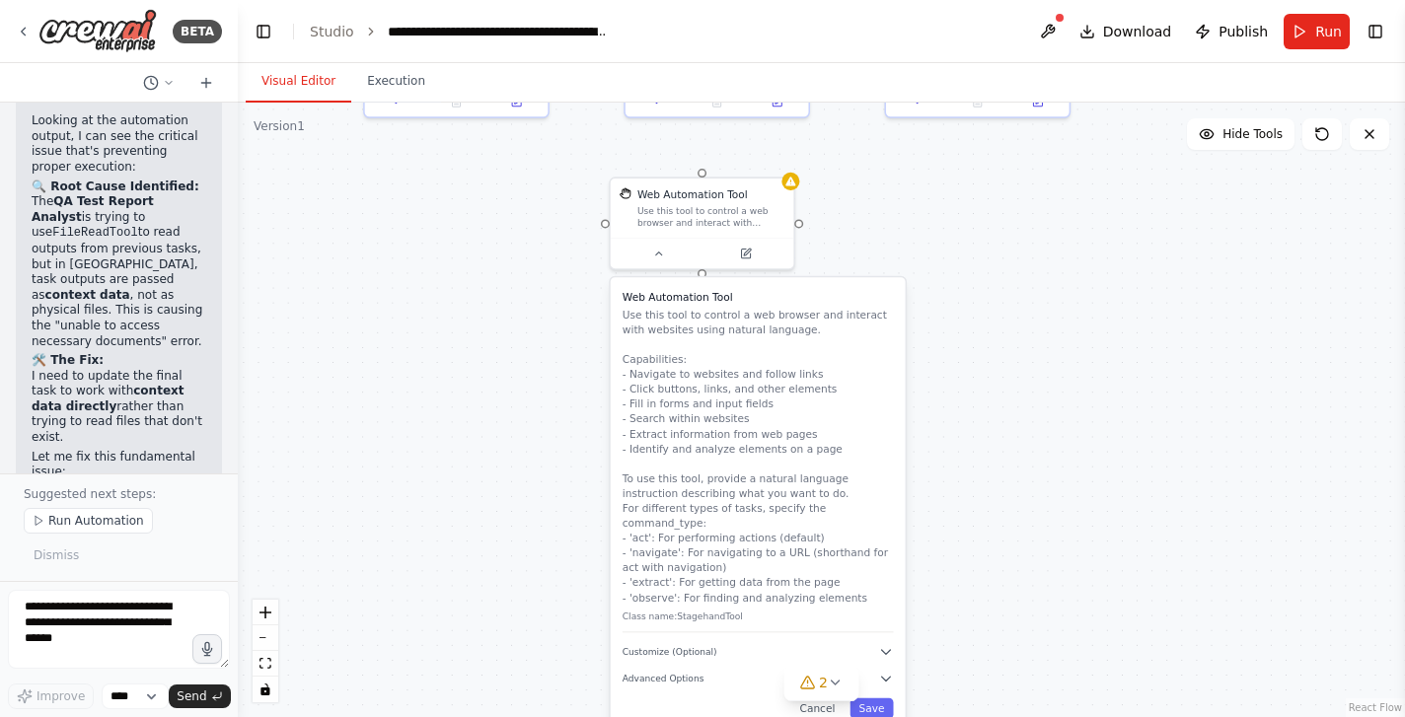
drag, startPoint x: 981, startPoint y: 637, endPoint x: 953, endPoint y: 347, distance: 291.4
click at [953, 347] on div ".deletable-edge-delete-btn { width: 20px; height: 20px; border: 0px solid #ffff…" at bounding box center [821, 410] width 1167 height 615
click at [885, 650] on icon "button" at bounding box center [886, 652] width 9 height 4
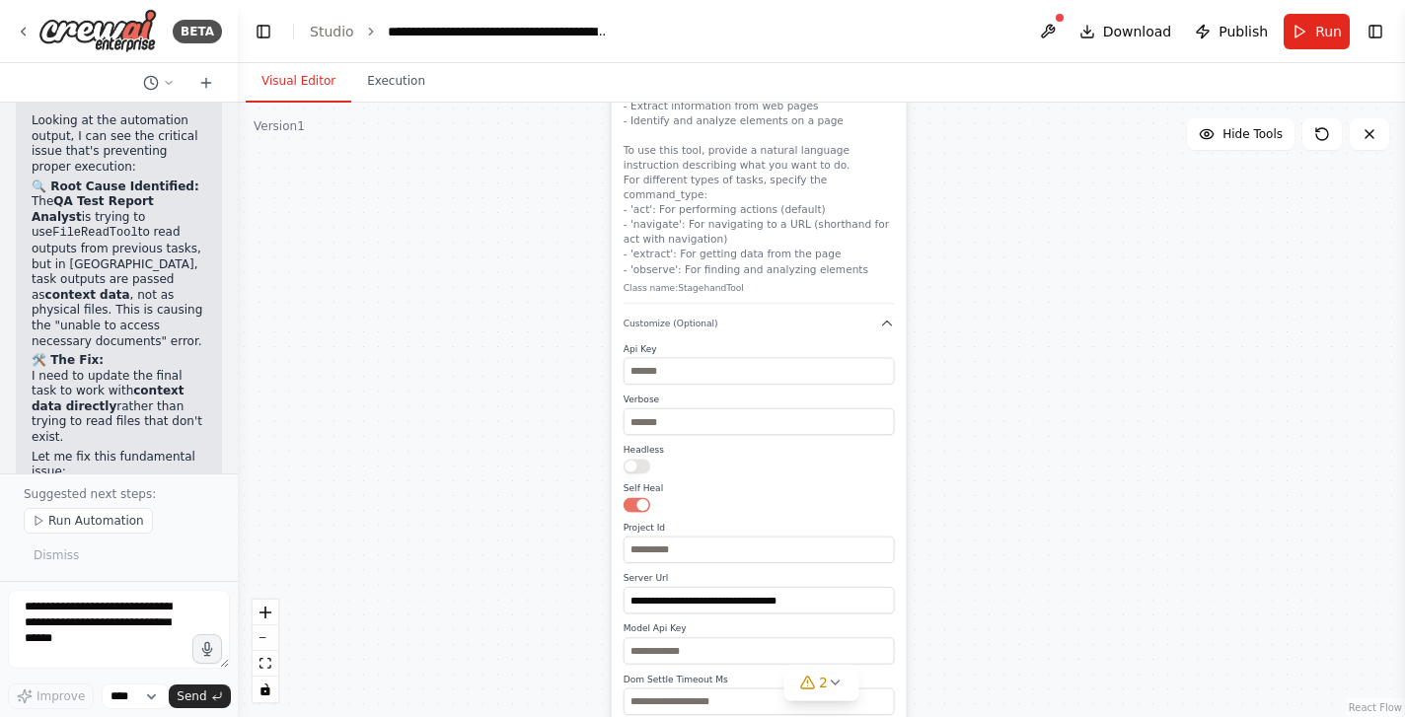
drag, startPoint x: 1003, startPoint y: 588, endPoint x: 1004, endPoint y: 259, distance: 328.6
click at [1004, 259] on div ".deletable-edge-delete-btn { width: 20px; height: 20px; border: 0px solid #ffff…" at bounding box center [821, 410] width 1167 height 615
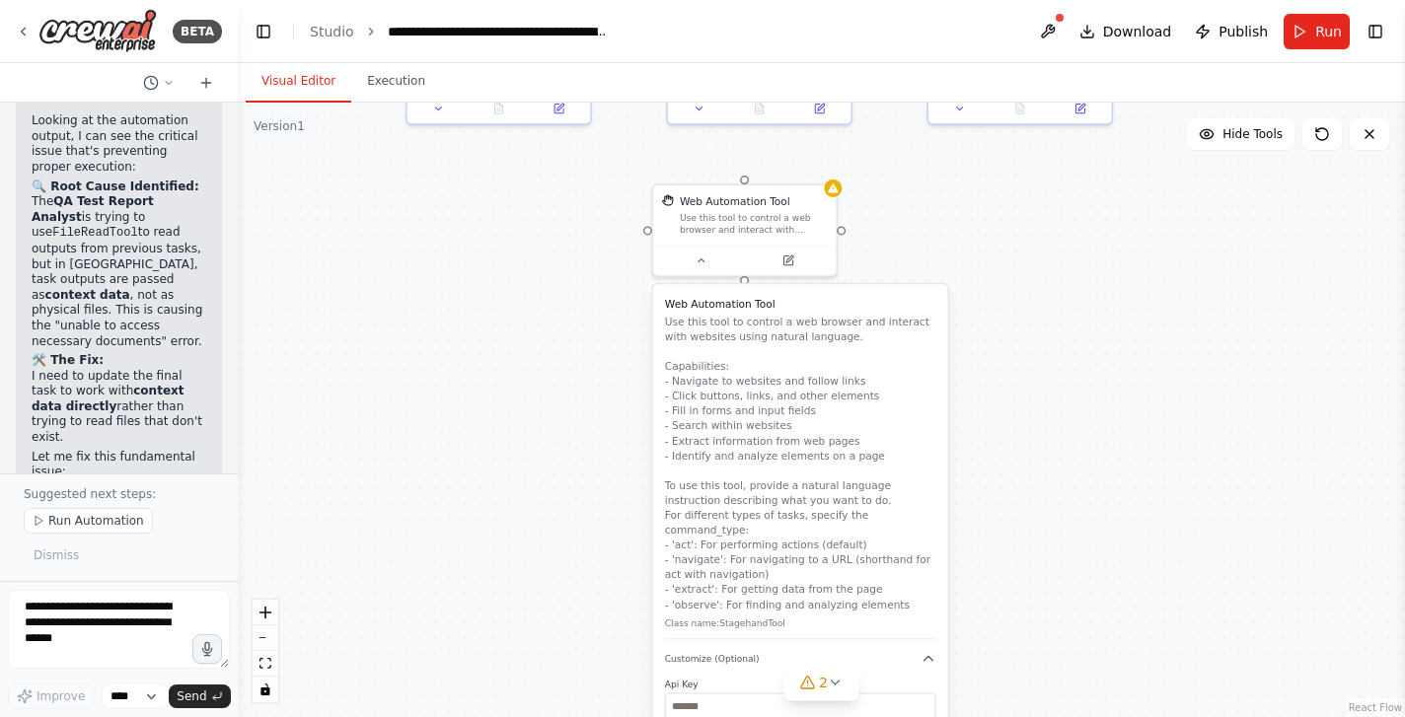
drag, startPoint x: 1067, startPoint y: 239, endPoint x: 1108, endPoint y: 574, distance: 338.0
click at [1108, 574] on div ".deletable-edge-delete-btn { width: 20px; height: 20px; border: 0px solid #ffff…" at bounding box center [821, 410] width 1167 height 615
click at [703, 256] on icon at bounding box center [701, 258] width 12 height 12
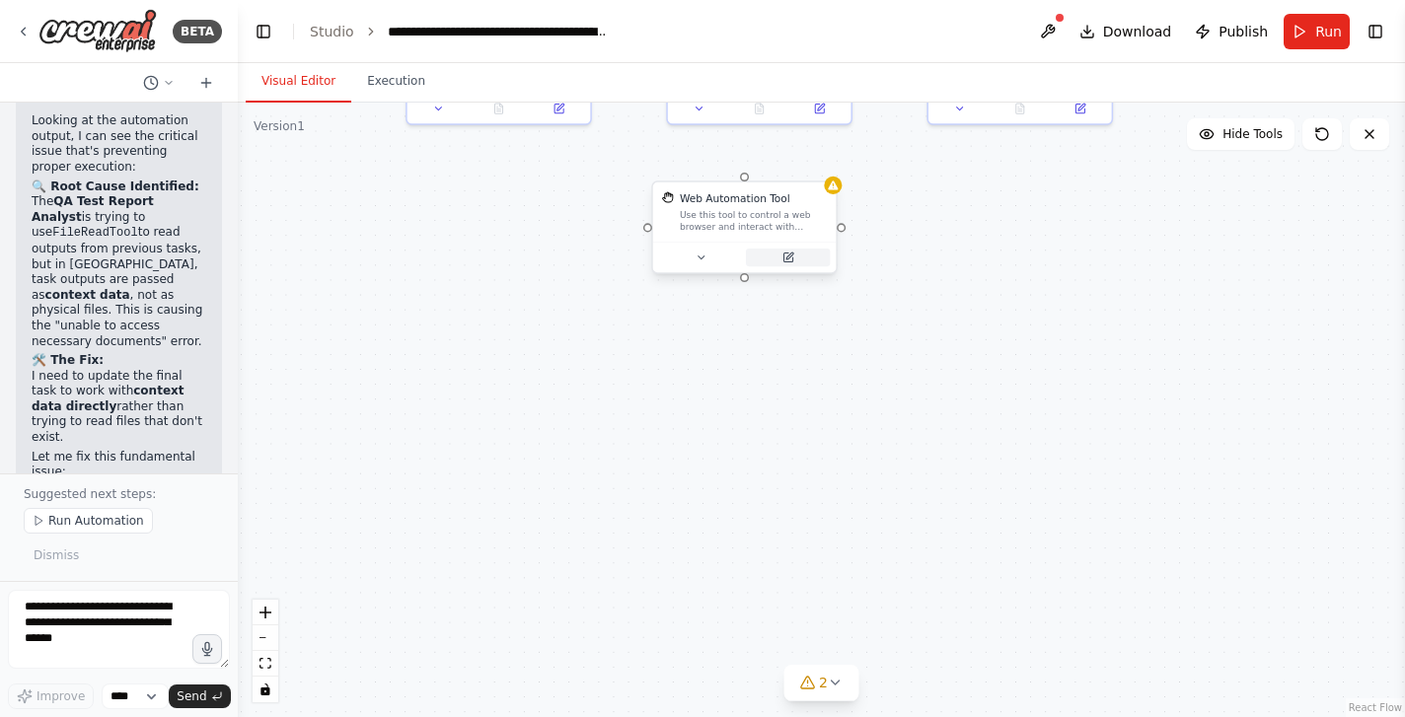
click at [790, 263] on button at bounding box center [788, 258] width 84 height 18
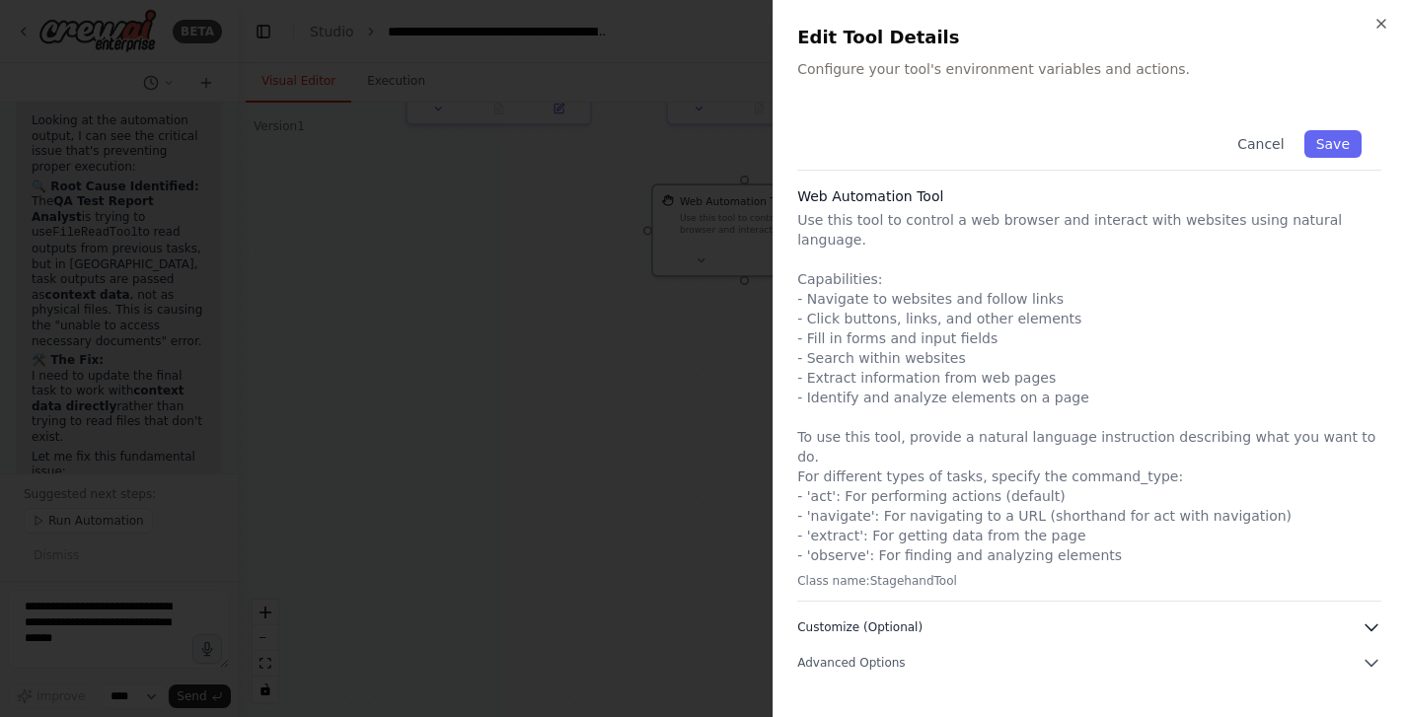
click at [1014, 618] on button "Customize (Optional)" at bounding box center [1089, 628] width 584 height 20
click at [901, 573] on p "Class name: StagehandTool" at bounding box center [1089, 581] width 584 height 16
click at [1273, 138] on button "Cancel" at bounding box center [1260, 144] width 70 height 28
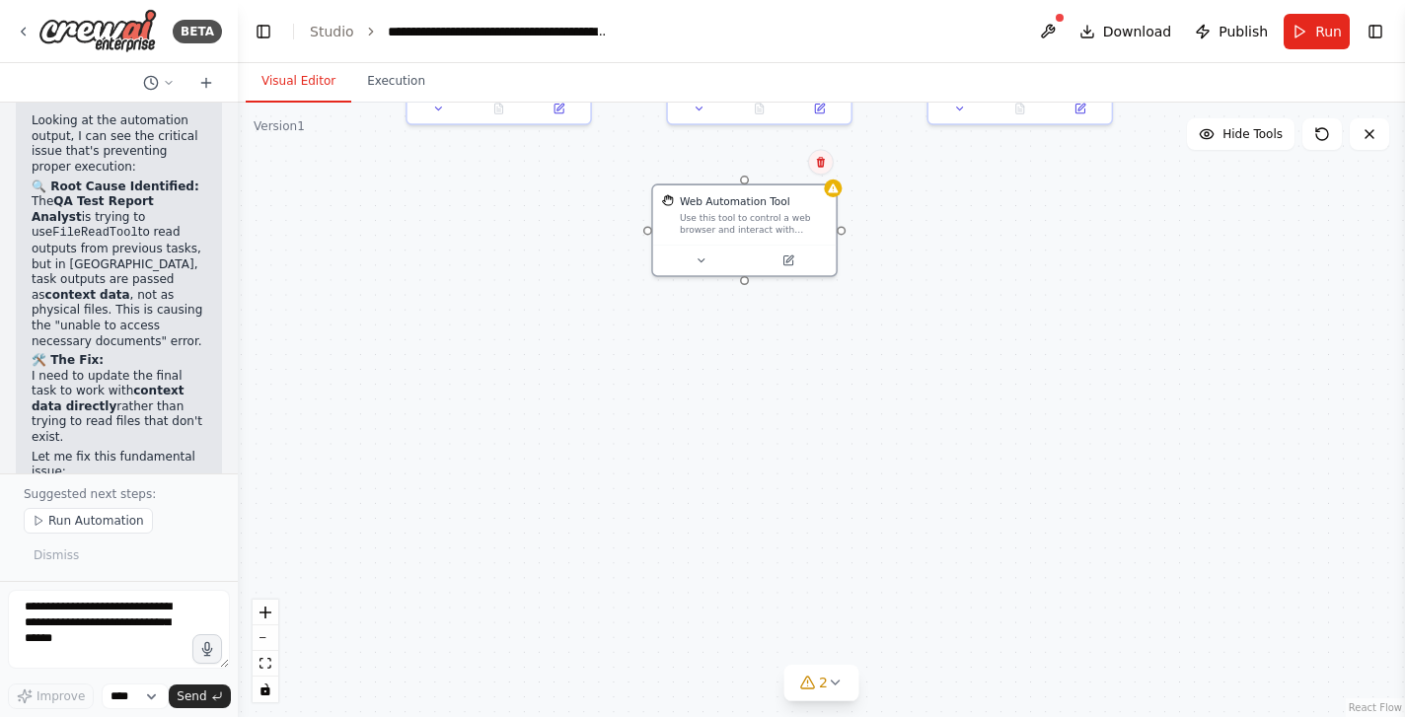
click at [825, 165] on icon at bounding box center [821, 162] width 12 height 12
click at [780, 163] on button "Confirm" at bounding box center [765, 162] width 70 height 24
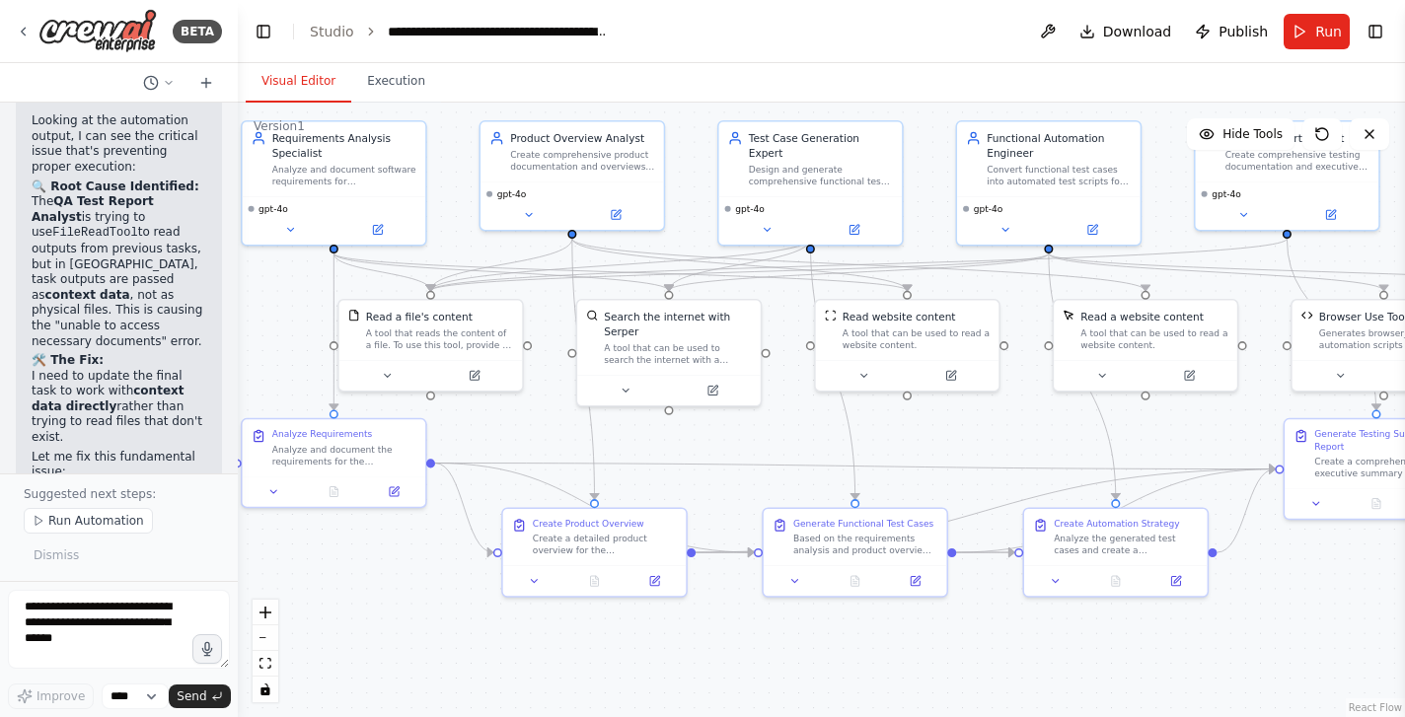
drag, startPoint x: 882, startPoint y: 294, endPoint x: 978, endPoint y: 767, distance: 482.2
click at [978, 716] on html "BETA Create agents for Requirement analysis, product overview, test case genera…" at bounding box center [702, 358] width 1405 height 717
